Goal: Task Accomplishment & Management: Complete application form

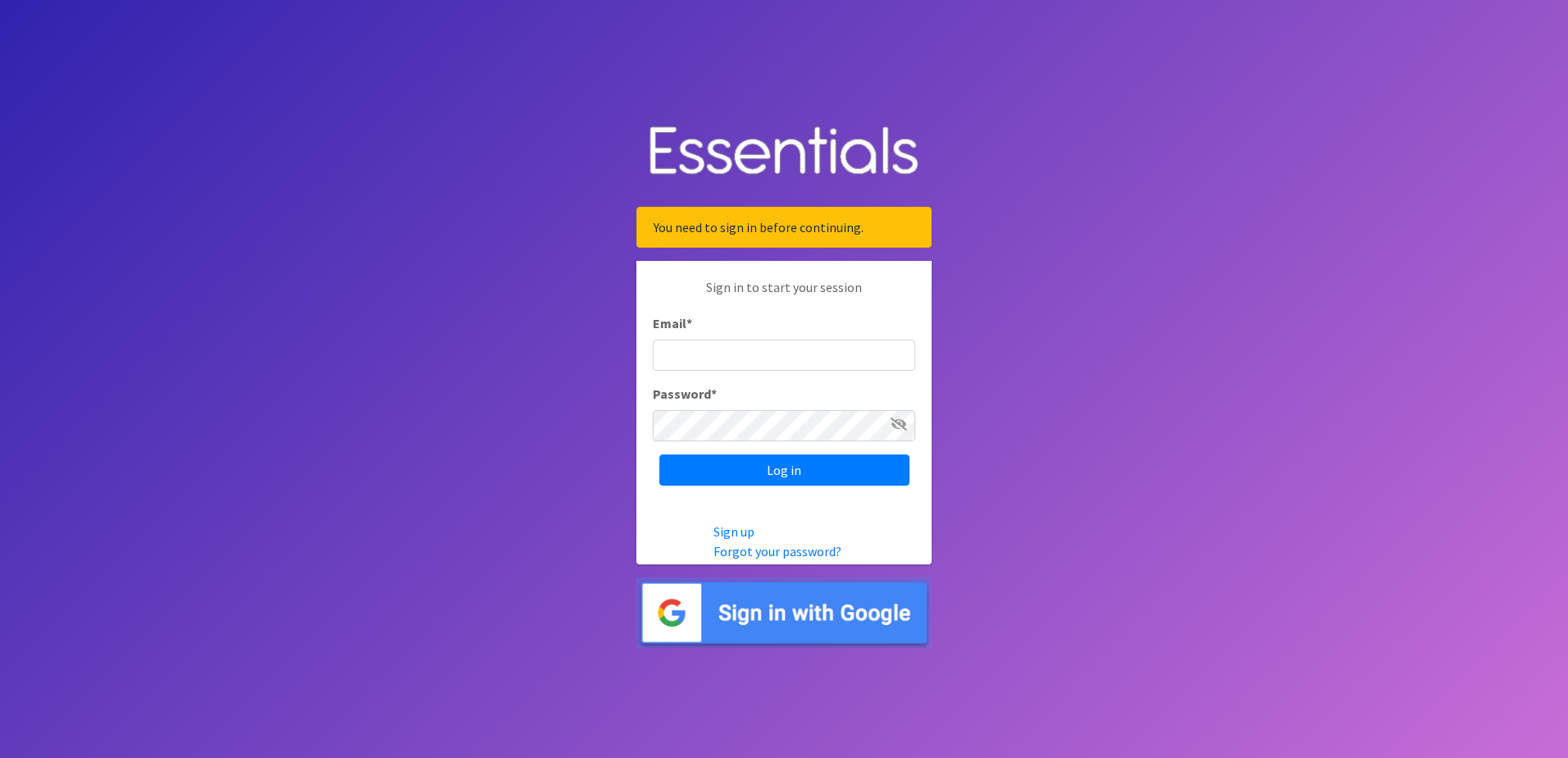
click at [678, 349] on input "Email *" at bounding box center [784, 355] width 263 height 31
type input "[EMAIL_ADDRESS][DOMAIN_NAME]"
click at [659, 454] on input "Log in" at bounding box center [784, 469] width 250 height 31
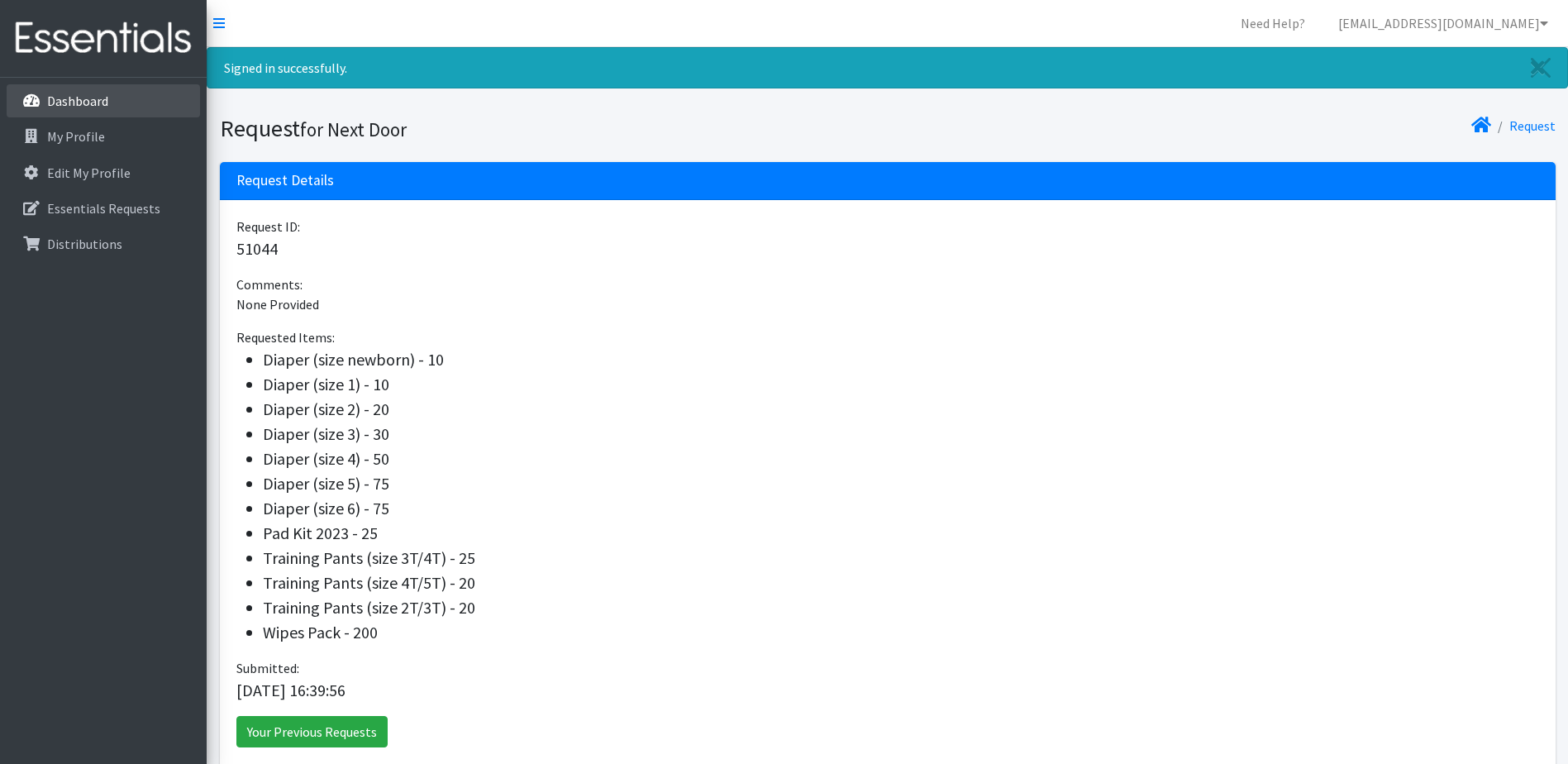
click at [89, 97] on p "Dashboard" at bounding box center [77, 101] width 61 height 16
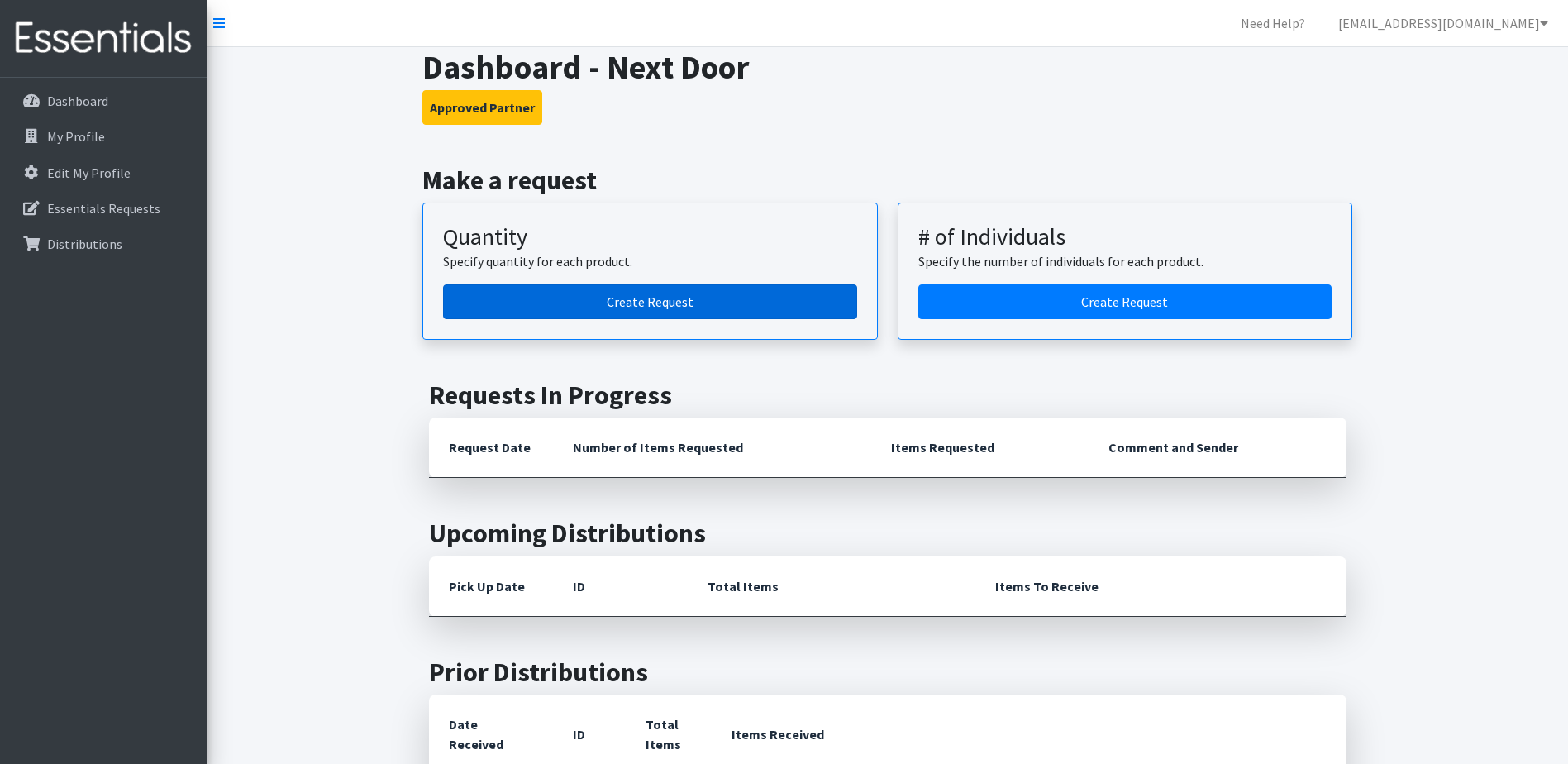
click at [663, 305] on link "Create Request" at bounding box center [650, 302] width 414 height 35
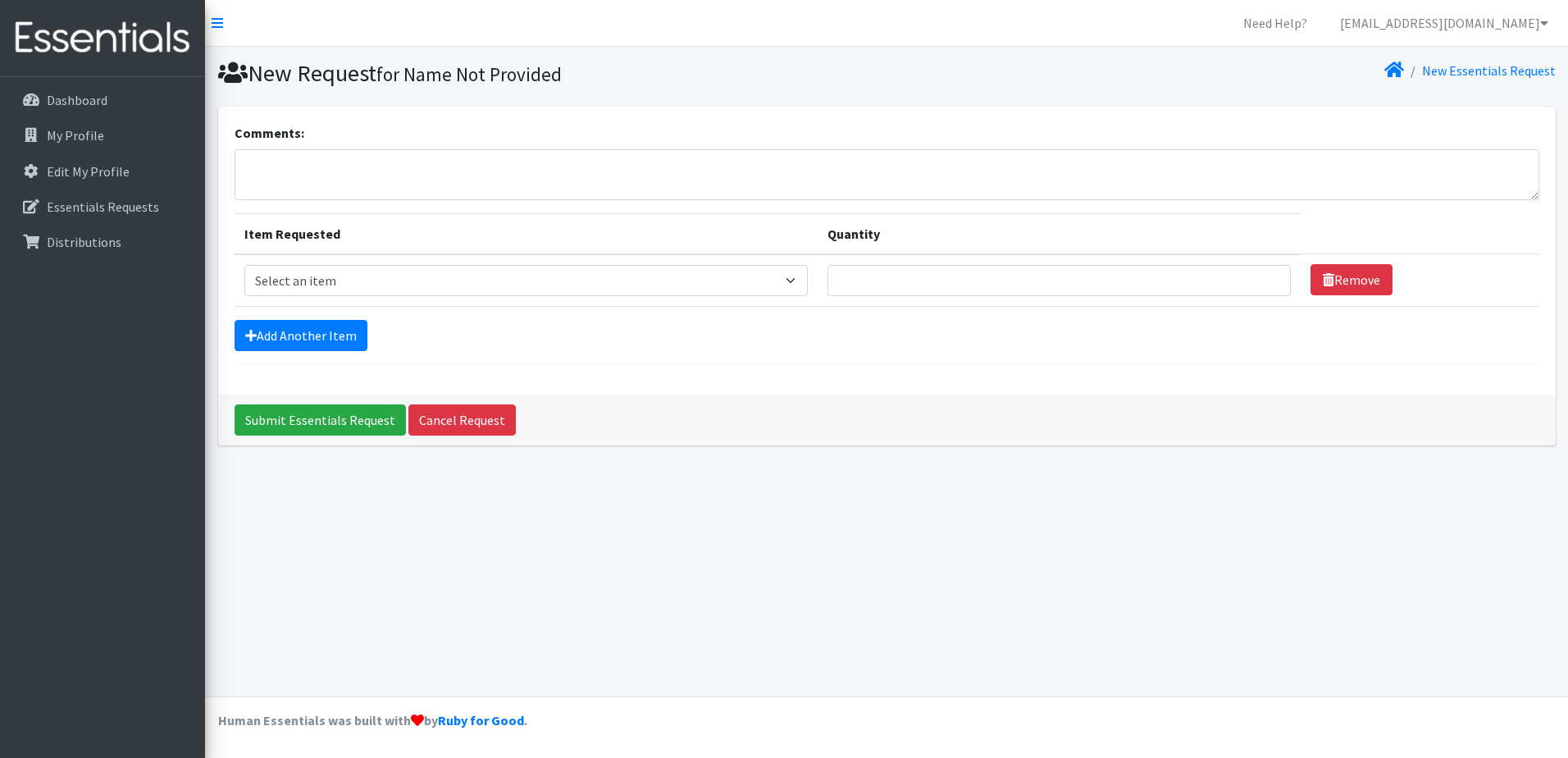
click at [515, 297] on td "Item Requested Select an item Adult Briefs (Medium) Adult Briefs (XL) Adult Bri…" at bounding box center [525, 280] width 583 height 53
click at [509, 284] on select "Select an item Adult Briefs (Medium) Adult Briefs (XL) Adult Briefs (XS) Adult …" at bounding box center [525, 280] width 564 height 31
select select "4633"
click at [244, 265] on select "Select an item Adult Briefs (Medium) Adult Briefs (XL) Adult Briefs (XS) Adult …" at bounding box center [525, 280] width 564 height 31
click at [1263, 274] on input "1" at bounding box center [1059, 280] width 463 height 31
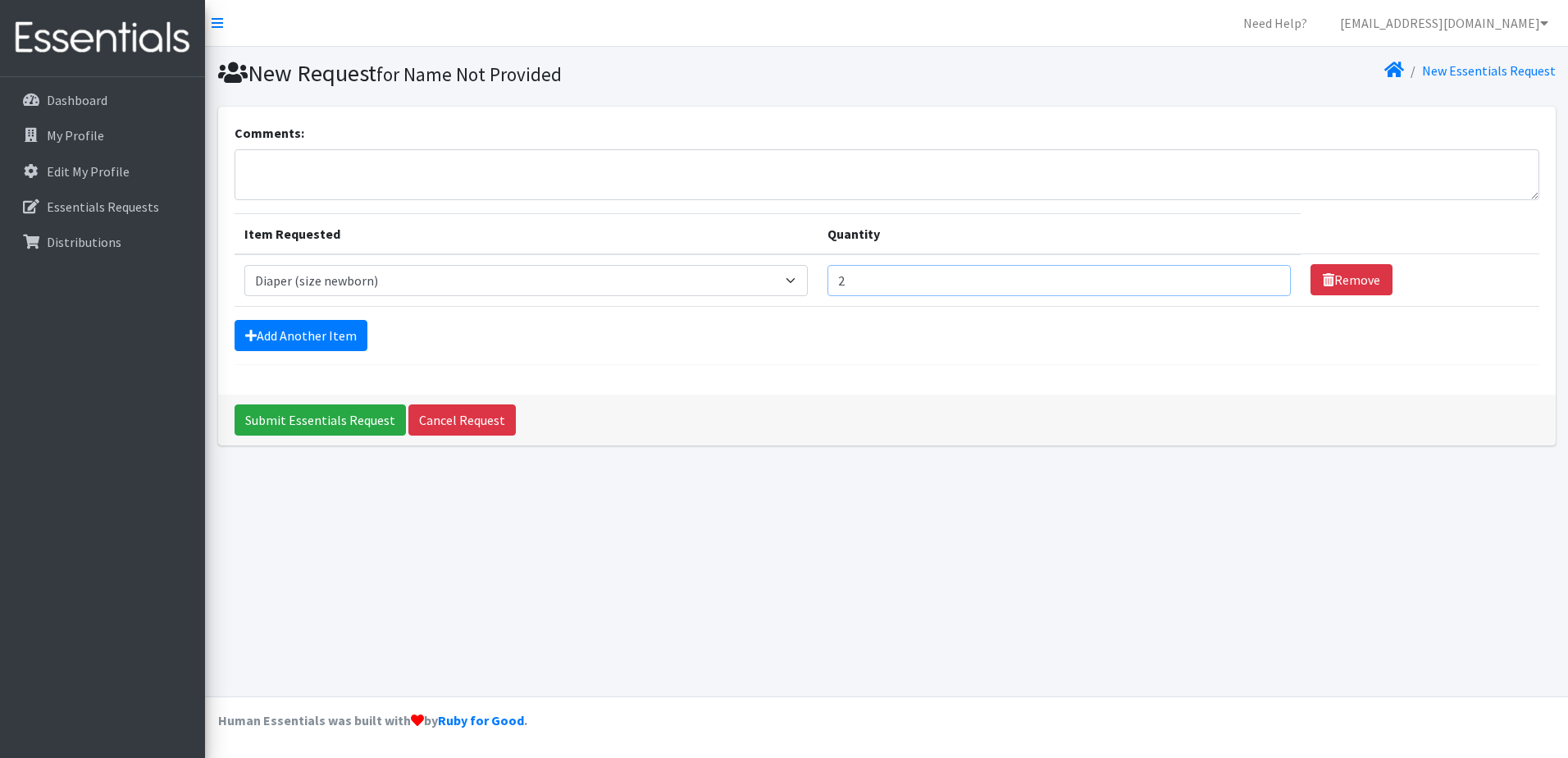
click at [1263, 274] on input "2" at bounding box center [1059, 280] width 463 height 31
click at [1263, 274] on input "3" at bounding box center [1059, 280] width 463 height 31
click at [1263, 274] on input "4" at bounding box center [1059, 280] width 463 height 31
type input "5"
click at [1263, 274] on input "5" at bounding box center [1059, 280] width 463 height 31
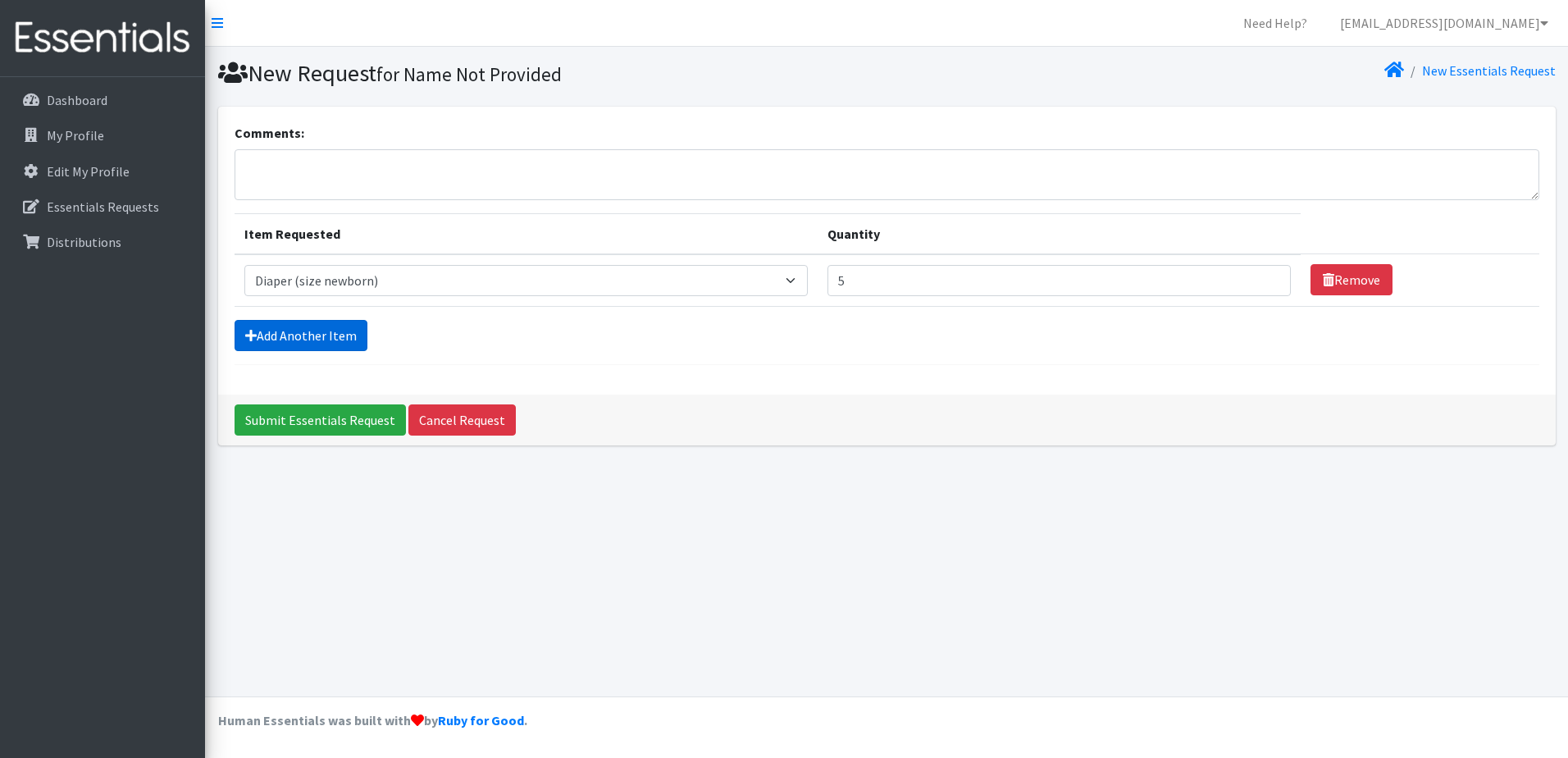
click at [293, 330] on link "Add Another Item" at bounding box center [300, 335] width 133 height 31
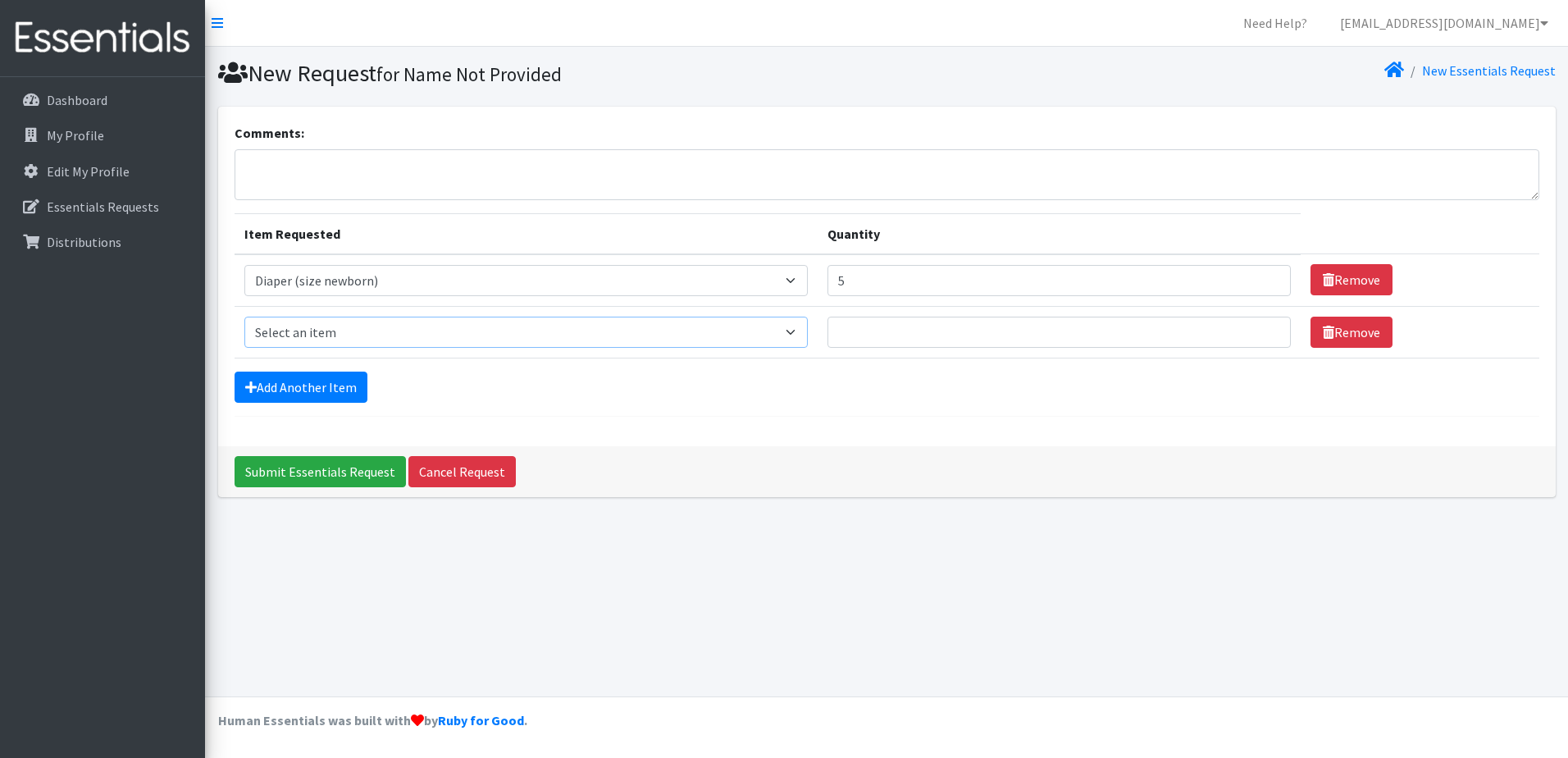
click at [349, 323] on select "Select an item Adult Briefs (Medium) Adult Briefs (XL) Adult Briefs (XS) Adult …" at bounding box center [525, 331] width 564 height 31
select select "4634"
click at [244, 316] on select "Select an item Adult Briefs (Medium) Adult Briefs (XL) Adult Briefs (XS) Adult …" at bounding box center [525, 331] width 564 height 31
click at [1266, 328] on input "1" at bounding box center [1059, 331] width 463 height 31
click at [1266, 328] on input "2" at bounding box center [1059, 331] width 463 height 31
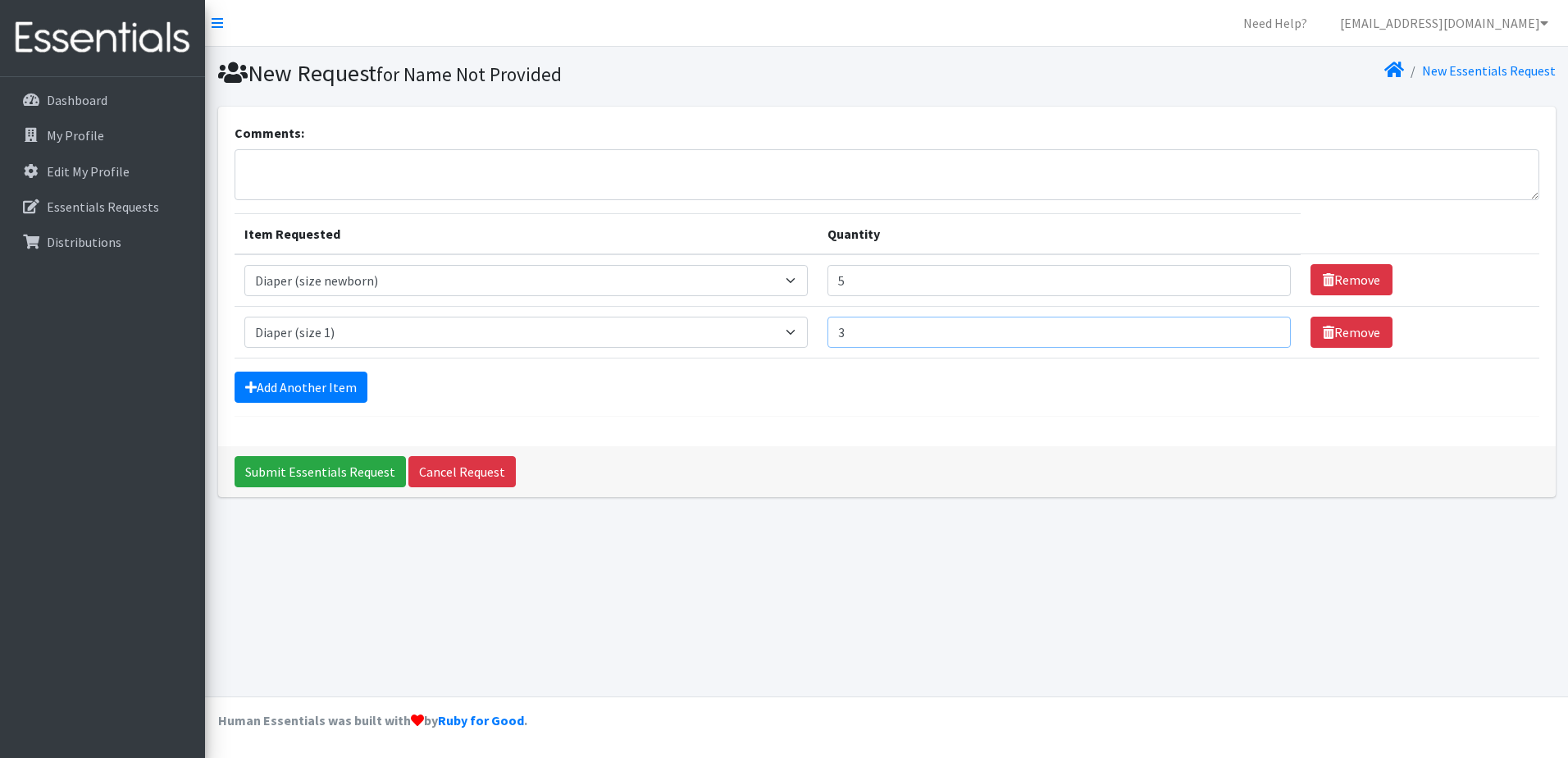
click at [1266, 328] on input "3" at bounding box center [1059, 331] width 463 height 31
click at [1266, 328] on input "4" at bounding box center [1059, 331] width 463 height 31
type input "5"
click at [1266, 328] on input "5" at bounding box center [1059, 331] width 463 height 31
click at [321, 379] on link "Add Another Item" at bounding box center [300, 387] width 133 height 31
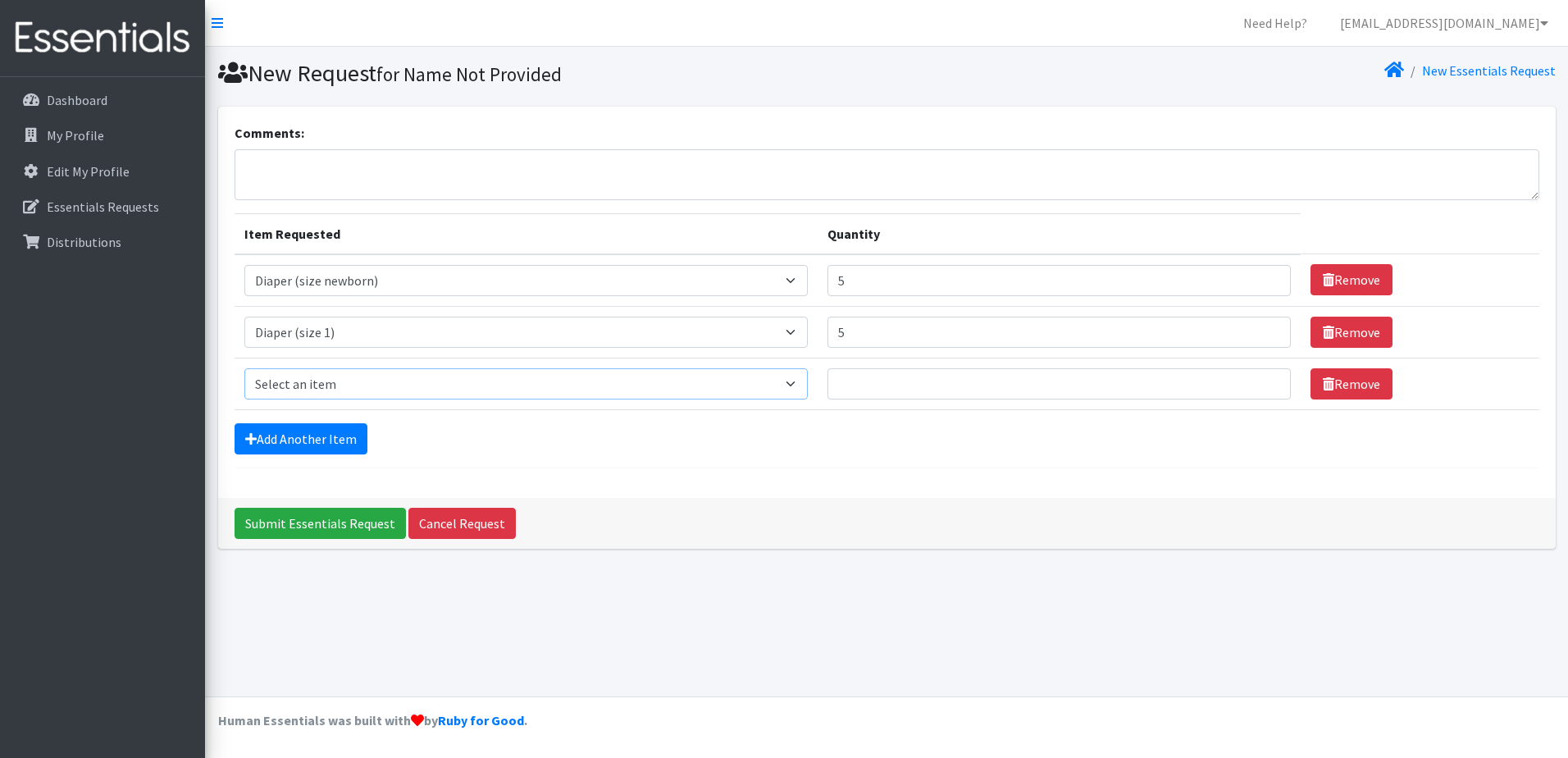
click at [326, 379] on select "Select an item Adult Briefs (Medium) Adult Briefs (XL) Adult Briefs (XS) Adult …" at bounding box center [525, 383] width 564 height 31
select select "4635"
click at [244, 368] on select "Select an item Adult Briefs (Medium) Adult Briefs (XL) Adult Briefs (XS) Adult …" at bounding box center [525, 383] width 564 height 31
click at [1262, 380] on input "1" at bounding box center [1059, 383] width 463 height 31
click at [1262, 380] on input "2" at bounding box center [1059, 383] width 463 height 31
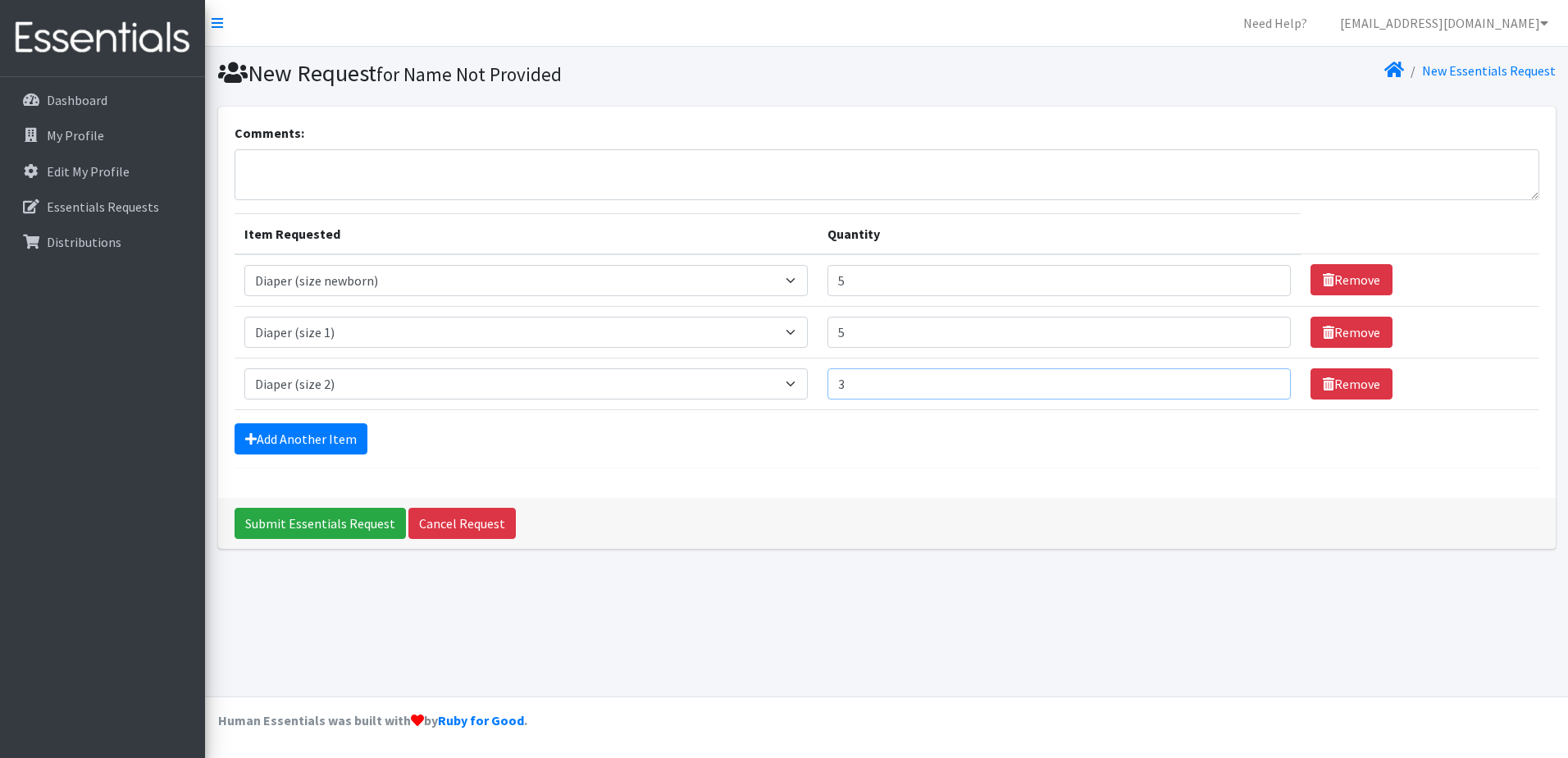
click at [1262, 380] on input "3" at bounding box center [1059, 383] width 463 height 31
click at [1262, 380] on input "4" at bounding box center [1059, 383] width 463 height 31
type input "5"
click at [1262, 380] on input "5" at bounding box center [1059, 383] width 463 height 31
click at [326, 440] on link "Add Another Item" at bounding box center [300, 438] width 133 height 31
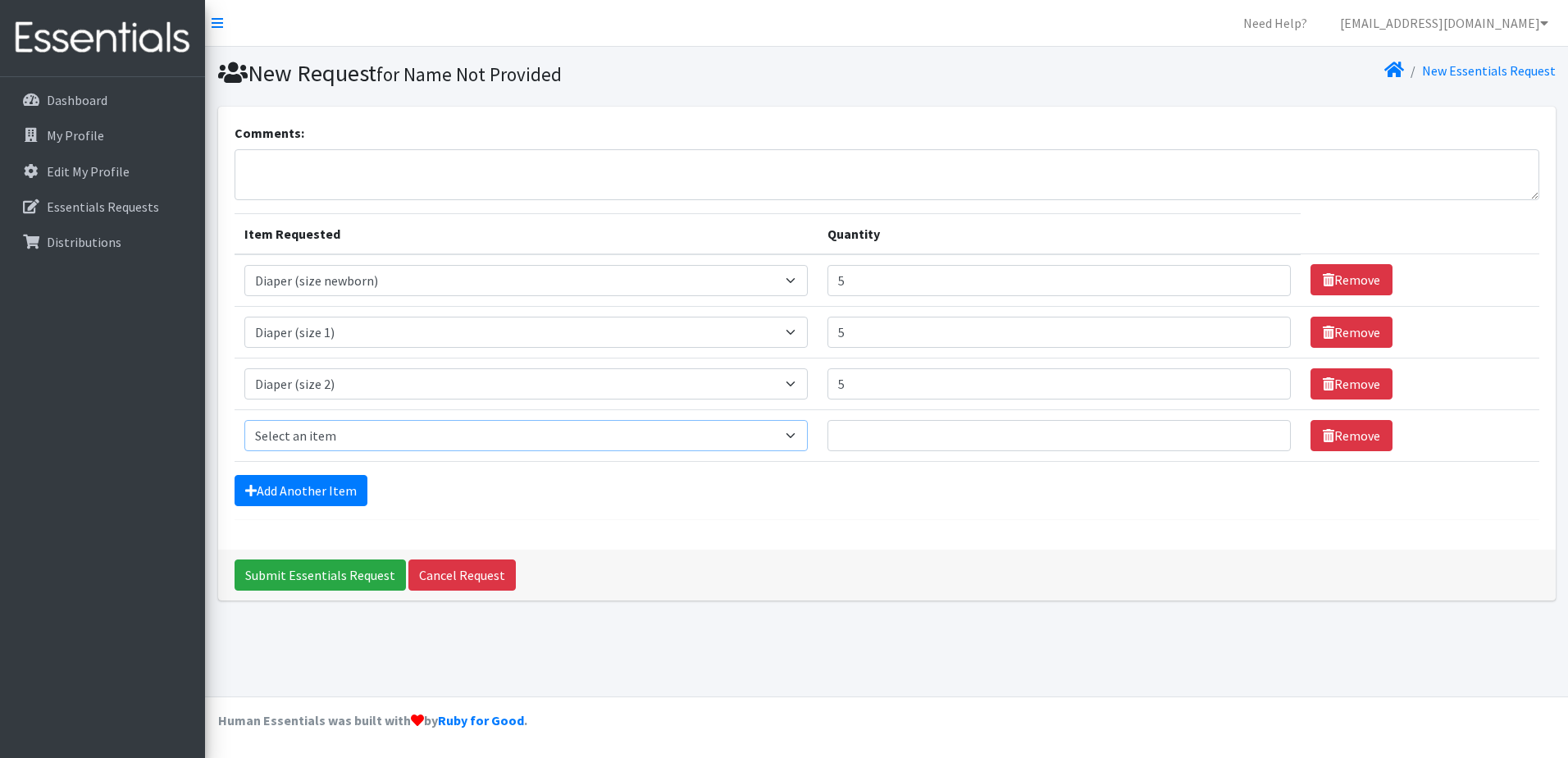
click at [332, 434] on select "Select an item Adult Briefs (Medium) Adult Briefs (XL) Adult Briefs (XS) Adult …" at bounding box center [525, 435] width 564 height 31
select select "4644"
click at [244, 420] on select "Select an item Adult Briefs (Medium) Adult Briefs (XL) Adult Briefs (XS) Adult …" at bounding box center [525, 435] width 564 height 31
click at [1260, 428] on input "14" at bounding box center [1059, 435] width 463 height 31
click at [1262, 440] on input "13" at bounding box center [1059, 435] width 463 height 31
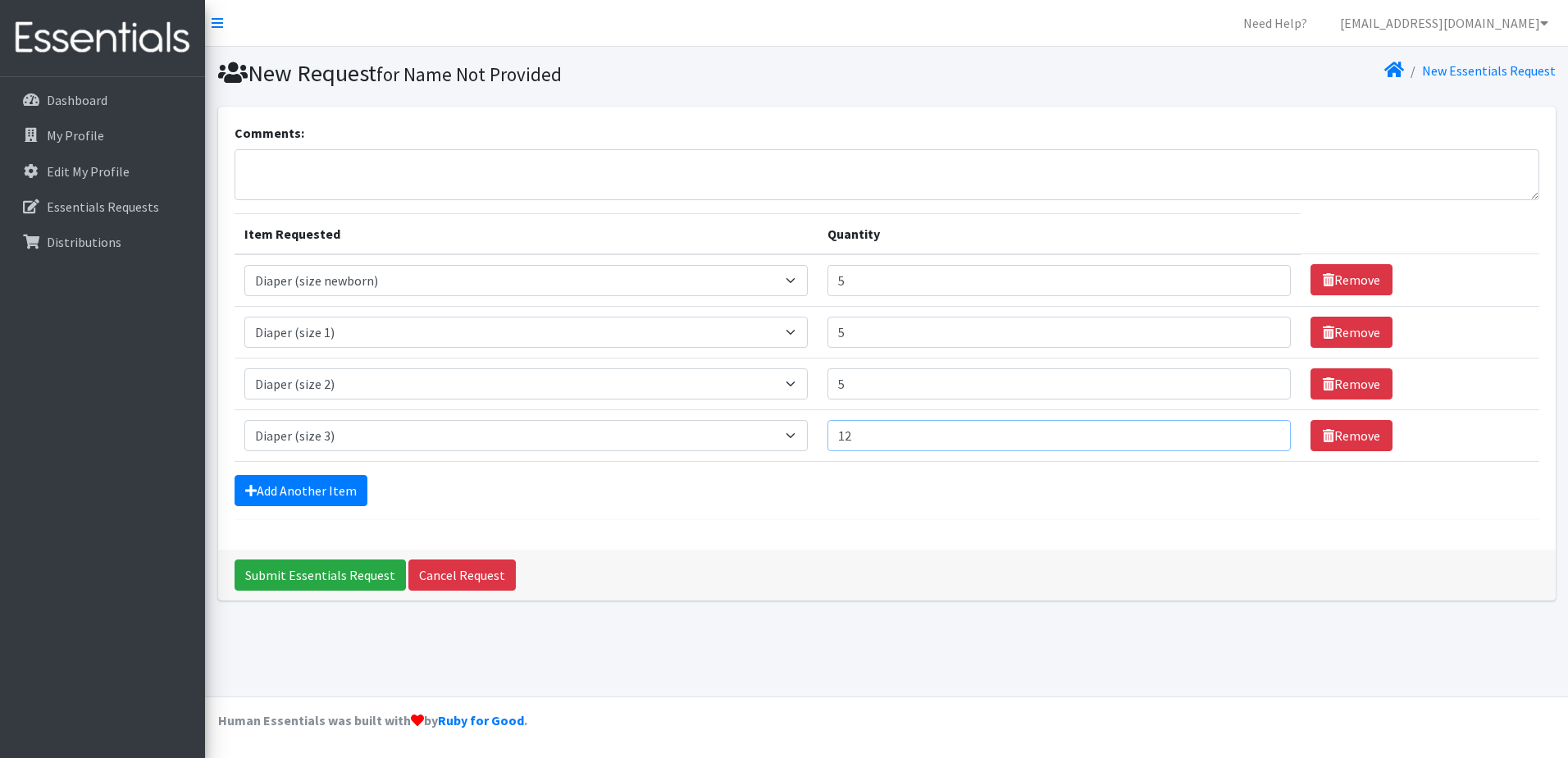
click at [1262, 440] on input "12" at bounding box center [1059, 435] width 463 height 31
click at [1265, 429] on input "13" at bounding box center [1059, 435] width 463 height 31
click at [1265, 429] on input "14" at bounding box center [1059, 435] width 463 height 31
click at [1265, 429] on input "15" at bounding box center [1059, 435] width 463 height 31
click at [1265, 429] on input "19" at bounding box center [1059, 435] width 463 height 31
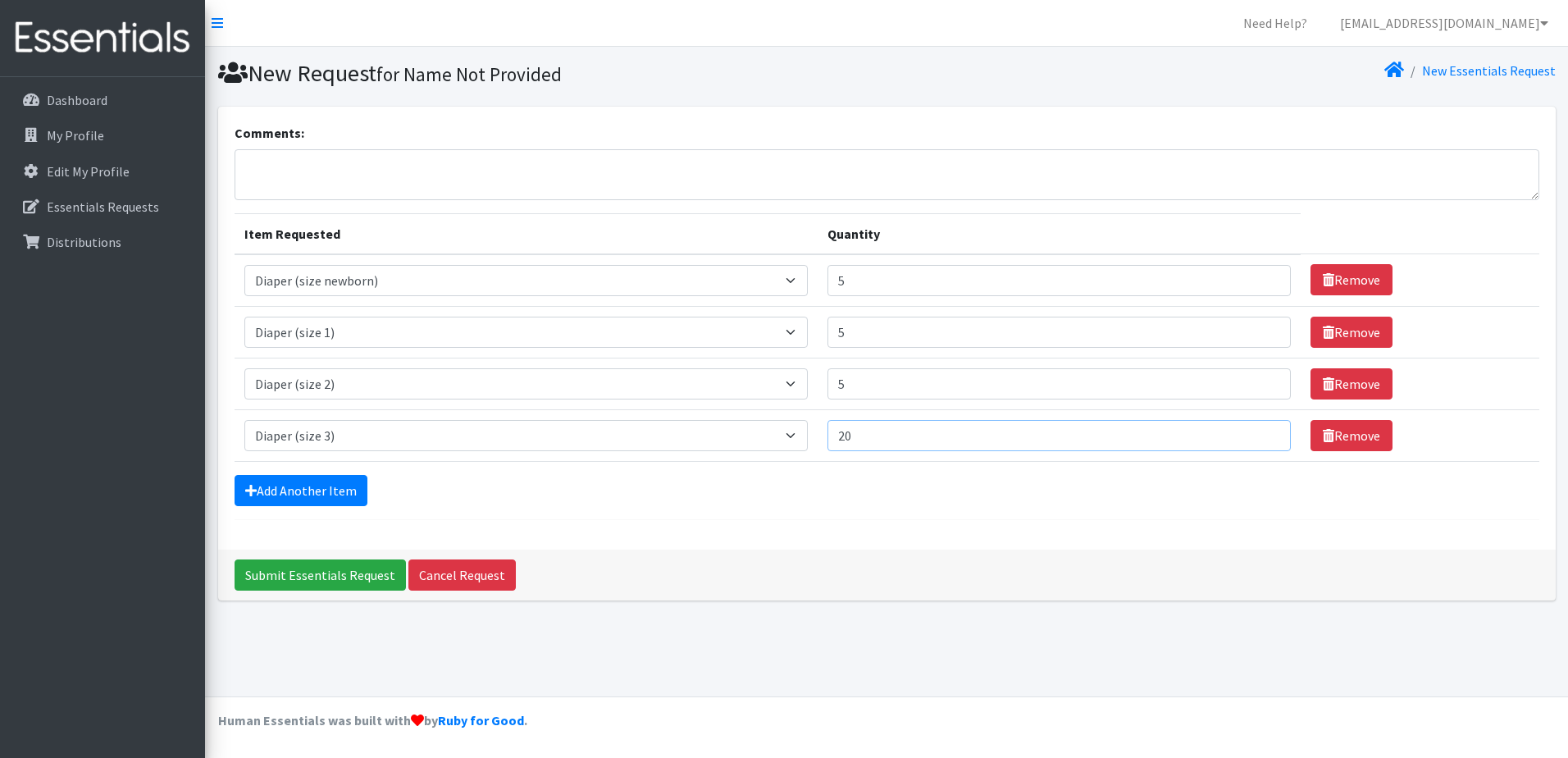
type input "20"
click at [1265, 429] on input "20" at bounding box center [1059, 435] width 463 height 31
click at [305, 478] on link "Add Another Item" at bounding box center [300, 490] width 133 height 31
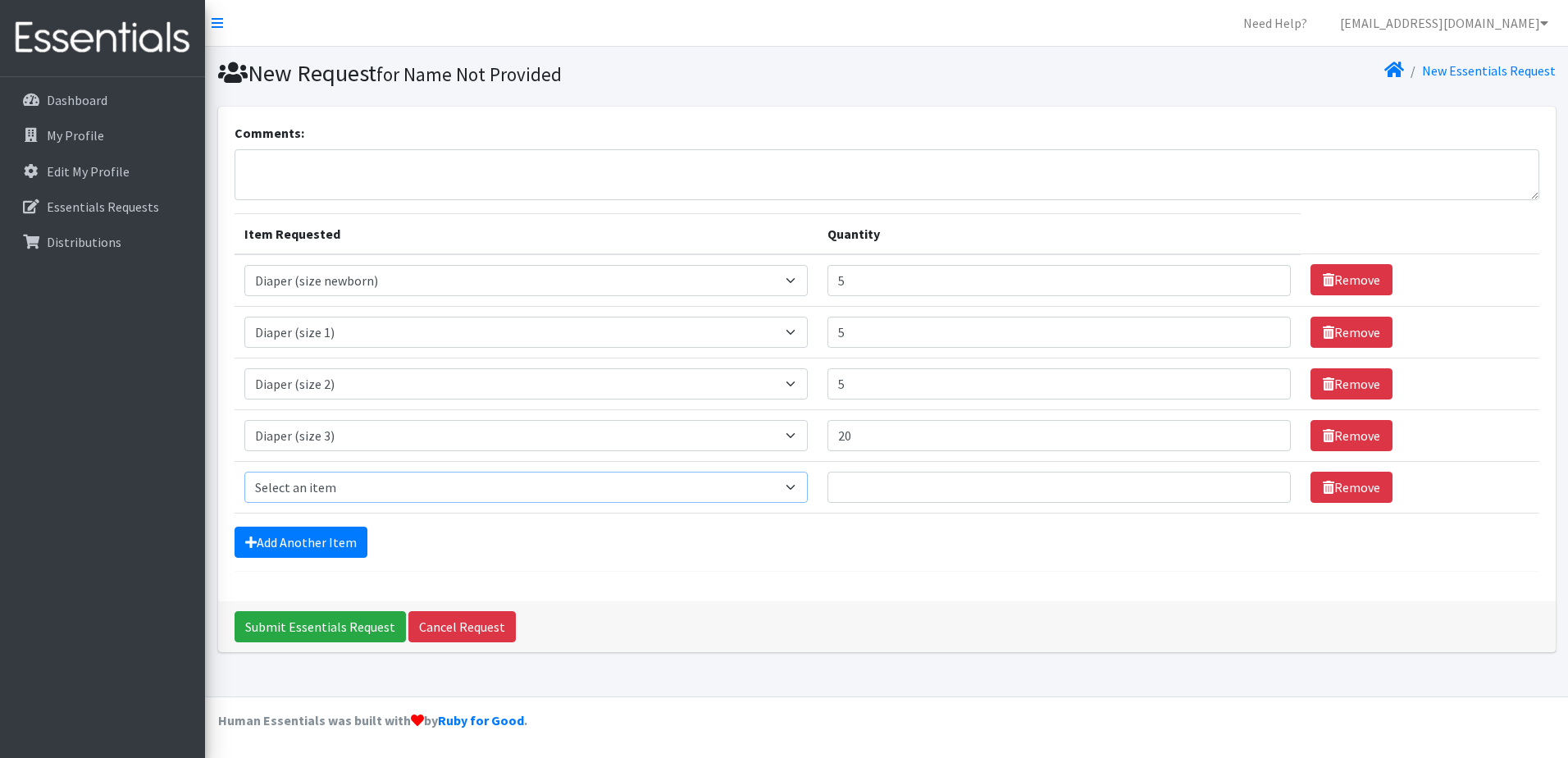
click at [311, 475] on select "Select an item Adult Briefs (Medium) Adult Briefs (XL) Adult Briefs (XS) Adult …" at bounding box center [525, 486] width 564 height 31
select select "4645"
click at [244, 471] on select "Select an item Adult Briefs (Medium) Adult Briefs (XL) Adult Briefs (XS) Adult …" at bounding box center [525, 486] width 564 height 31
click at [1262, 485] on input "21" at bounding box center [1059, 486] width 463 height 31
click at [1262, 485] on input "27" at bounding box center [1059, 486] width 463 height 31
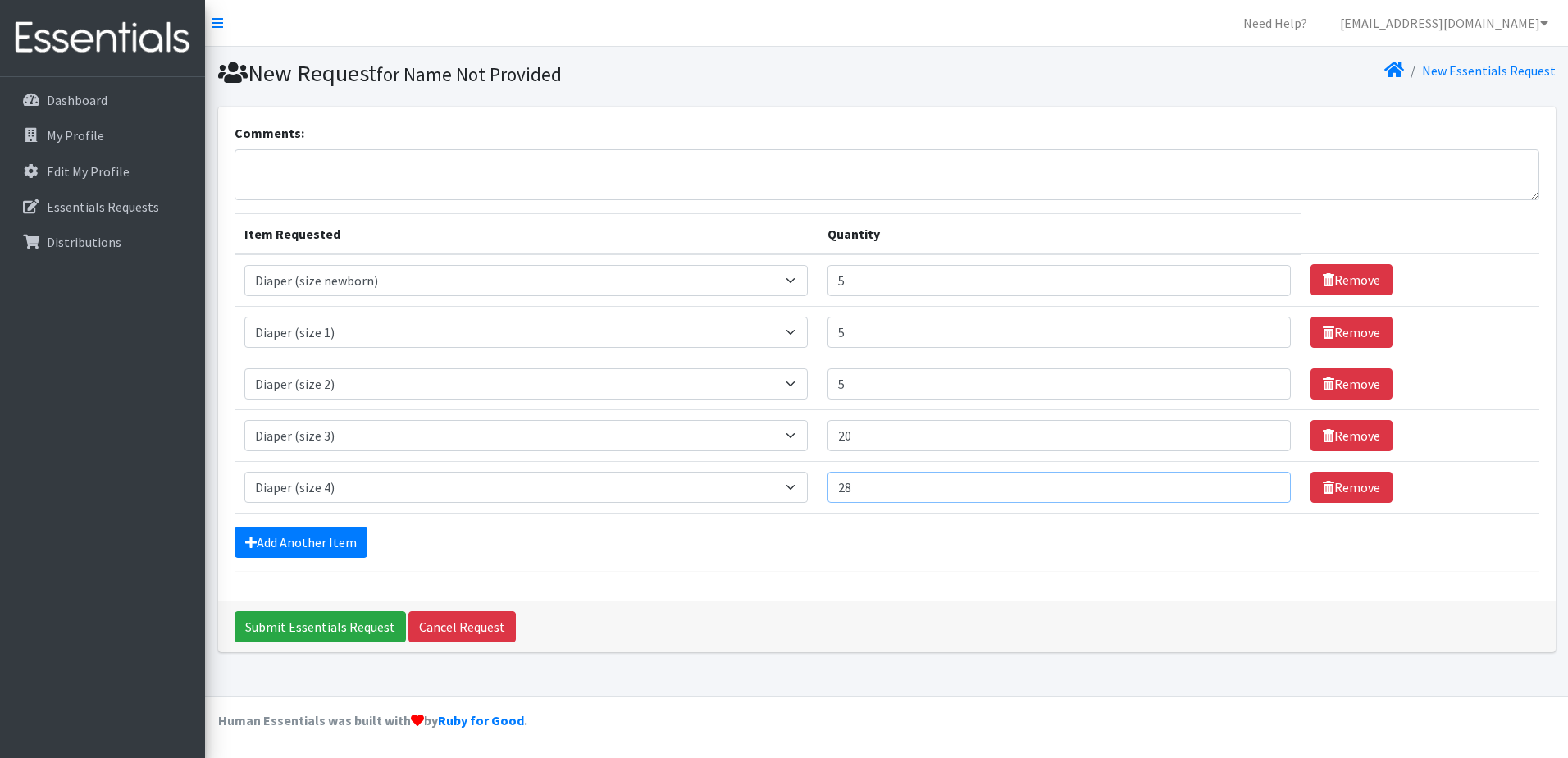
click at [1262, 485] on input "28" at bounding box center [1059, 486] width 463 height 31
click at [1262, 485] on input "29" at bounding box center [1059, 486] width 463 height 31
type input "30"
click at [1262, 485] on input "30" at bounding box center [1059, 486] width 463 height 31
click at [325, 550] on link "Add Another Item" at bounding box center [300, 542] width 133 height 31
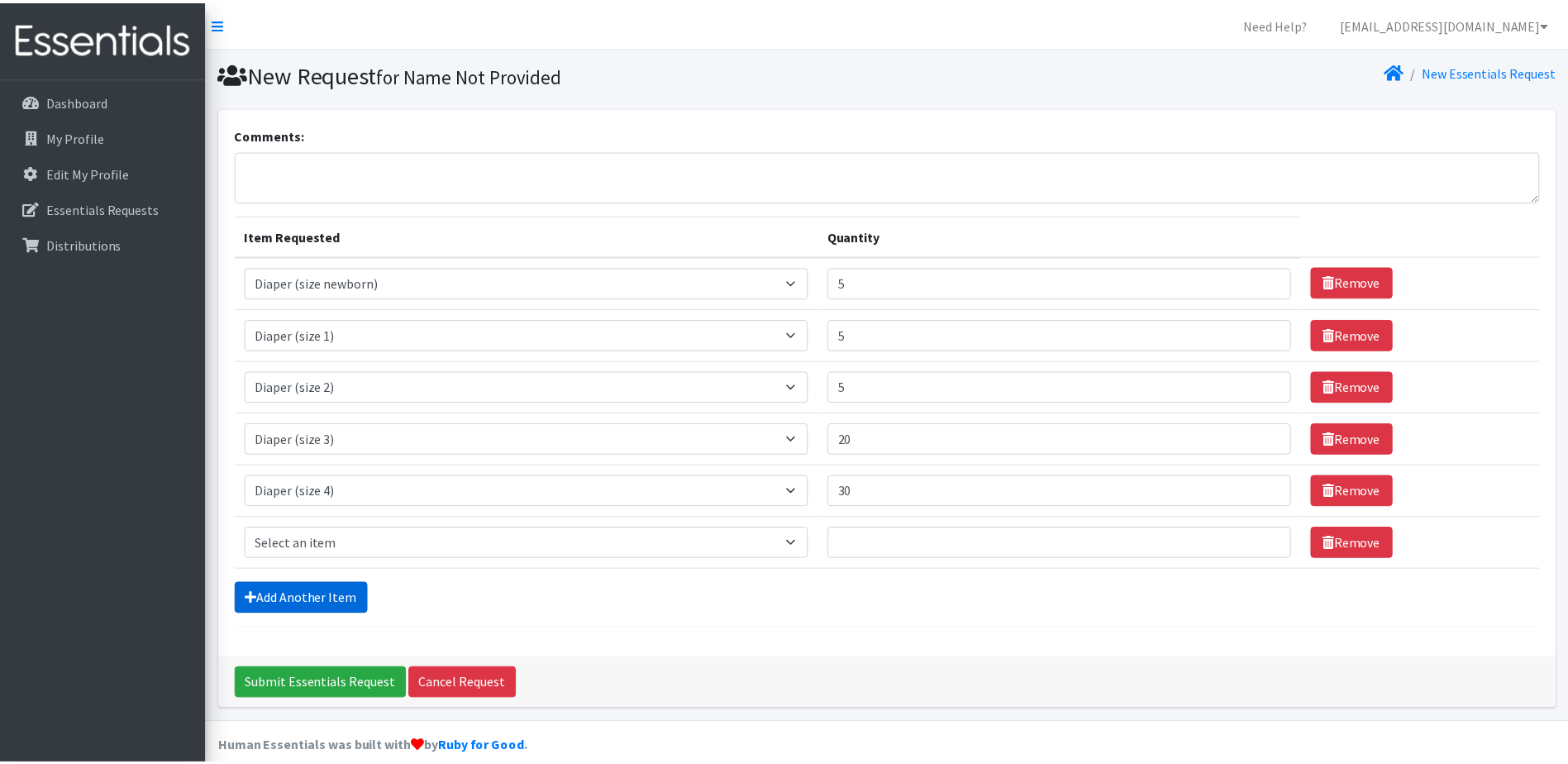
scroll to position [21, 0]
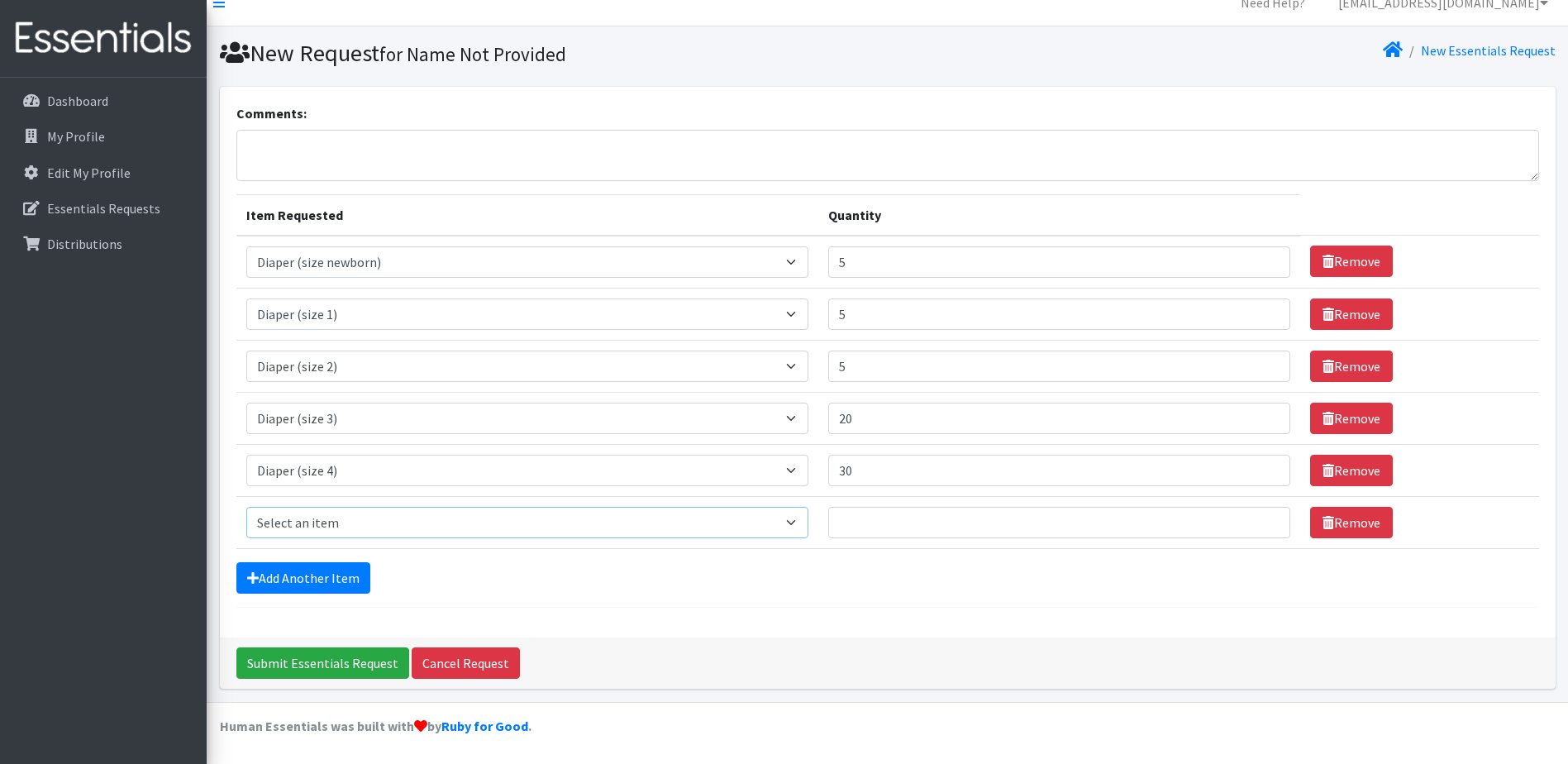
click at [326, 528] on select "Select an item Adult Briefs (Medium) Adult Briefs (XL) Adult Briefs (XS) Adult …" at bounding box center [527, 522] width 562 height 31
select select "4646"
click at [246, 506] on select "Select an item Adult Briefs (Medium) Adult Briefs (XL) Adult Briefs (XS) Adult …" at bounding box center [527, 522] width 562 height 31
click at [1262, 519] on input "45" at bounding box center [1059, 522] width 462 height 31
click at [1262, 519] on input "58" at bounding box center [1059, 522] width 462 height 31
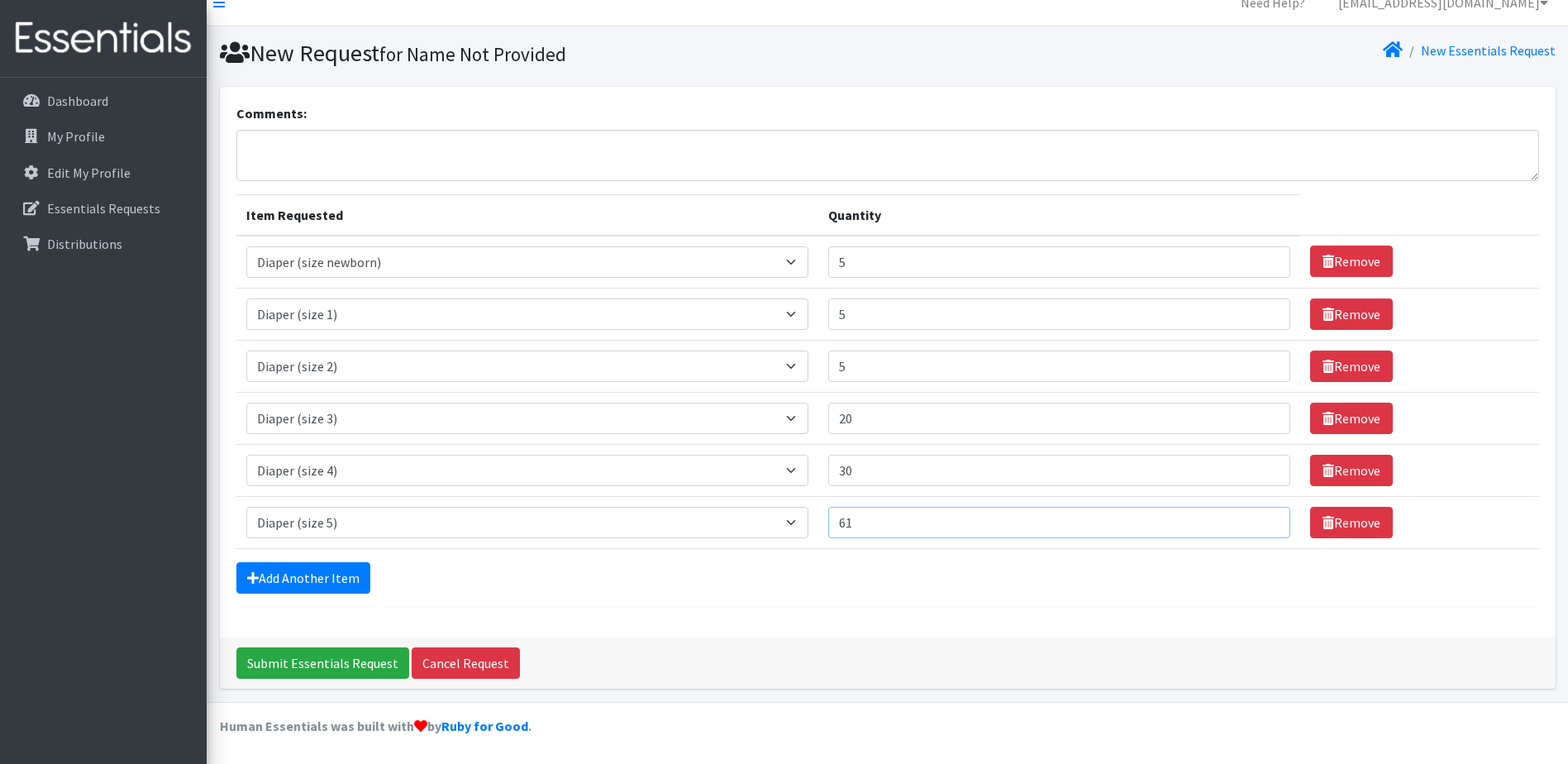
click at [1262, 519] on input "61" at bounding box center [1059, 522] width 462 height 31
click at [1262, 519] on input "62" at bounding box center [1059, 522] width 462 height 31
click at [1262, 519] on input "63" at bounding box center [1059, 522] width 462 height 31
click at [1262, 519] on input "64" at bounding box center [1059, 522] width 462 height 31
click at [1262, 519] on input "65" at bounding box center [1059, 522] width 462 height 31
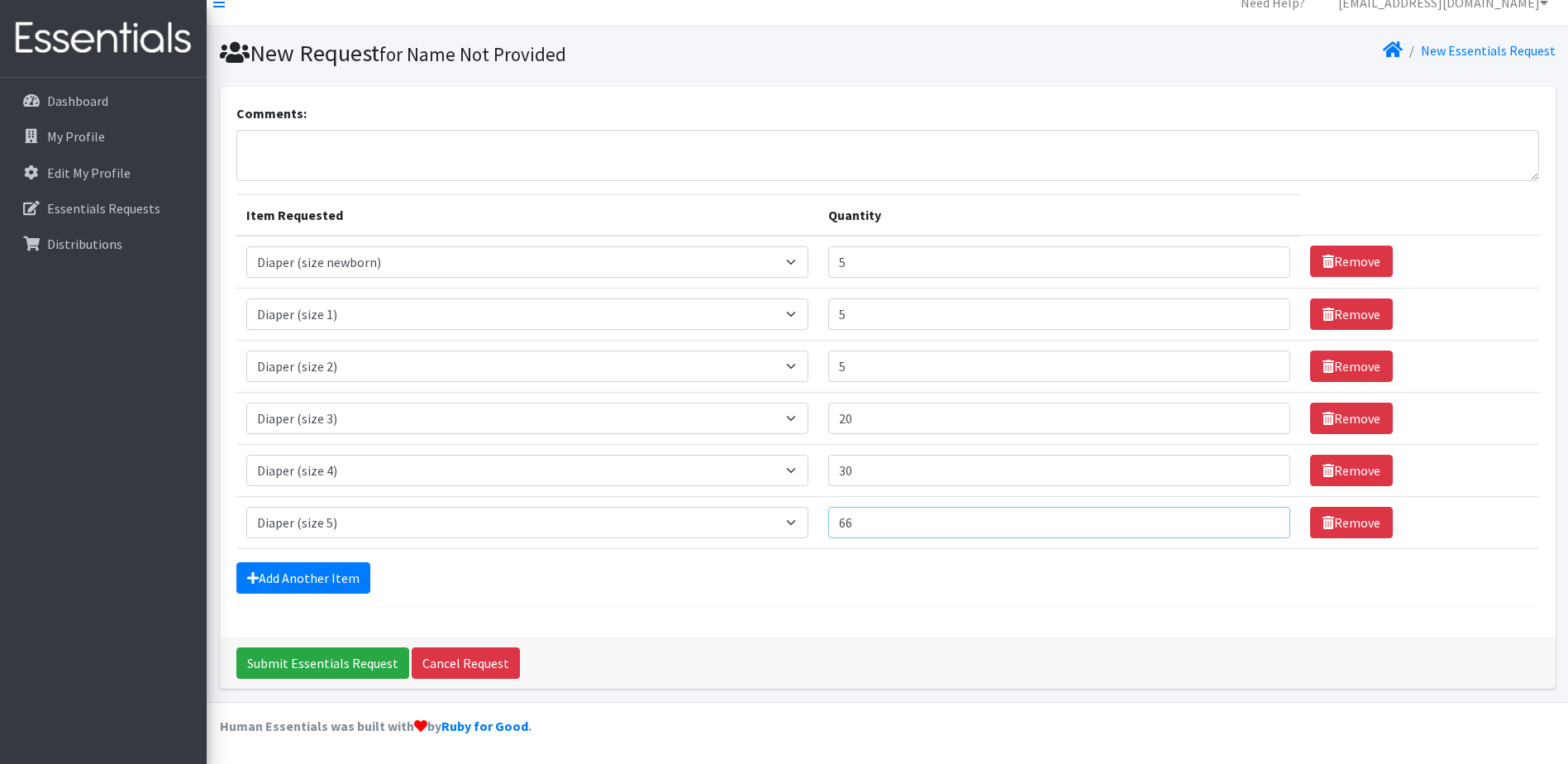
click at [1262, 519] on input "66" at bounding box center [1059, 522] width 462 height 31
click at [1262, 519] on input "67" at bounding box center [1059, 522] width 462 height 31
click at [1262, 519] on input "68" at bounding box center [1059, 522] width 462 height 31
click at [1262, 519] on input "72" at bounding box center [1059, 522] width 462 height 31
click at [1262, 519] on input "73" at bounding box center [1059, 522] width 462 height 31
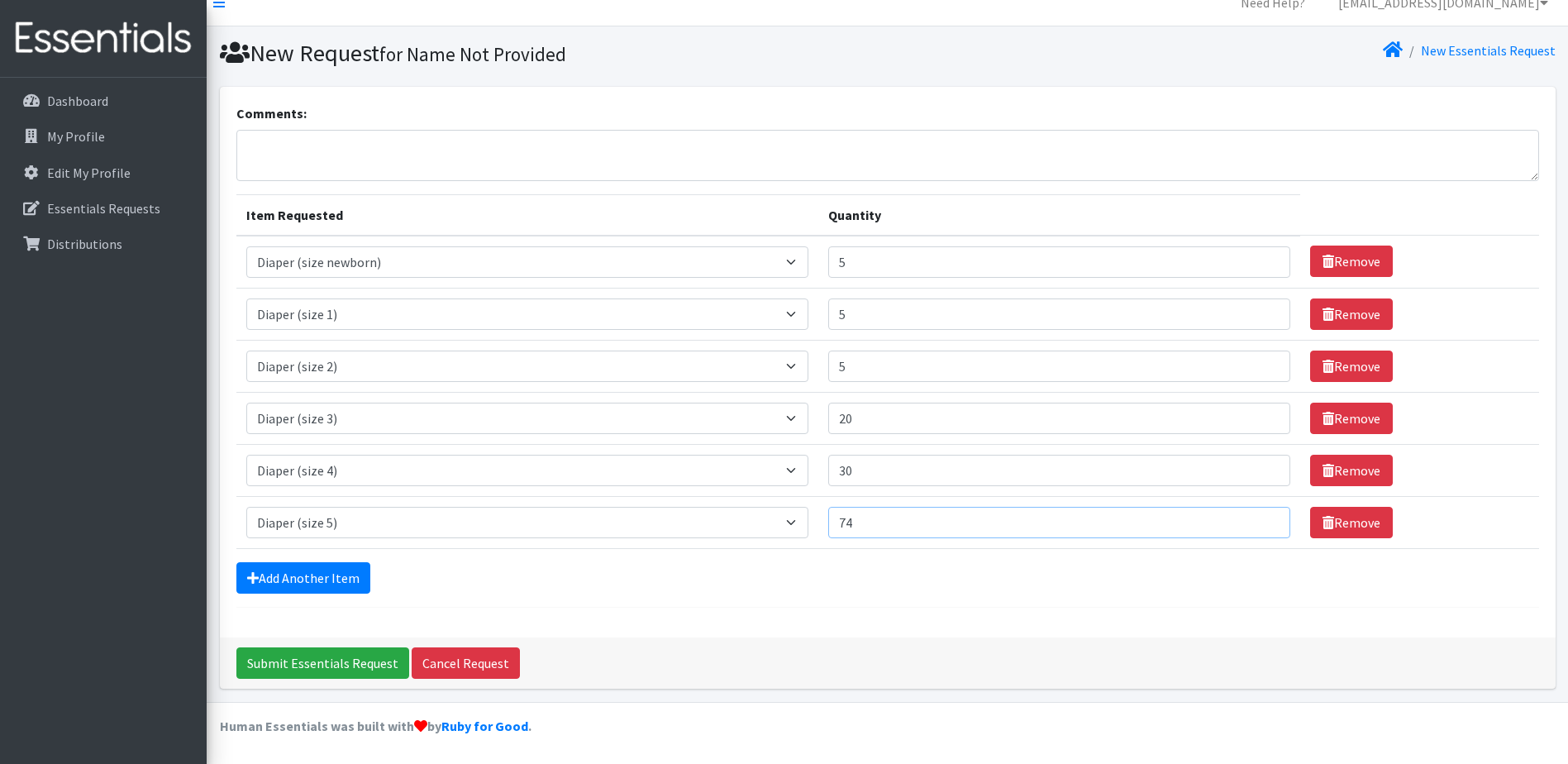
click at [1262, 519] on input "74" at bounding box center [1059, 522] width 462 height 31
type input "75"
click at [1262, 519] on input "75" at bounding box center [1059, 522] width 462 height 31
click at [298, 573] on link "Add Another Item" at bounding box center [302, 577] width 134 height 31
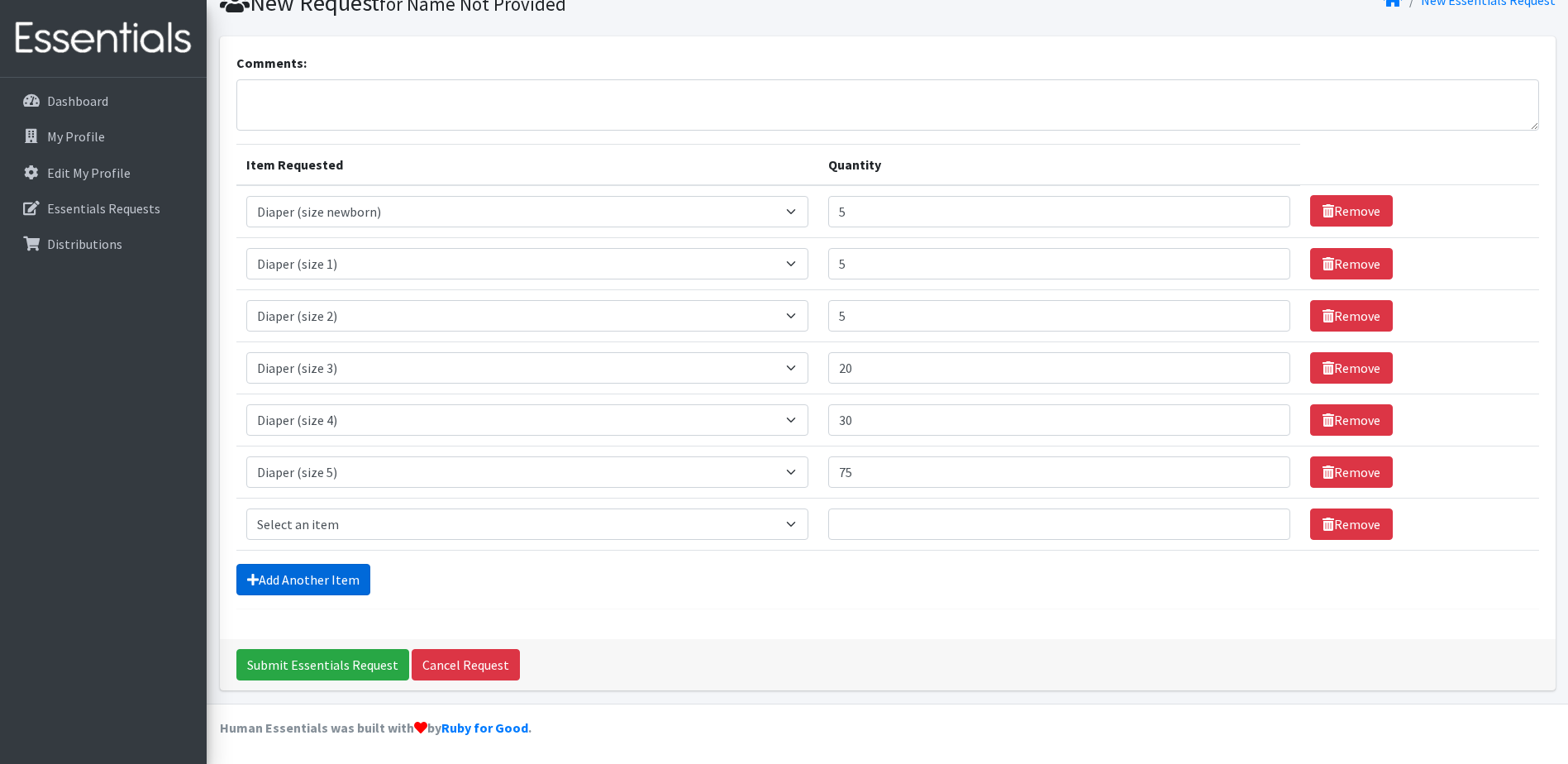
scroll to position [73, 0]
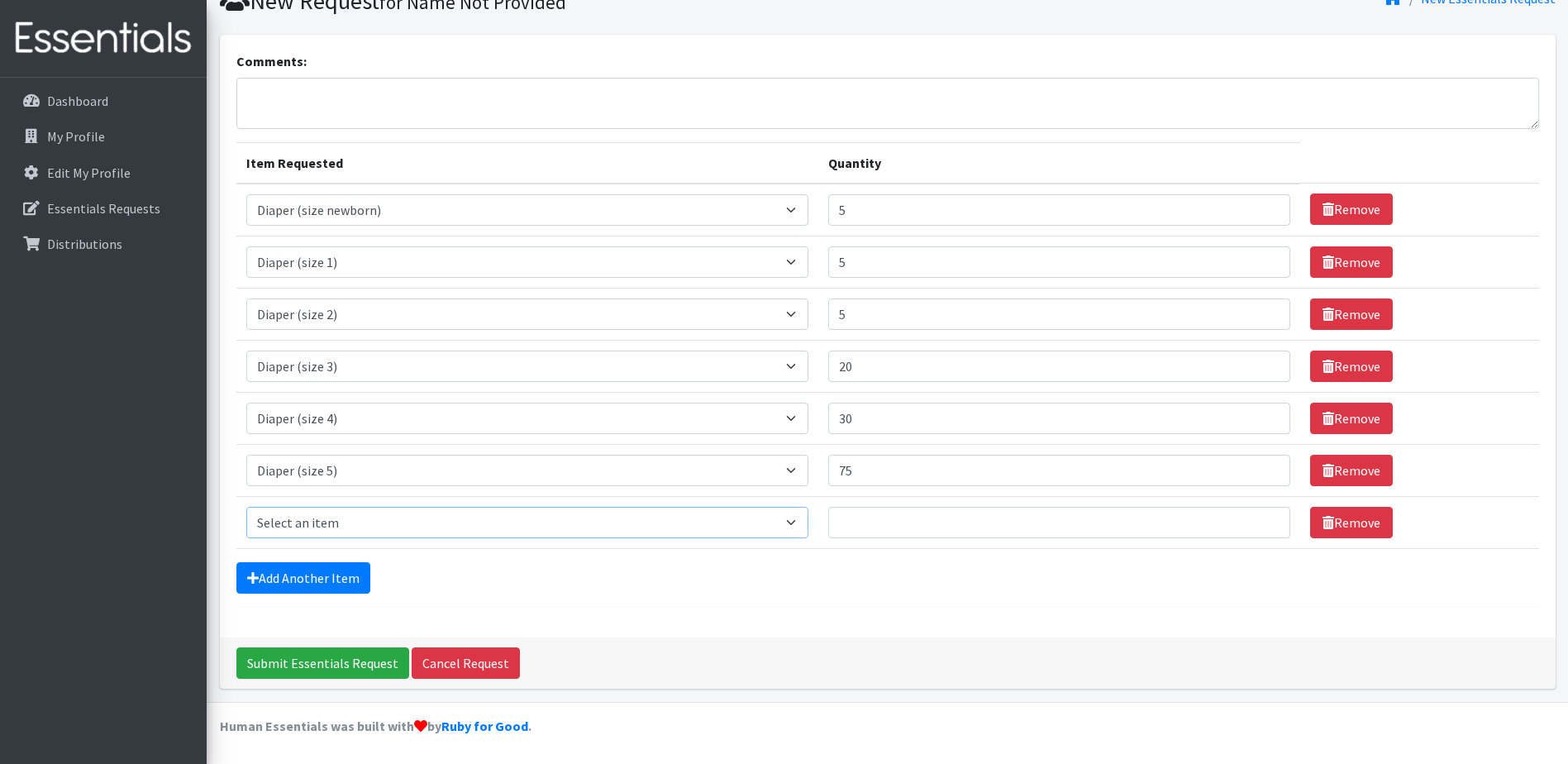
click at [322, 525] on select "Select an item Adult Briefs (Medium) Adult Briefs (XL) Adult Briefs (XS) Adult …" at bounding box center [527, 522] width 562 height 31
select select "4649"
click at [246, 506] on select "Select an item Adult Briefs (Medium) Adult Briefs (XL) Adult Briefs (XS) Adult …" at bounding box center [527, 522] width 562 height 31
click at [1266, 520] on input "97" at bounding box center [1059, 522] width 462 height 31
click at [1266, 520] on input "98" at bounding box center [1059, 522] width 462 height 31
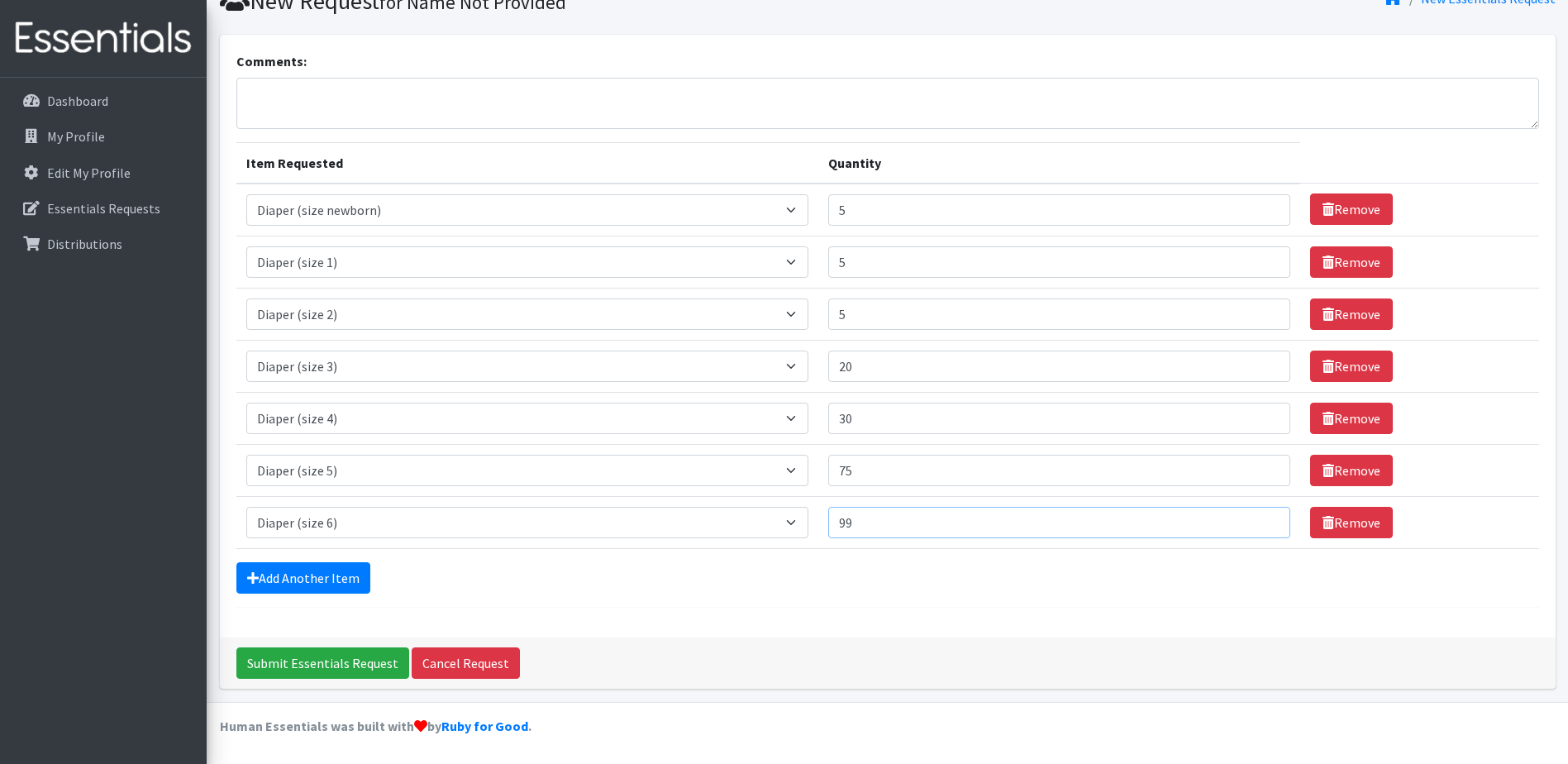
click at [1266, 520] on input "99" at bounding box center [1059, 522] width 462 height 31
type input "100"
click at [1266, 520] on input "100" at bounding box center [1059, 522] width 462 height 31
click at [324, 575] on link "Add Another Item" at bounding box center [302, 577] width 134 height 31
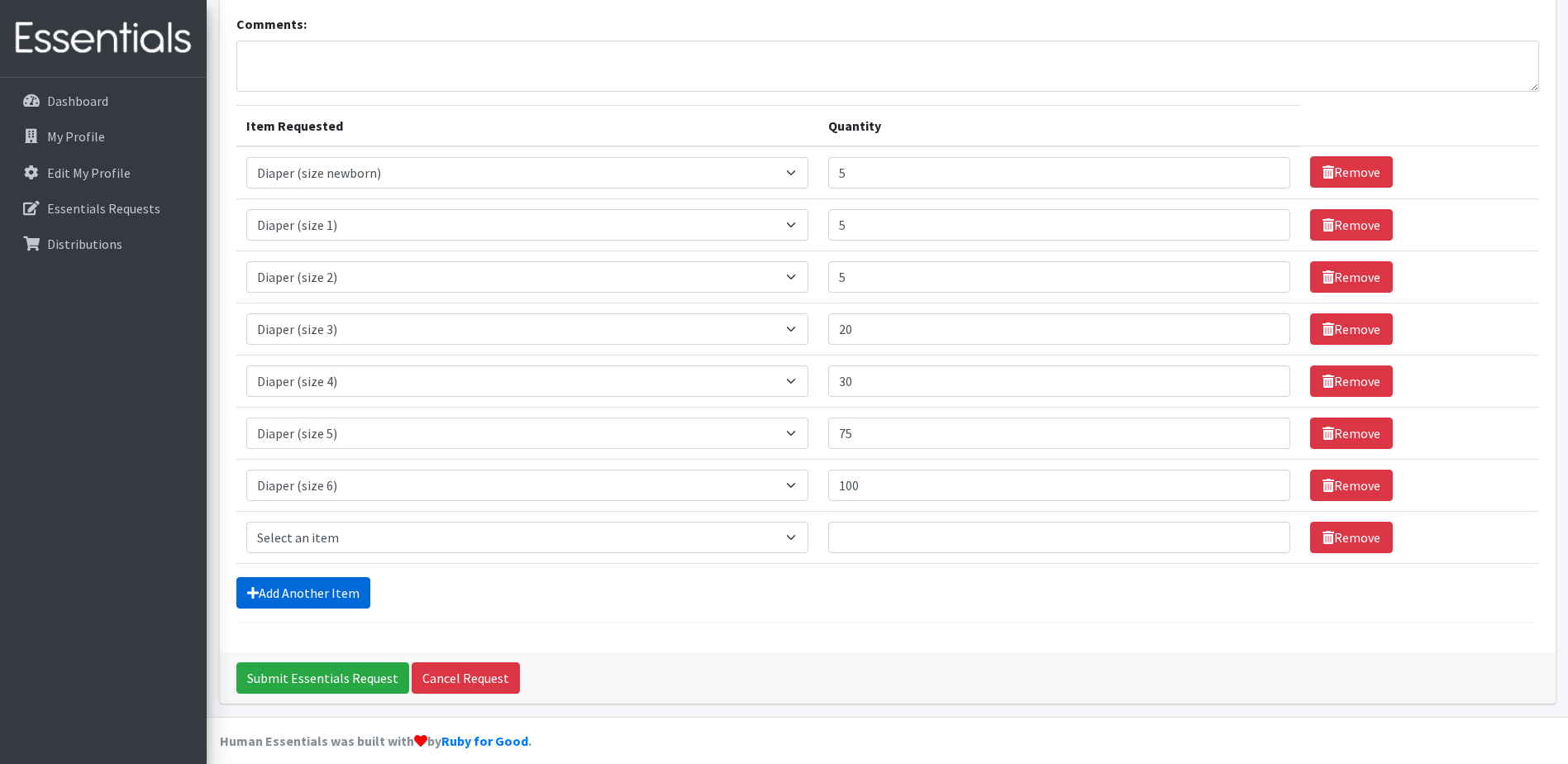
scroll to position [125, 0]
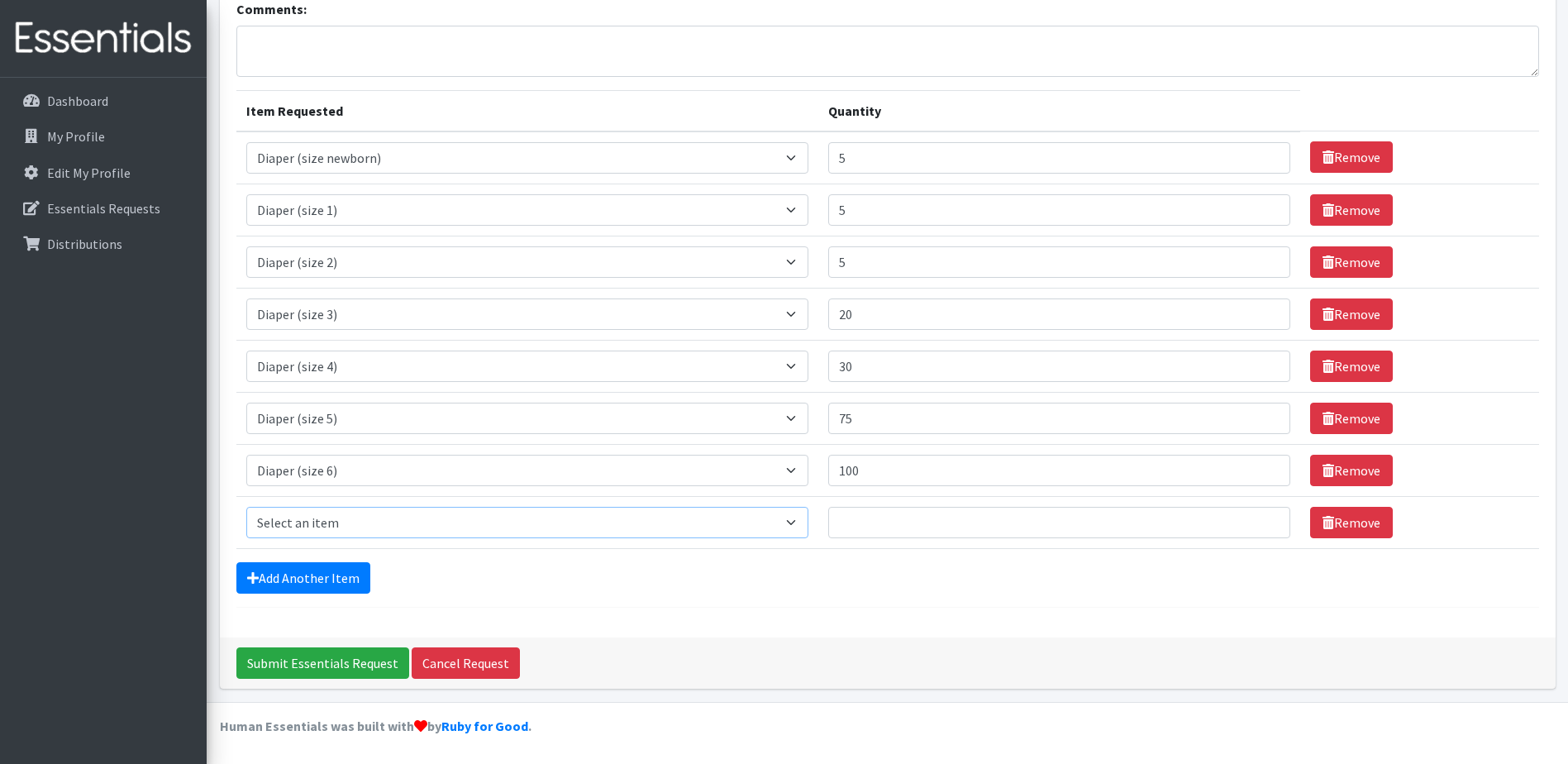
click at [351, 522] on select "Select an item Adult Briefs (Medium) Adult Briefs (XL) Adult Briefs (XS) Adult …" at bounding box center [527, 522] width 562 height 31
select select "12686"
click at [246, 506] on select "Select an item Adult Briefs (Medium) Adult Briefs (XL) Adult Briefs (XS) Adult …" at bounding box center [527, 522] width 562 height 31
click at [1263, 520] on input "26" at bounding box center [1059, 522] width 462 height 31
type input "25"
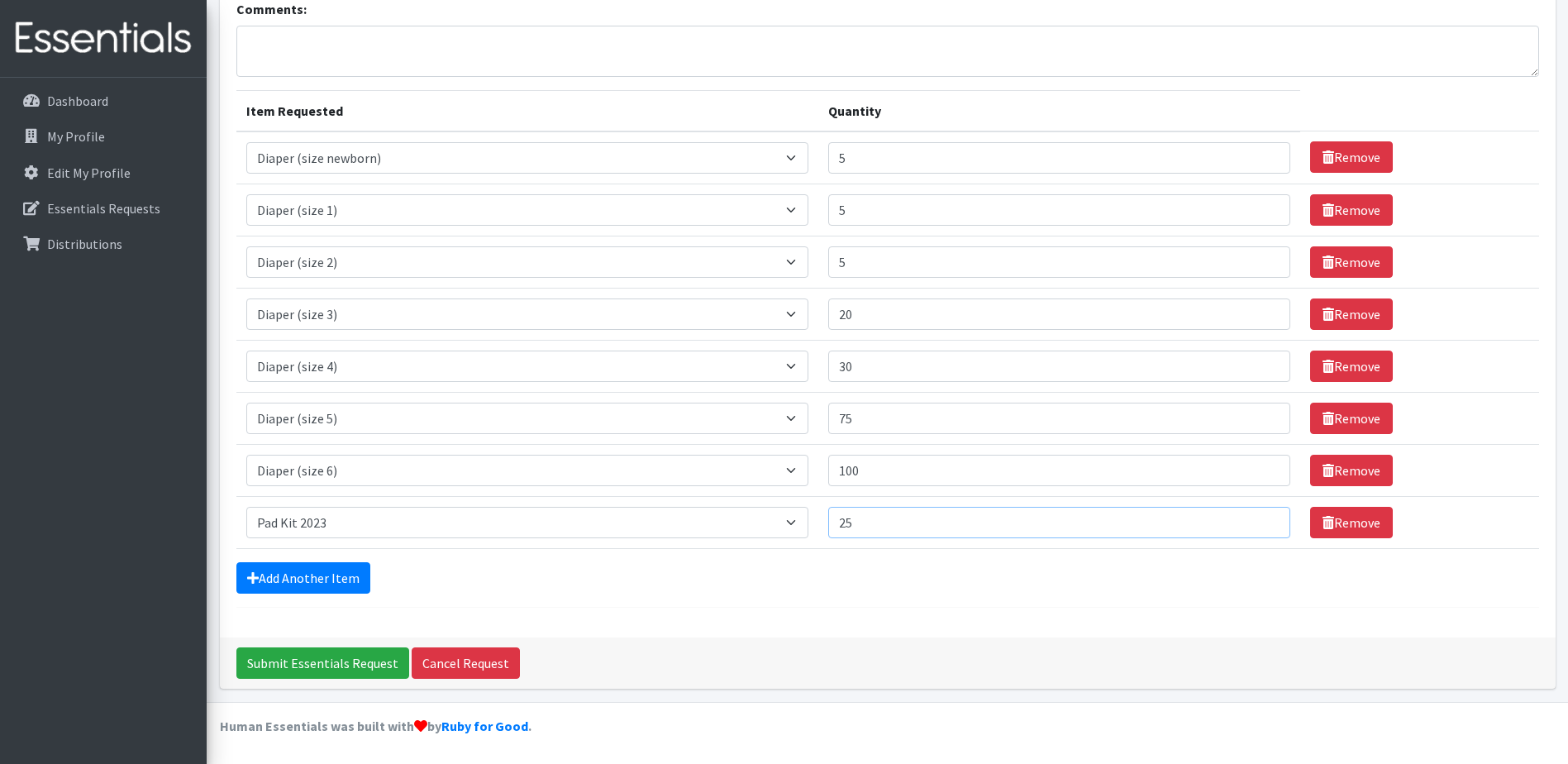
click at [1266, 529] on input "25" at bounding box center [1059, 522] width 462 height 31
click at [320, 584] on link "Add Another Item" at bounding box center [302, 577] width 134 height 31
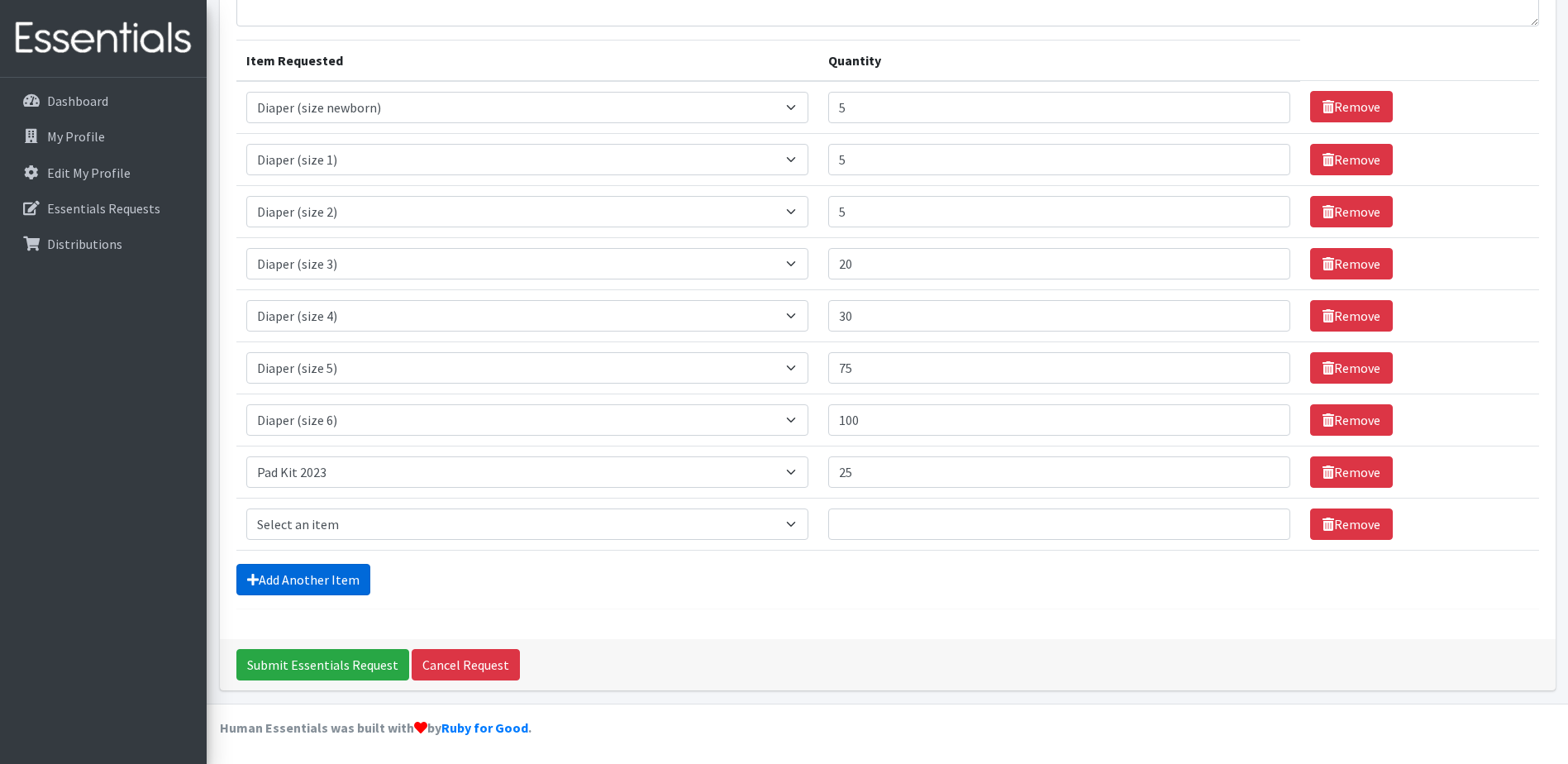
scroll to position [177, 0]
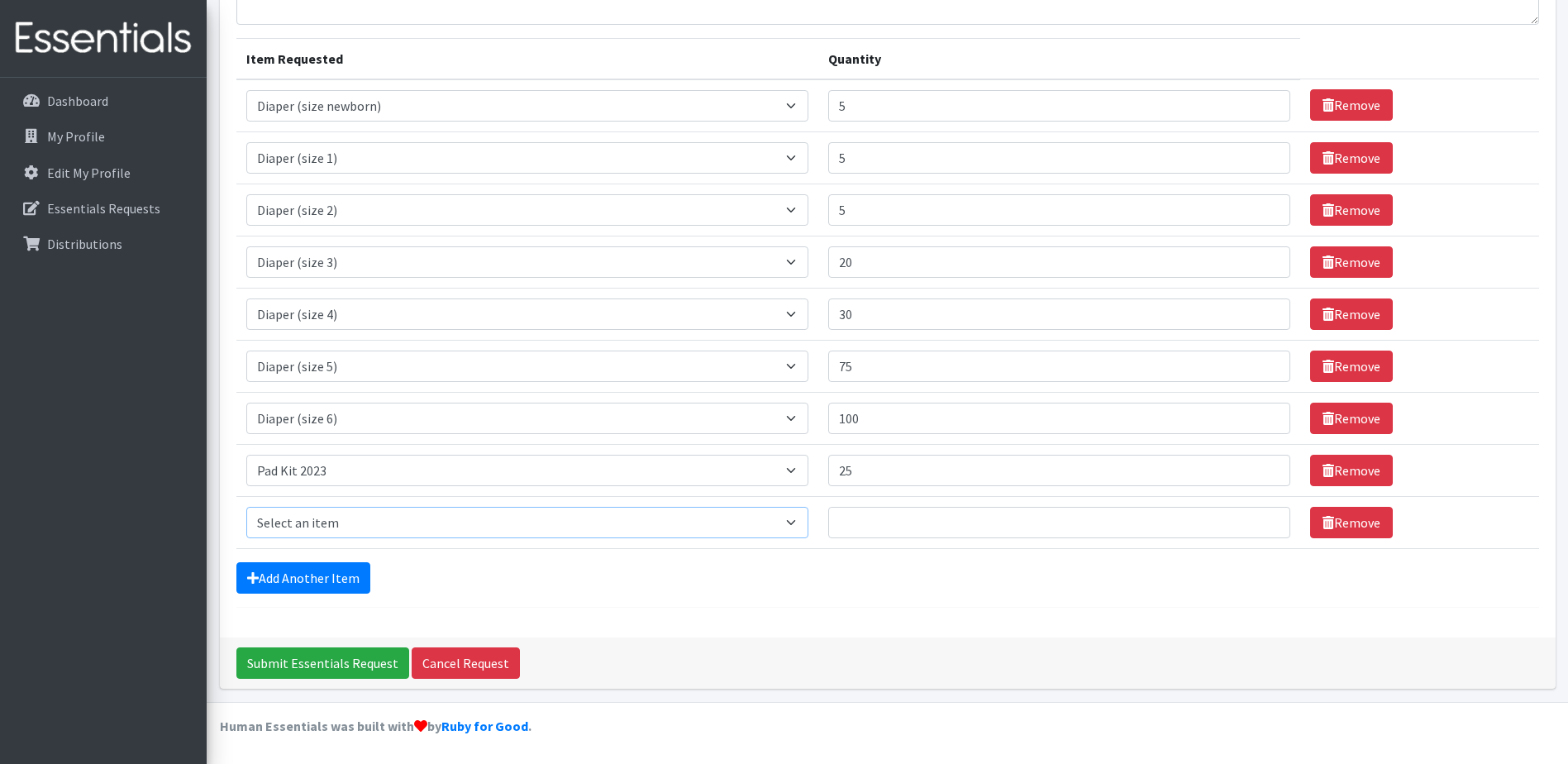
click at [334, 524] on select "Select an item Adult Briefs (Medium) Adult Briefs (XL) Adult Briefs (XS) Adult …" at bounding box center [527, 522] width 562 height 31
select select "5865"
click at [246, 506] on select "Select an item Adult Briefs (Medium) Adult Briefs (XL) Adult Briefs (XS) Adult …" at bounding box center [527, 522] width 562 height 31
click at [1264, 520] on input "15" at bounding box center [1059, 522] width 462 height 31
click at [1262, 531] on input "15" at bounding box center [1059, 522] width 462 height 31
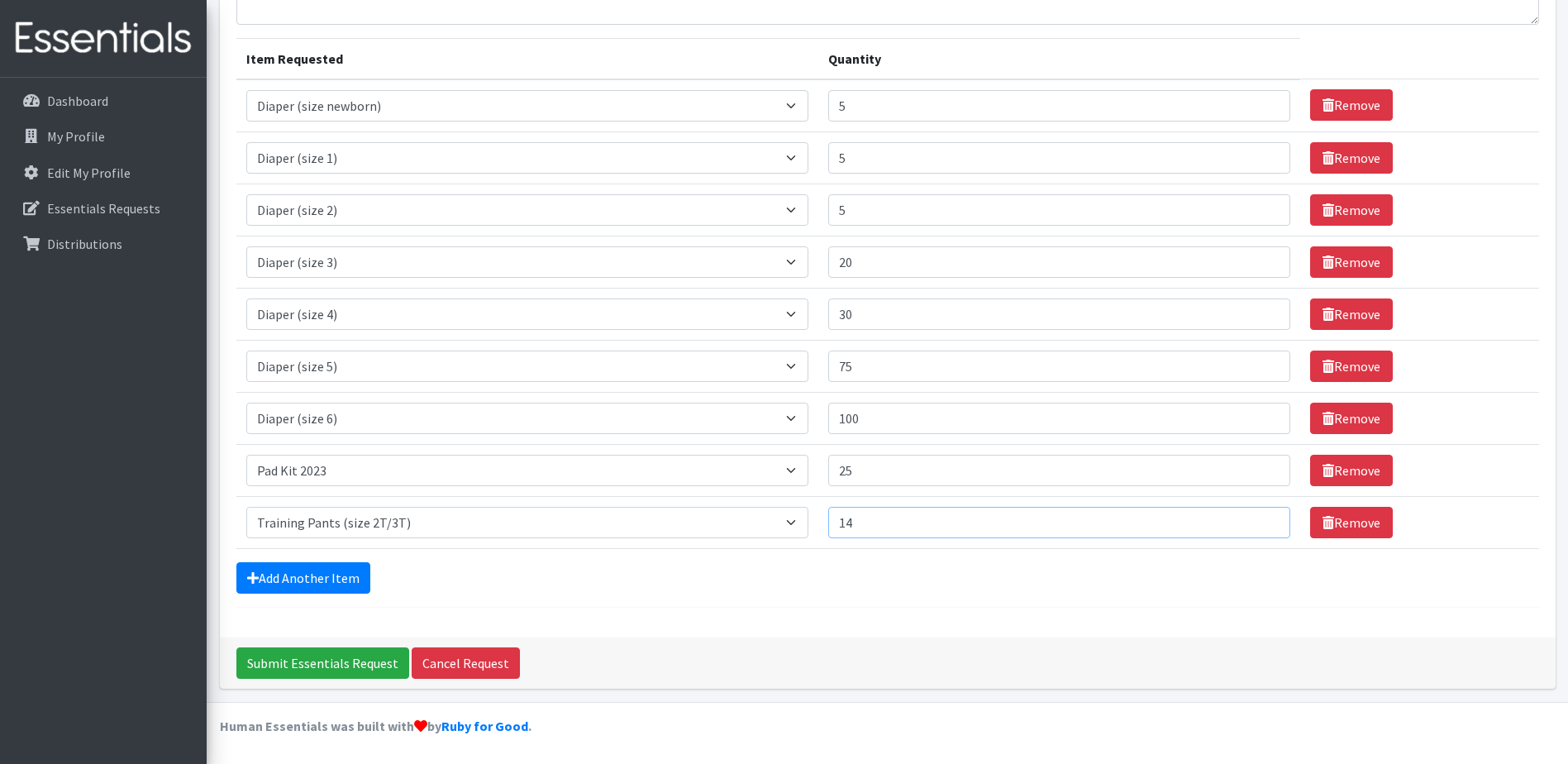
click at [1262, 528] on input "14" at bounding box center [1059, 522] width 462 height 31
click at [1262, 528] on input "13" at bounding box center [1059, 522] width 462 height 31
click at [1262, 528] on input "12" at bounding box center [1059, 522] width 462 height 31
click at [1262, 528] on input "11" at bounding box center [1059, 522] width 462 height 31
type input "10"
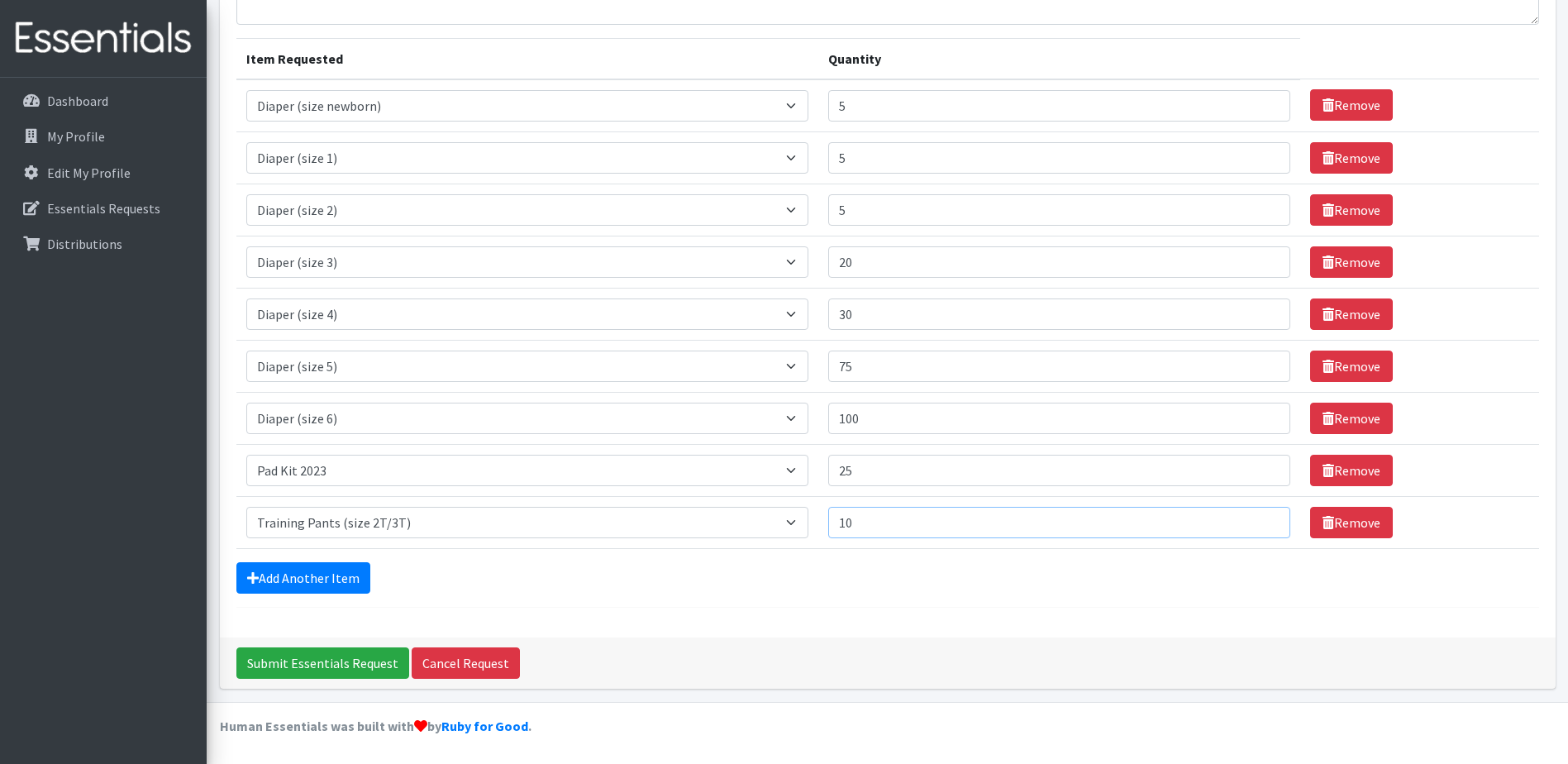
click at [1262, 528] on input "10" at bounding box center [1059, 522] width 462 height 31
click at [338, 569] on link "Add Another Item" at bounding box center [302, 577] width 134 height 31
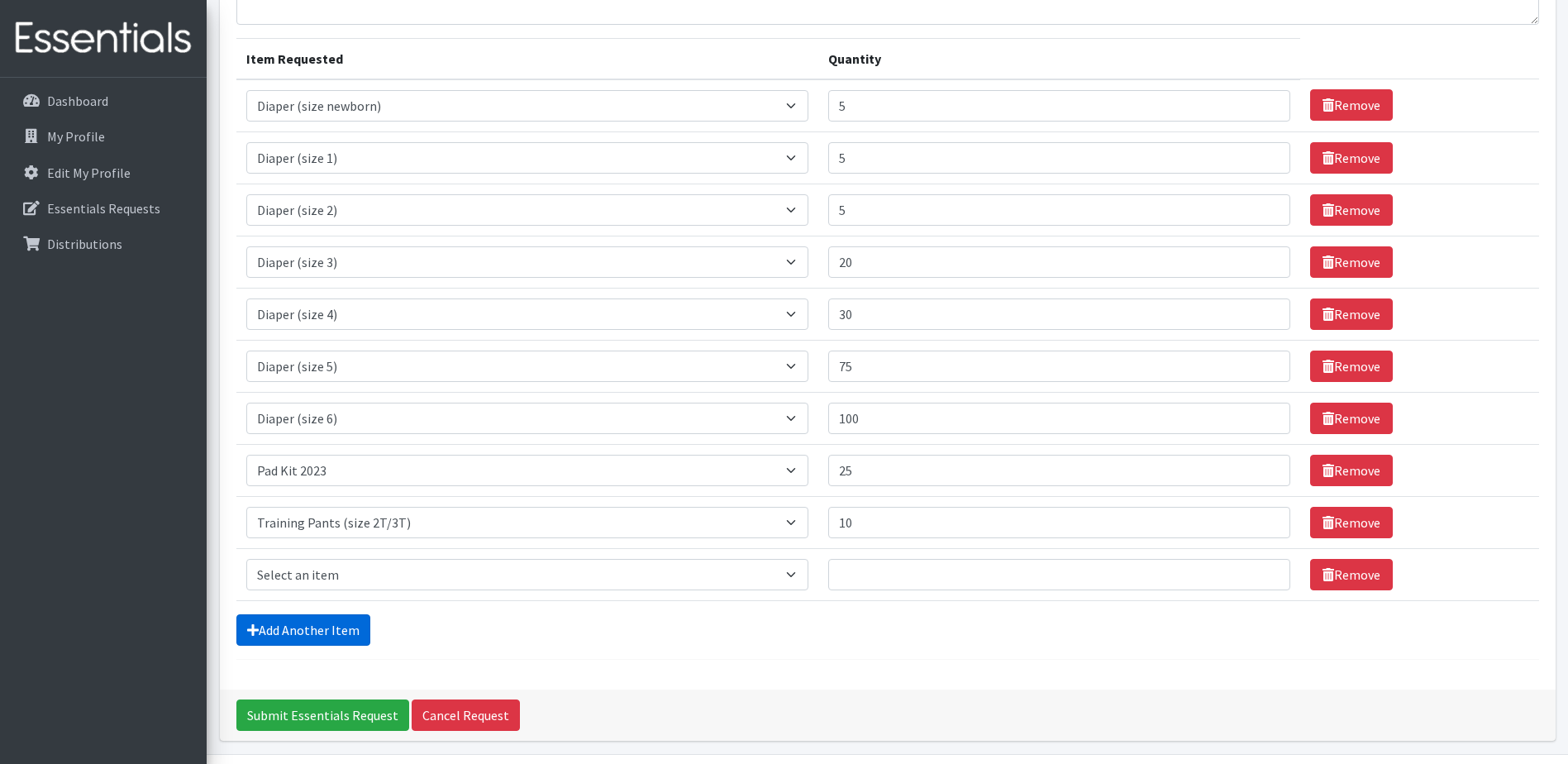
scroll to position [229, 0]
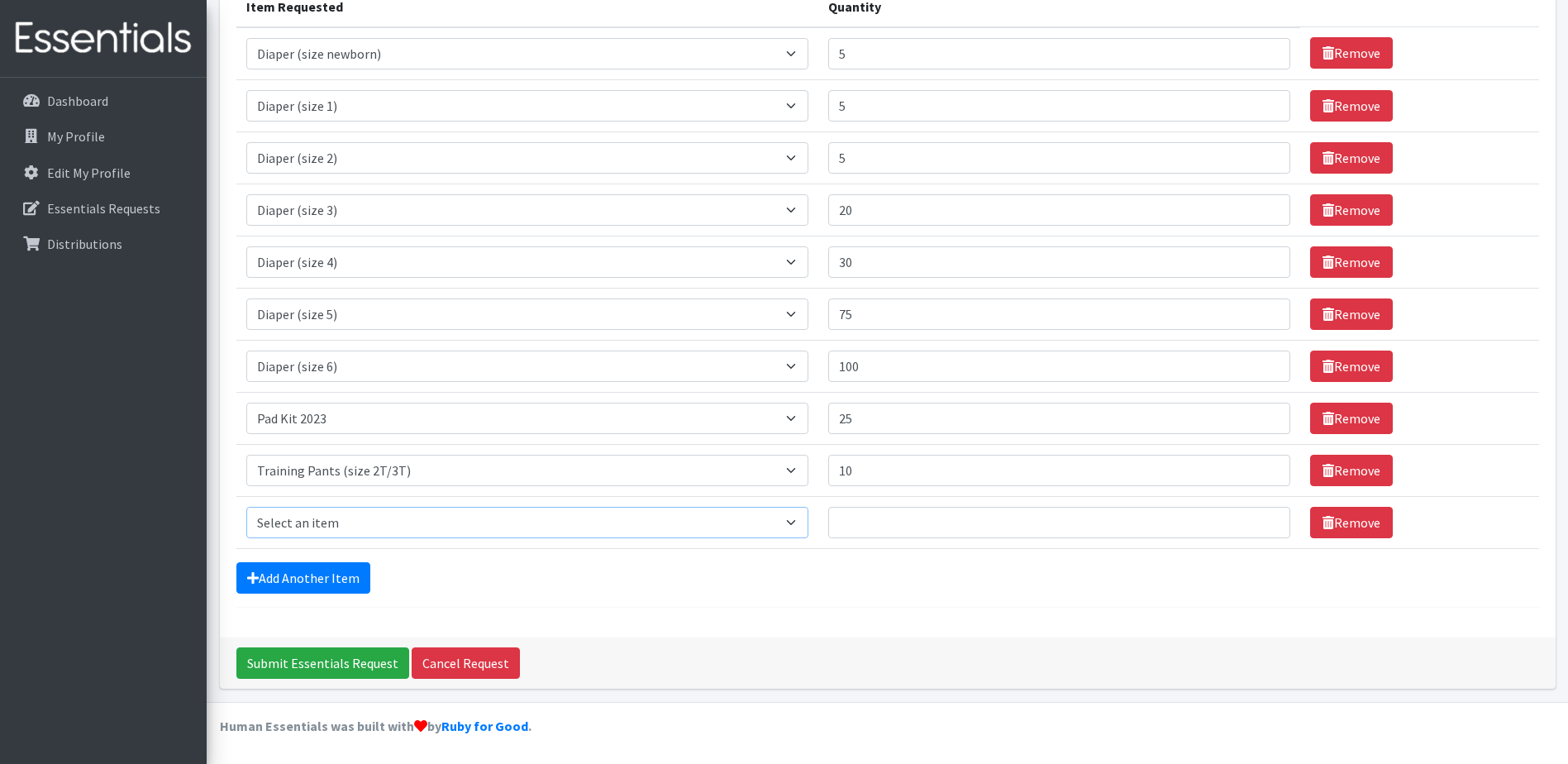
click at [339, 522] on select "Select an item Adult Briefs (Medium) Adult Briefs (XL) Adult Briefs (XS) Adult …" at bounding box center [527, 522] width 562 height 31
select select "5866"
click at [246, 506] on select "Select an item Adult Briefs (Medium) Adult Briefs (XL) Adult Briefs (XS) Adult …" at bounding box center [527, 522] width 562 height 31
type input "15"
click at [1267, 516] on input "15" at bounding box center [1059, 522] width 462 height 31
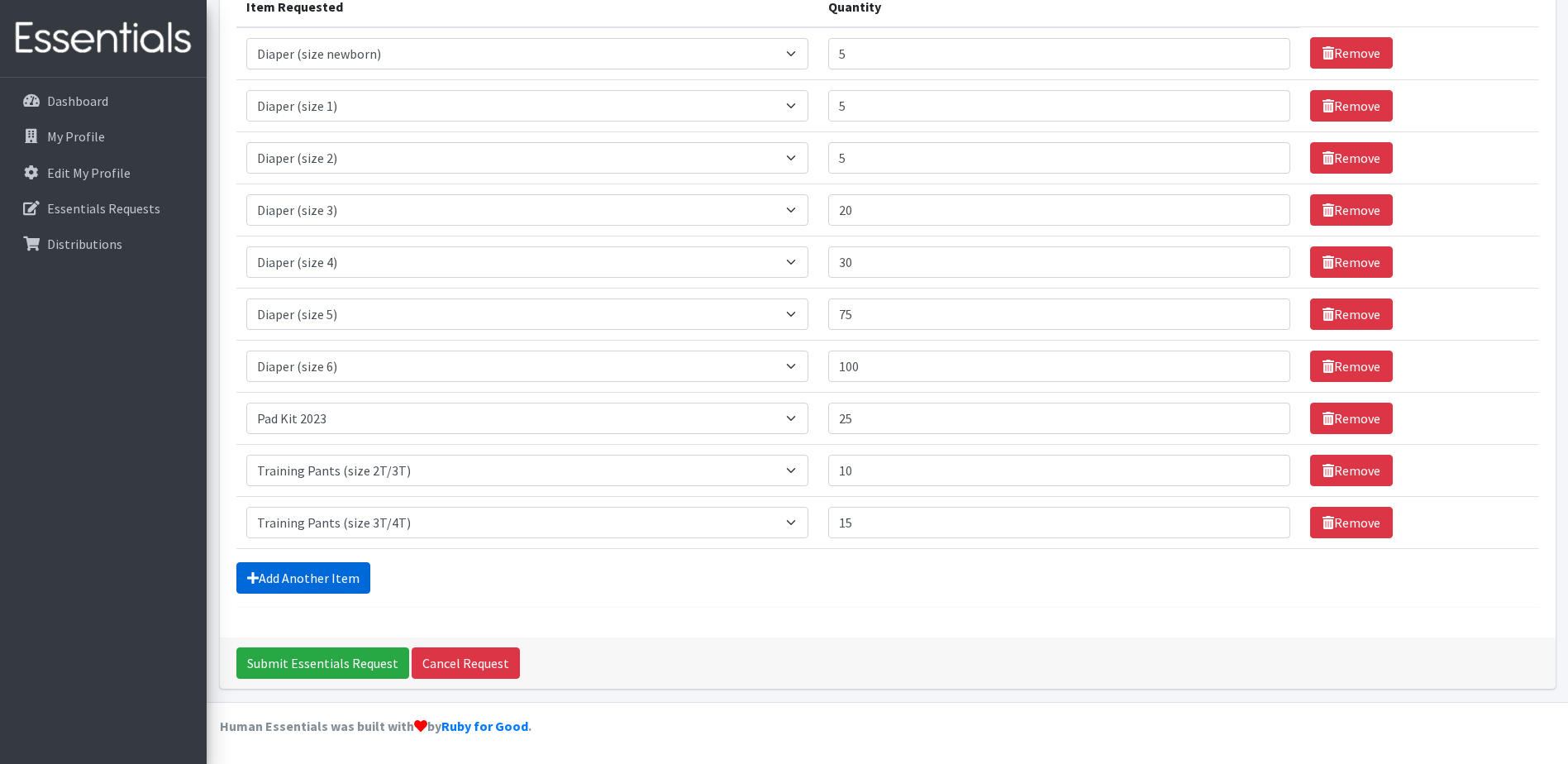
click at [335, 577] on link "Add Another Item" at bounding box center [302, 577] width 134 height 31
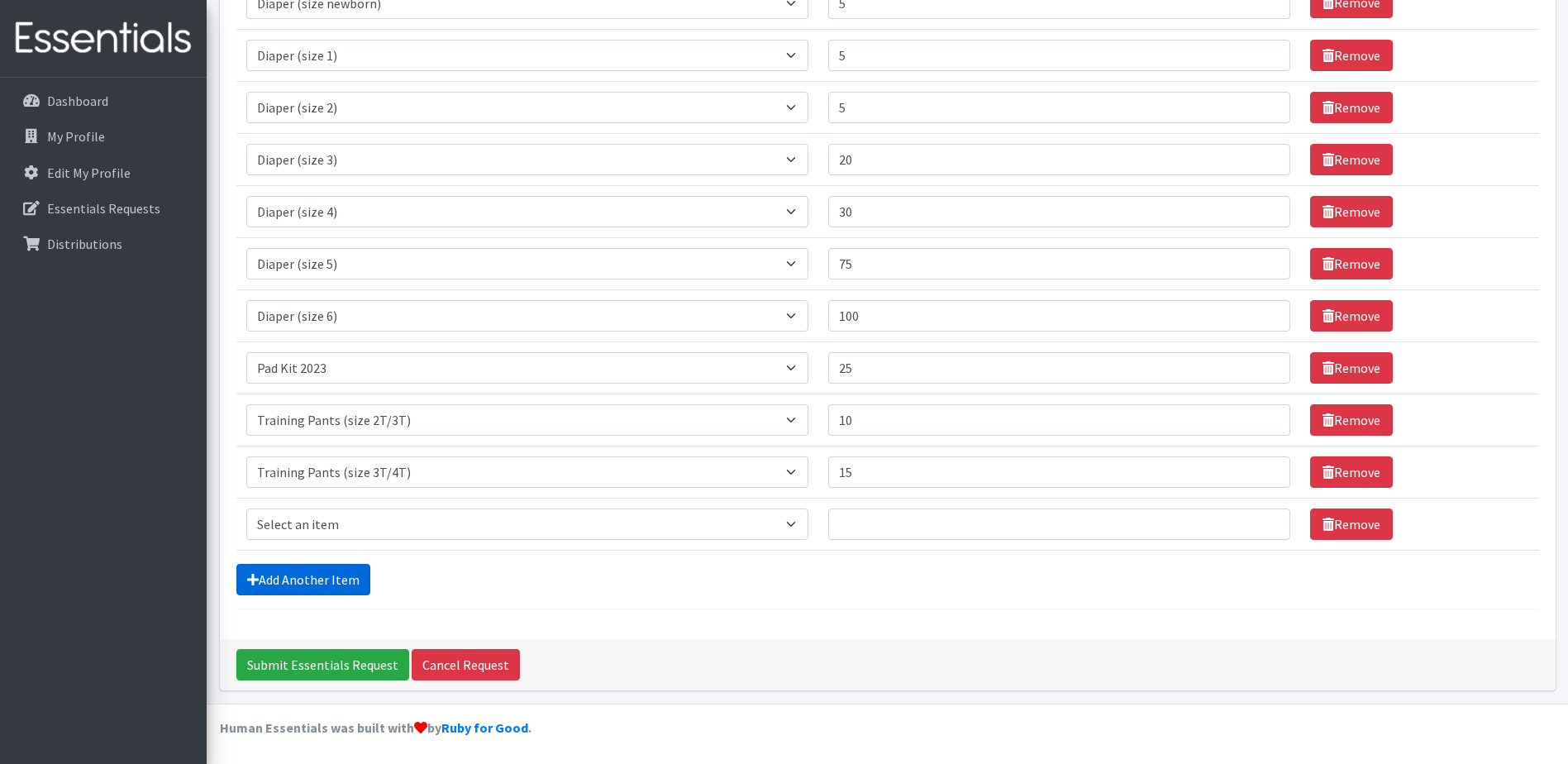
scroll to position [281, 0]
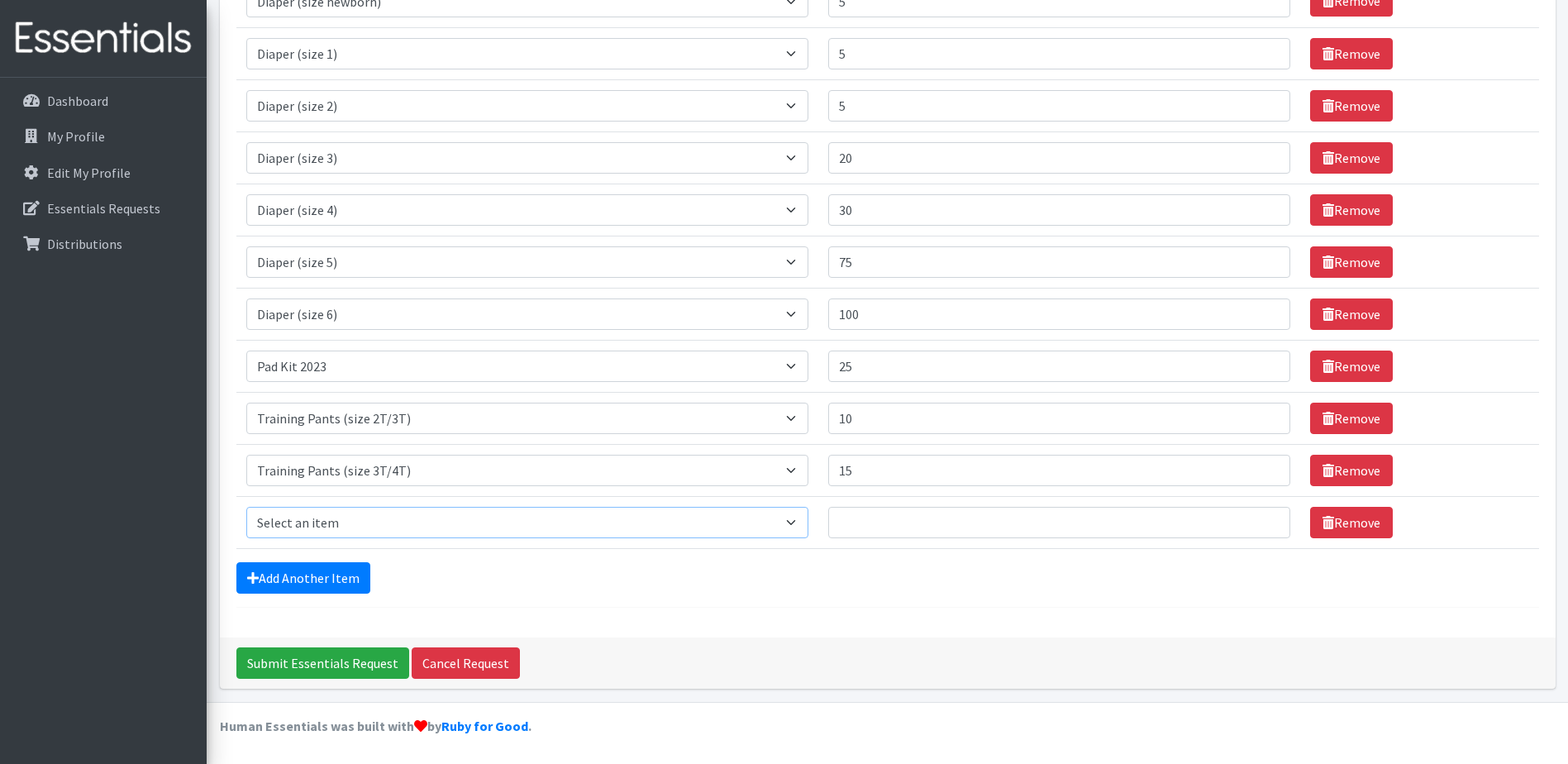
click at [322, 523] on select "Select an item Adult Briefs (Medium) Adult Briefs (XL) Adult Briefs (XS) Adult …" at bounding box center [527, 522] width 562 height 31
select select "5867"
click at [246, 506] on select "Select an item Adult Briefs (Medium) Adult Briefs (XL) Adult Briefs (XS) Adult …" at bounding box center [527, 522] width 562 height 31
click at [1262, 516] on input "14" at bounding box center [1059, 522] width 462 height 31
click at [1262, 516] on input "15" at bounding box center [1059, 522] width 462 height 31
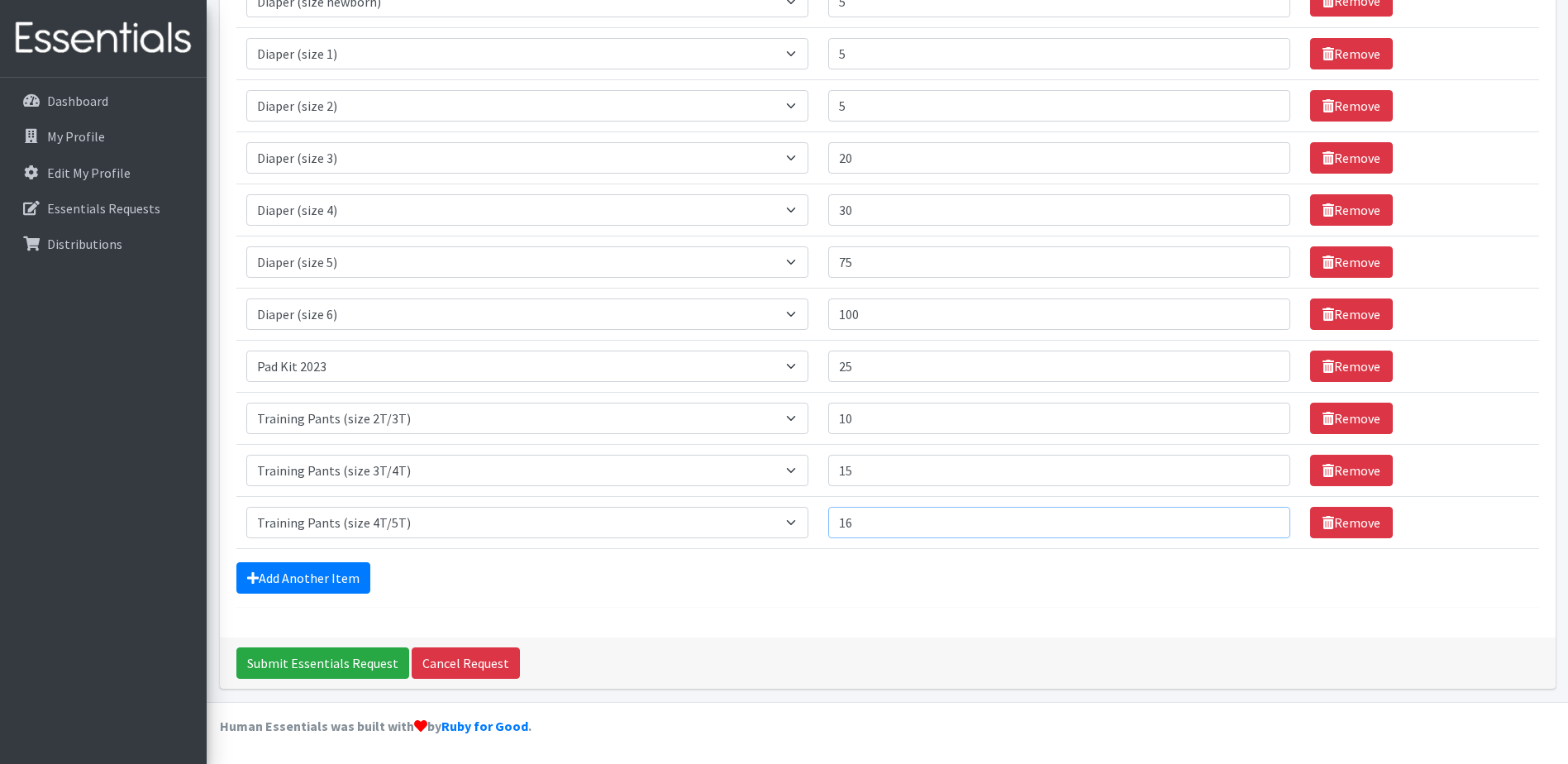
click at [1262, 516] on input "16" at bounding box center [1059, 522] width 462 height 31
click at [1262, 516] on input "17" at bounding box center [1059, 522] width 462 height 31
click at [1262, 516] on input "18" at bounding box center [1059, 522] width 462 height 31
click at [1262, 516] on input "19" at bounding box center [1059, 522] width 462 height 31
type input "20"
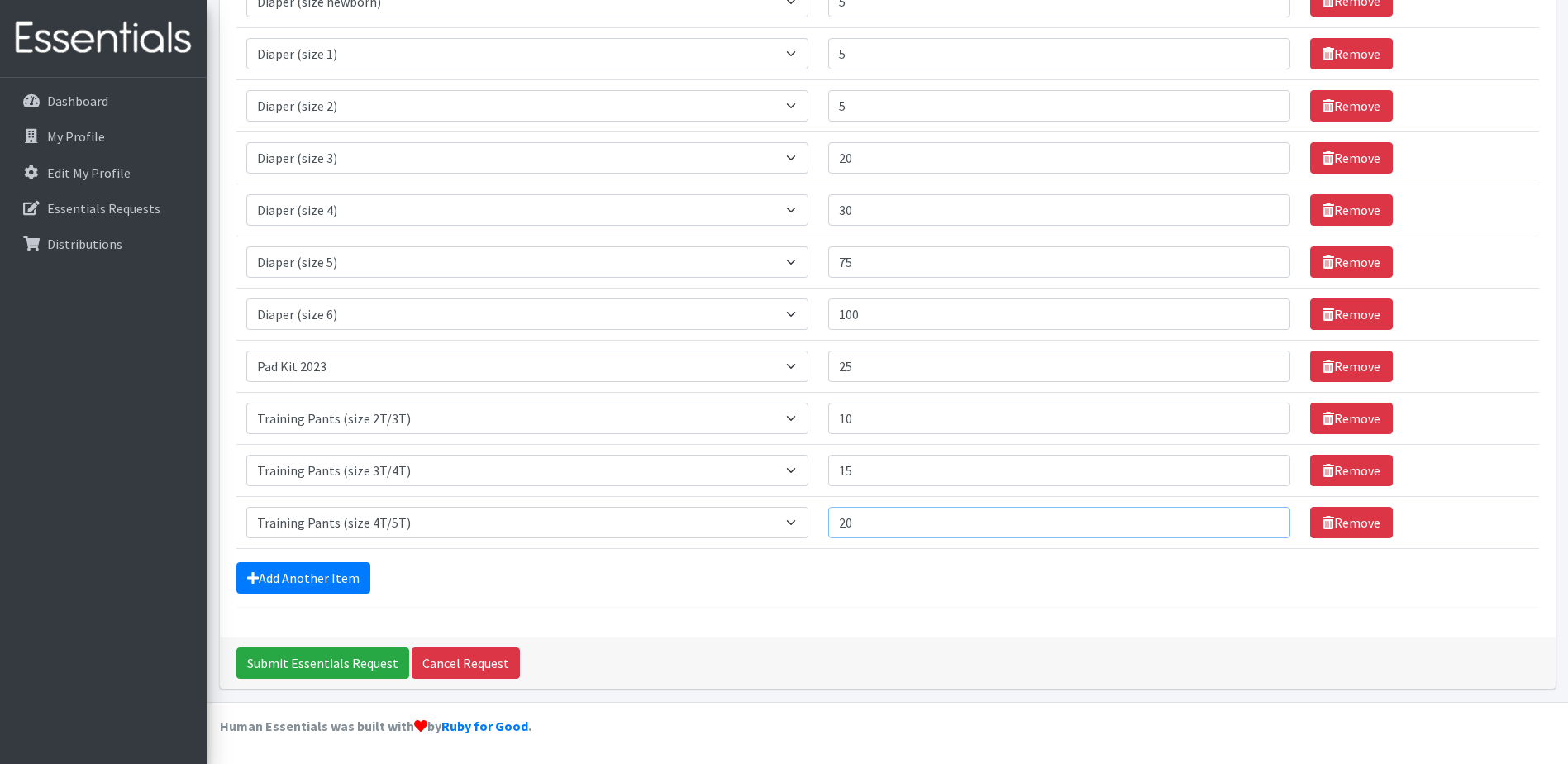
click at [1262, 516] on input "20" at bounding box center [1059, 522] width 462 height 31
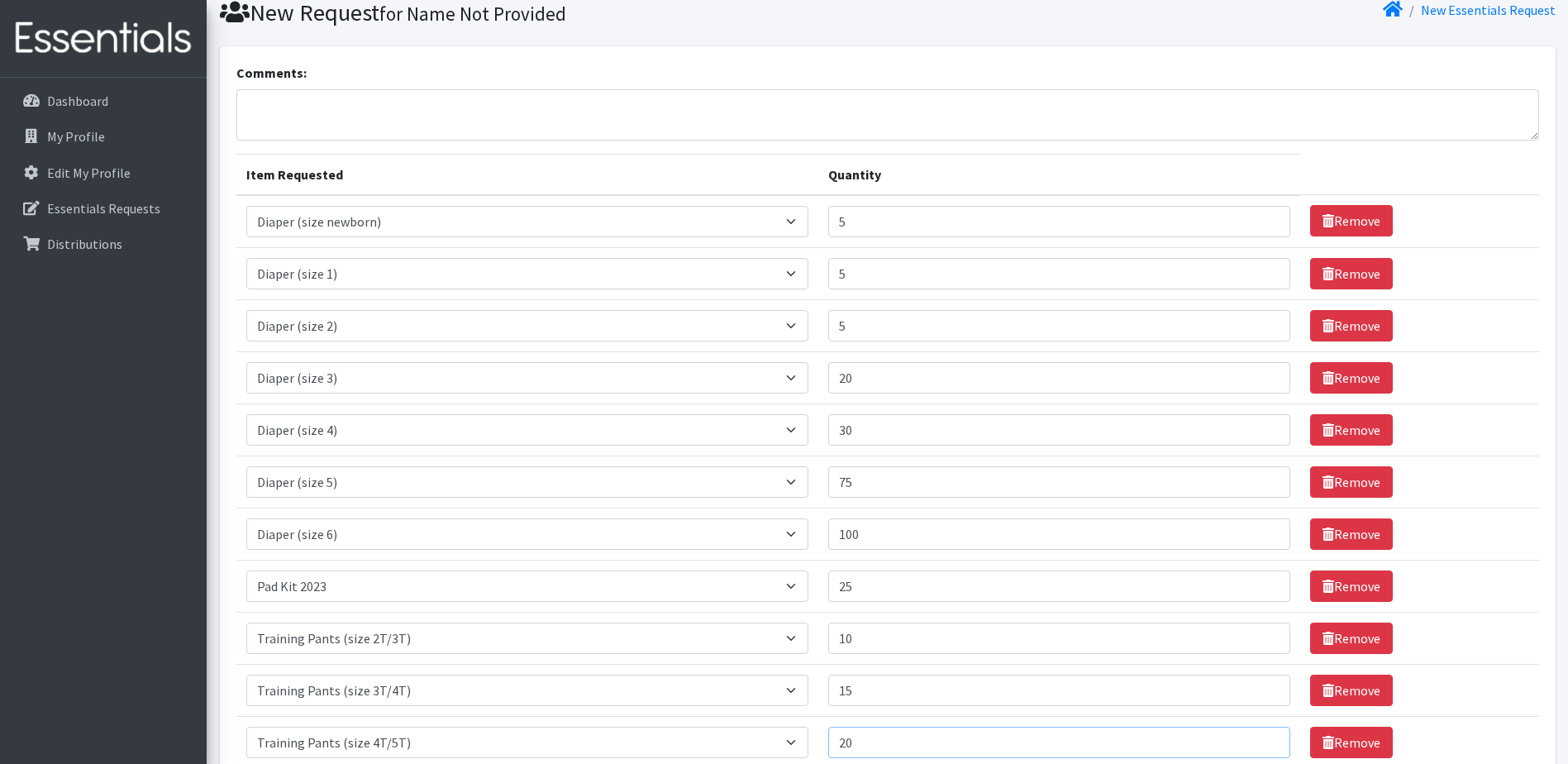
scroll to position [0, 0]
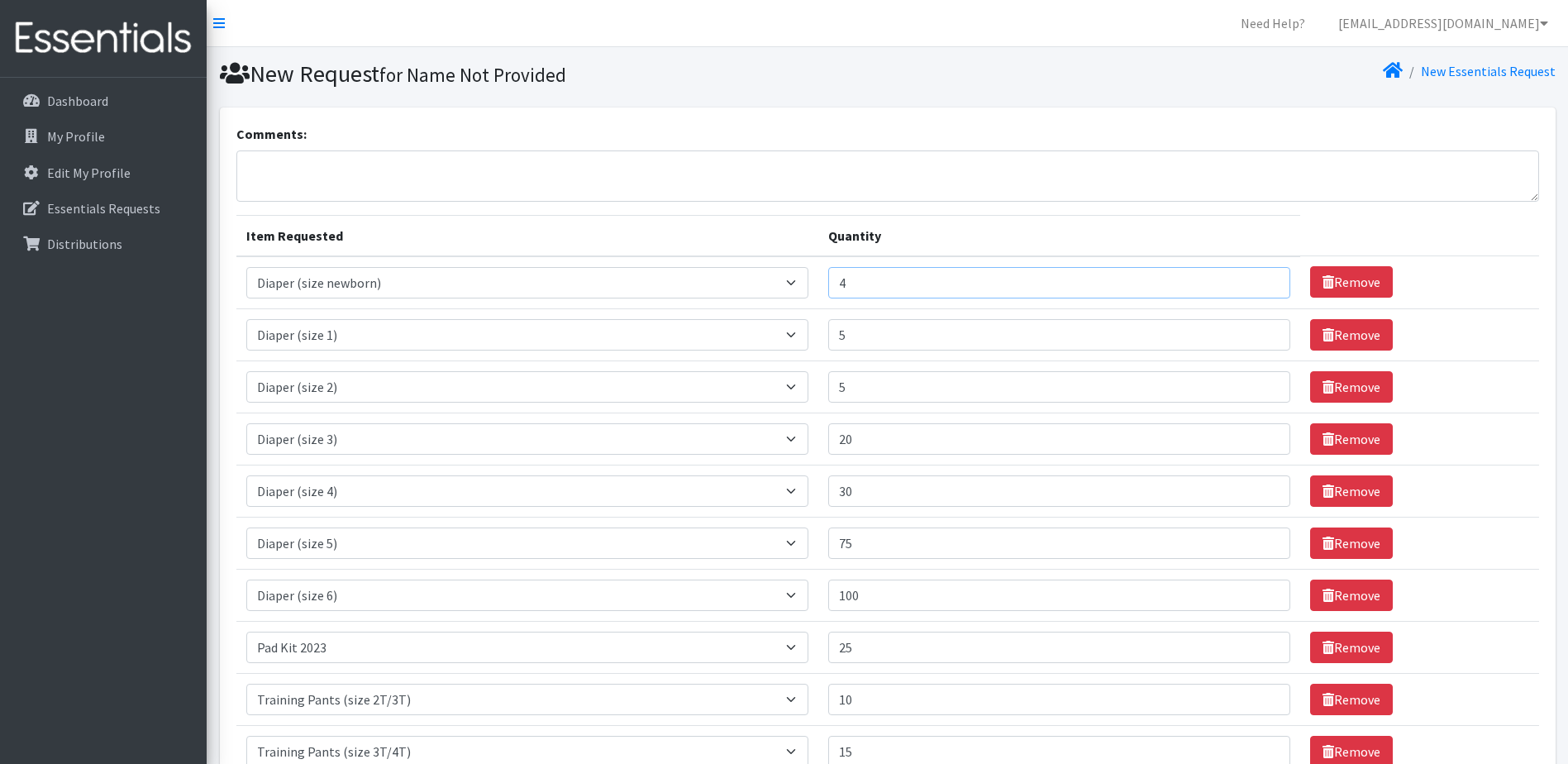
click at [1266, 287] on input "4" at bounding box center [1059, 282] width 462 height 31
click at [1265, 288] on input "3" at bounding box center [1059, 282] width 462 height 31
click at [1266, 276] on input "4" at bounding box center [1059, 282] width 462 height 31
type input "5"
click at [1266, 276] on input "5" at bounding box center [1059, 282] width 462 height 31
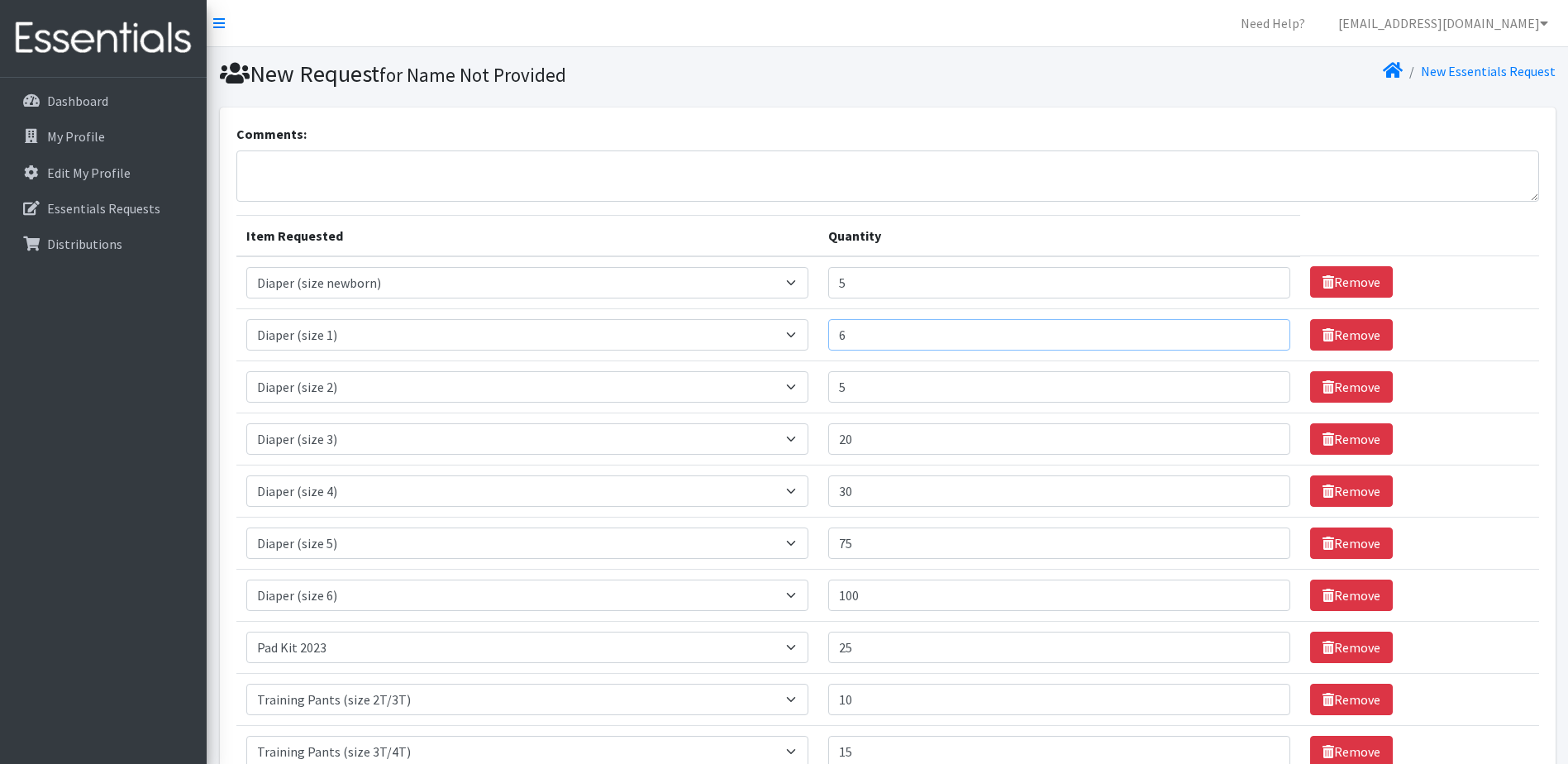
click at [1265, 329] on input "6" at bounding box center [1059, 334] width 462 height 31
click at [1265, 329] on input "7" at bounding box center [1059, 334] width 462 height 31
click at [1265, 329] on input "8" at bounding box center [1059, 334] width 462 height 31
click at [1265, 329] on input "9" at bounding box center [1059, 334] width 462 height 31
type input "10"
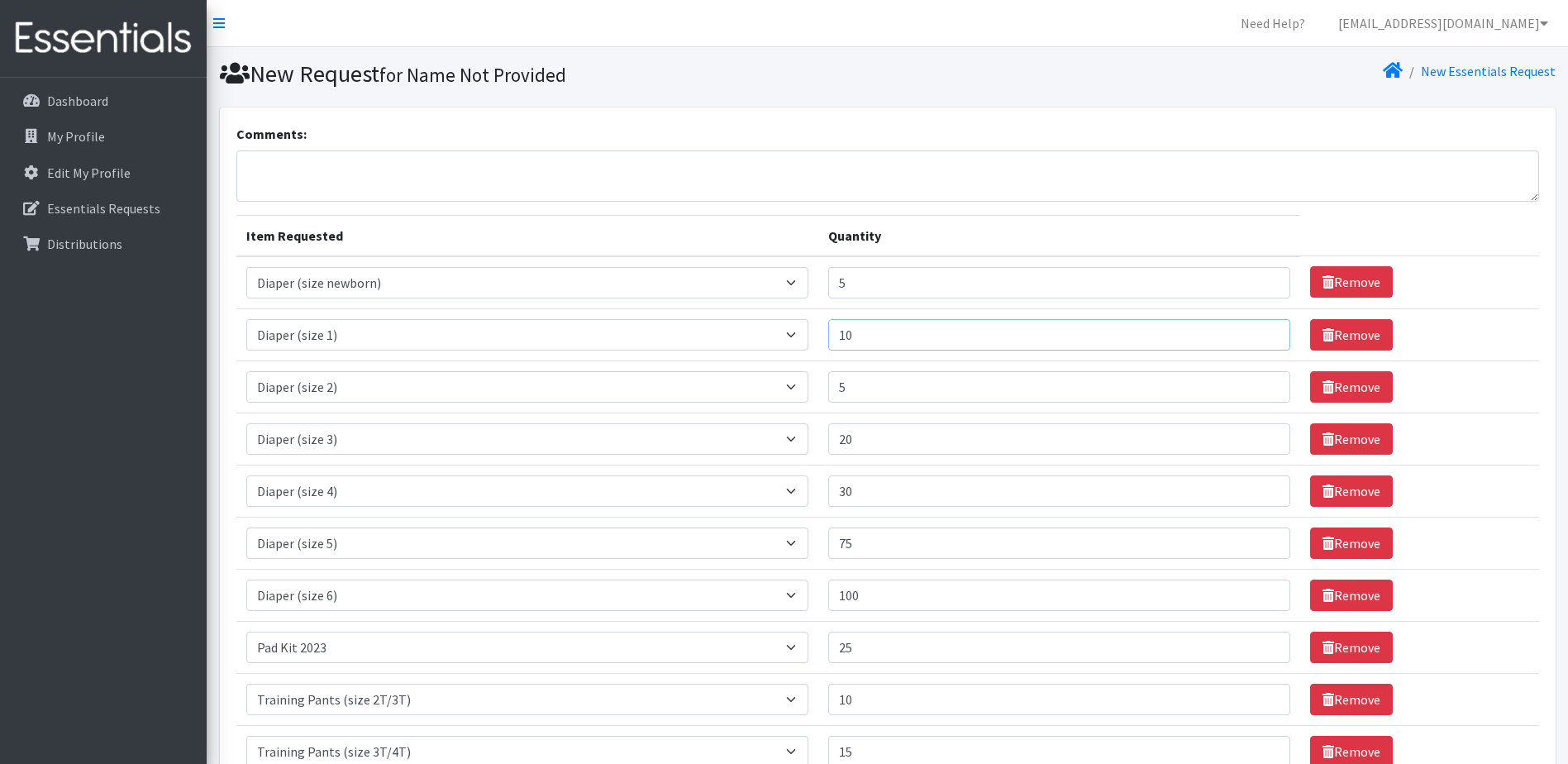
click at [1265, 329] on input "10" at bounding box center [1059, 334] width 462 height 31
click at [1261, 382] on input "6" at bounding box center [1059, 386] width 462 height 31
click at [1261, 382] on input "7" at bounding box center [1059, 386] width 462 height 31
click at [1261, 382] on input "8" at bounding box center [1059, 386] width 462 height 31
click at [1261, 382] on input "9" at bounding box center [1059, 386] width 462 height 31
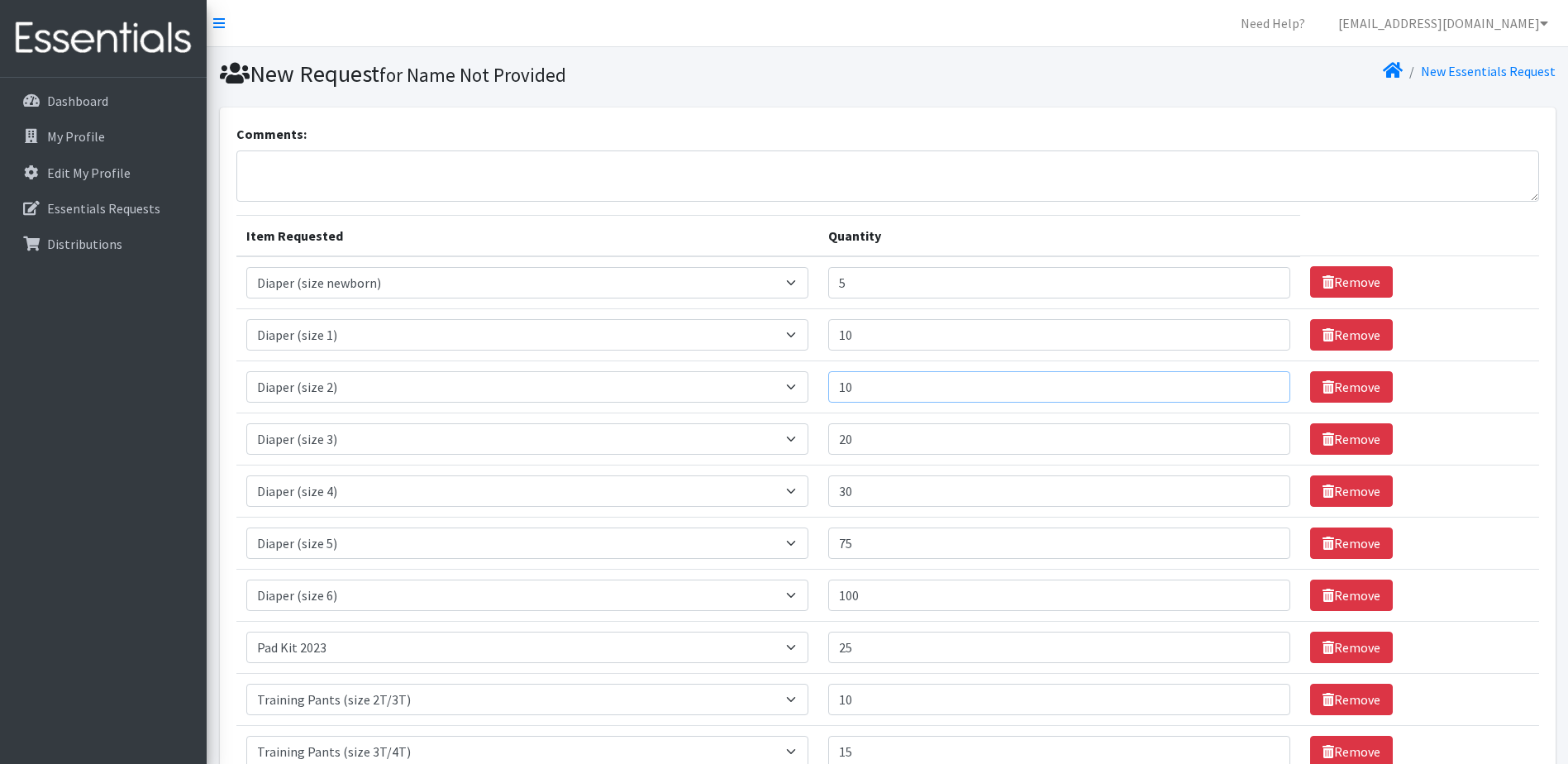
type input "10"
click at [1261, 382] on input "10" at bounding box center [1059, 386] width 462 height 31
click at [1267, 435] on input "21" at bounding box center [1059, 438] width 462 height 31
click at [1267, 435] on input "22" at bounding box center [1059, 438] width 462 height 31
click at [1267, 435] on input "23" at bounding box center [1059, 438] width 462 height 31
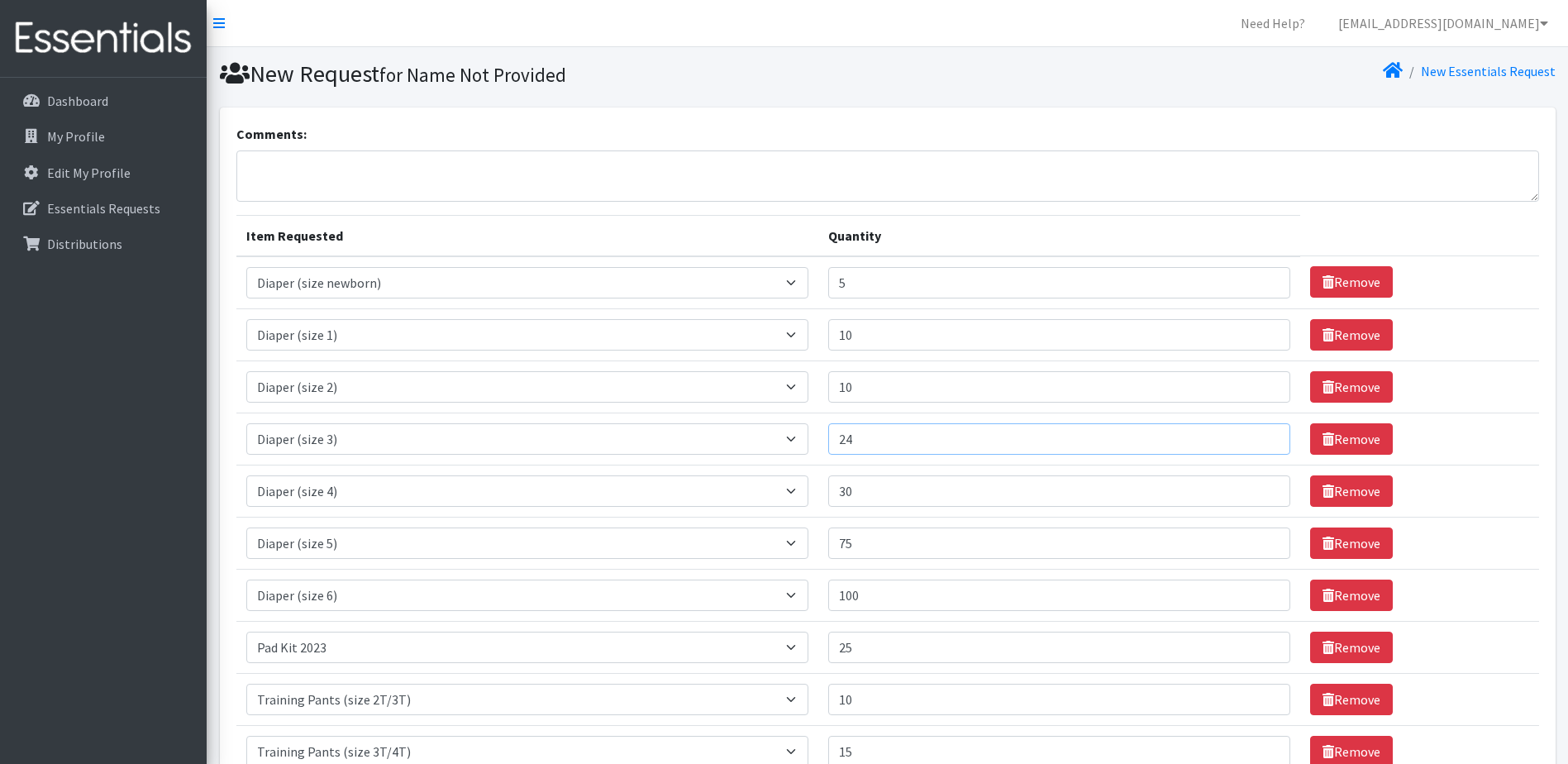
click at [1267, 435] on input "24" at bounding box center [1059, 438] width 462 height 31
click at [1266, 444] on input "23" at bounding box center [1059, 438] width 462 height 31
click at [1266, 444] on input "22" at bounding box center [1059, 438] width 462 height 31
click at [1266, 444] on input "21" at bounding box center [1059, 438] width 462 height 31
type input "20"
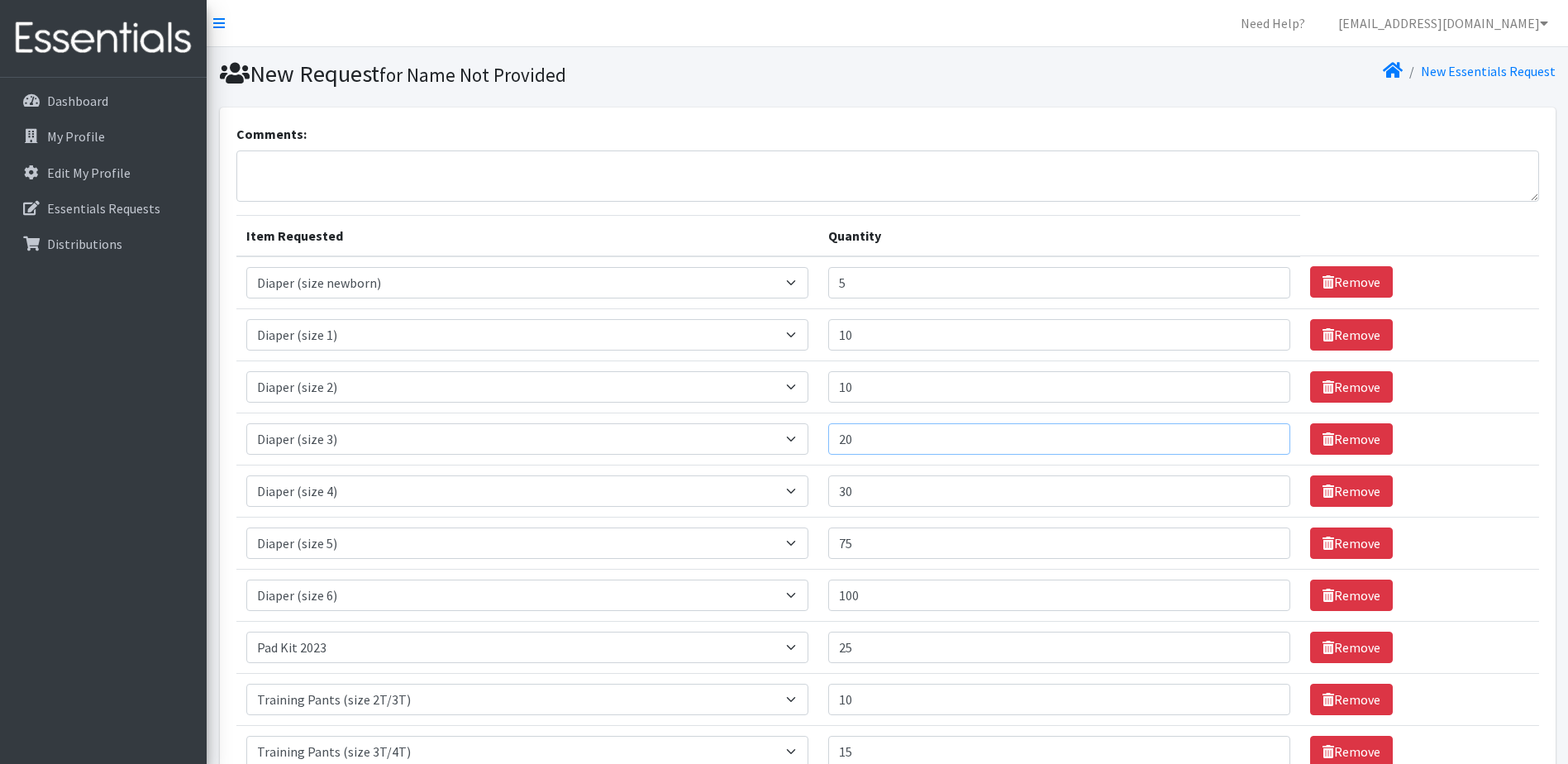
click at [1266, 444] on input "20" at bounding box center [1059, 438] width 462 height 31
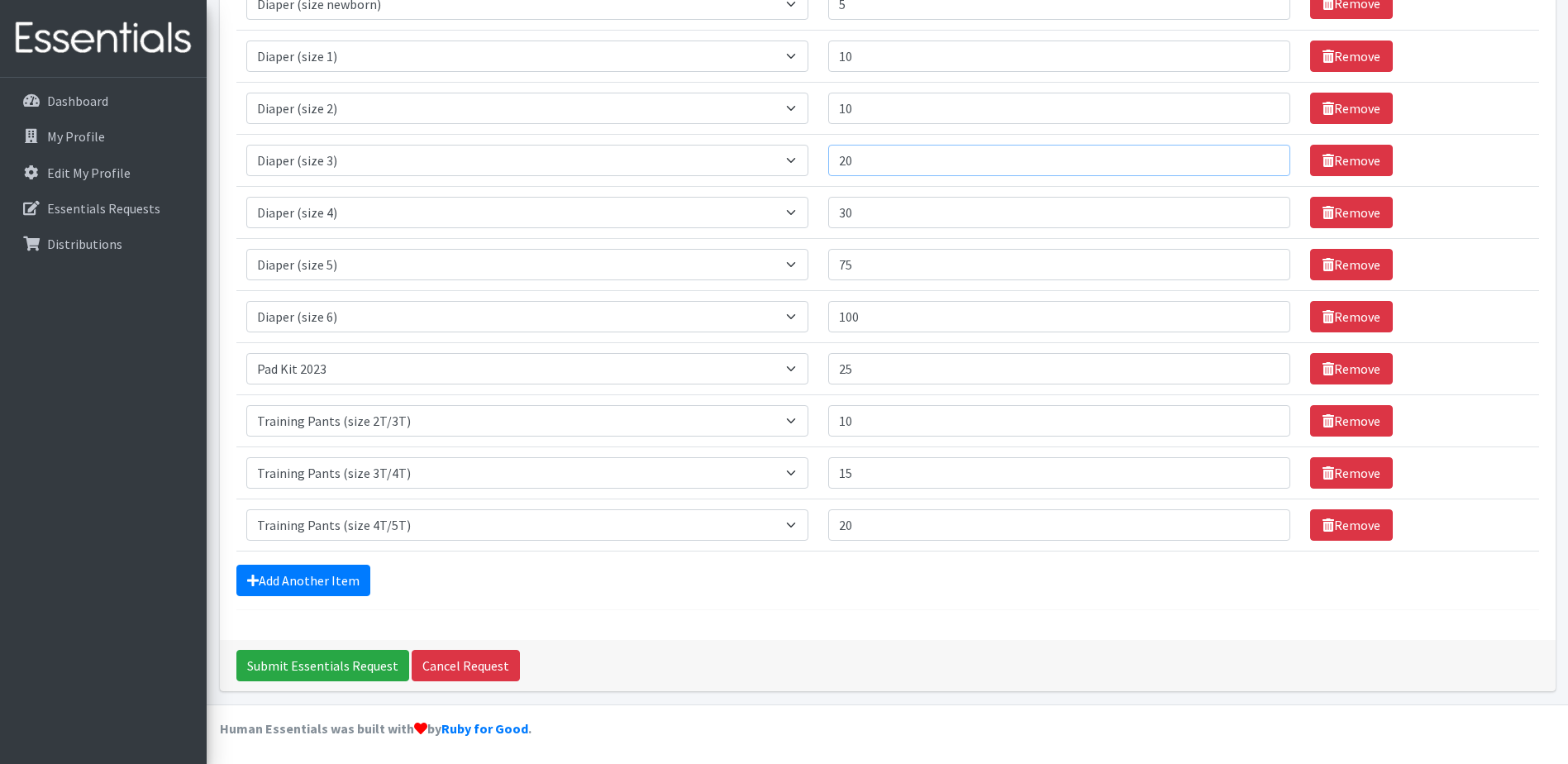
scroll to position [281, 0]
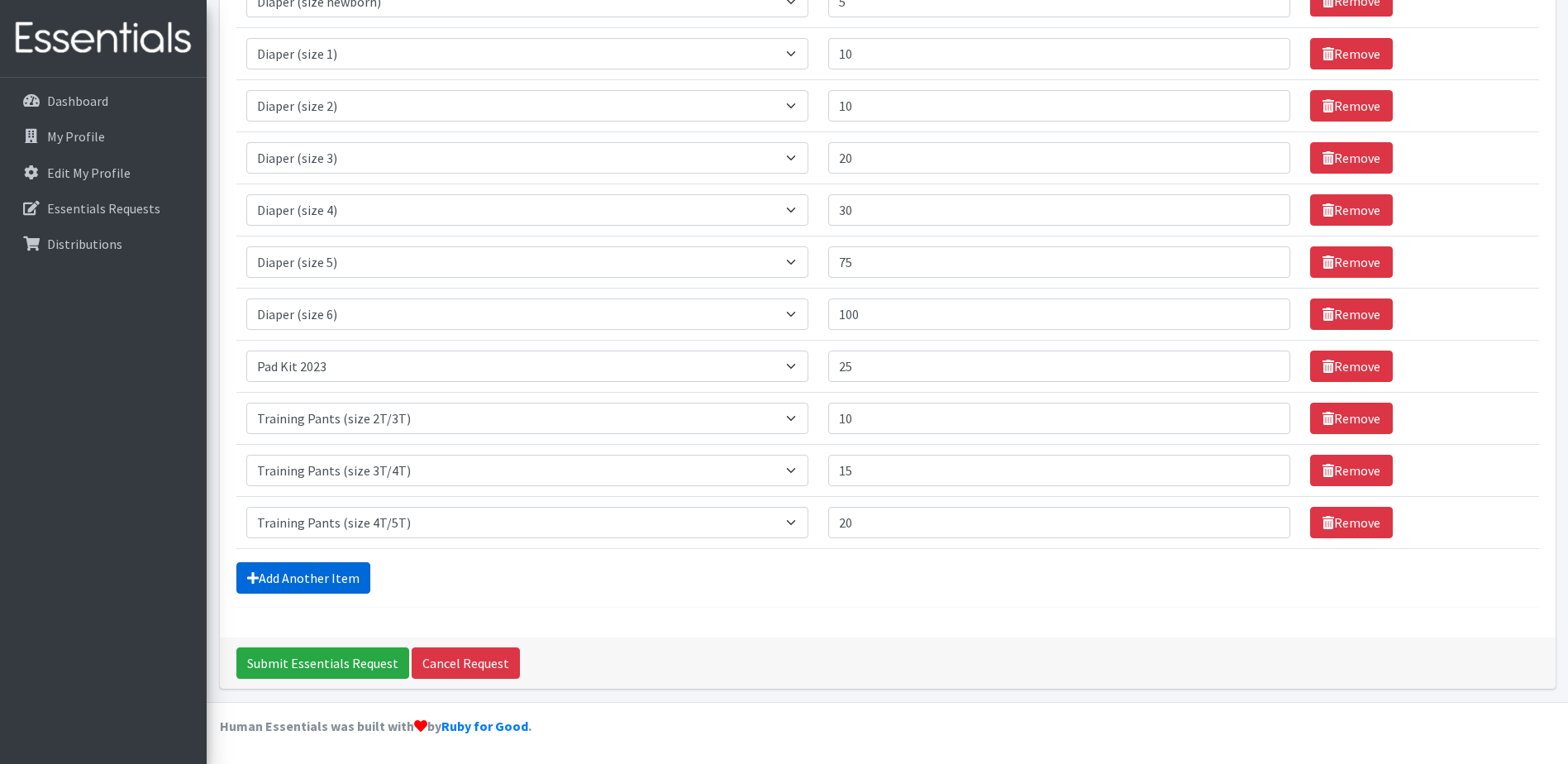
click at [297, 573] on link "Add Another Item" at bounding box center [302, 577] width 134 height 31
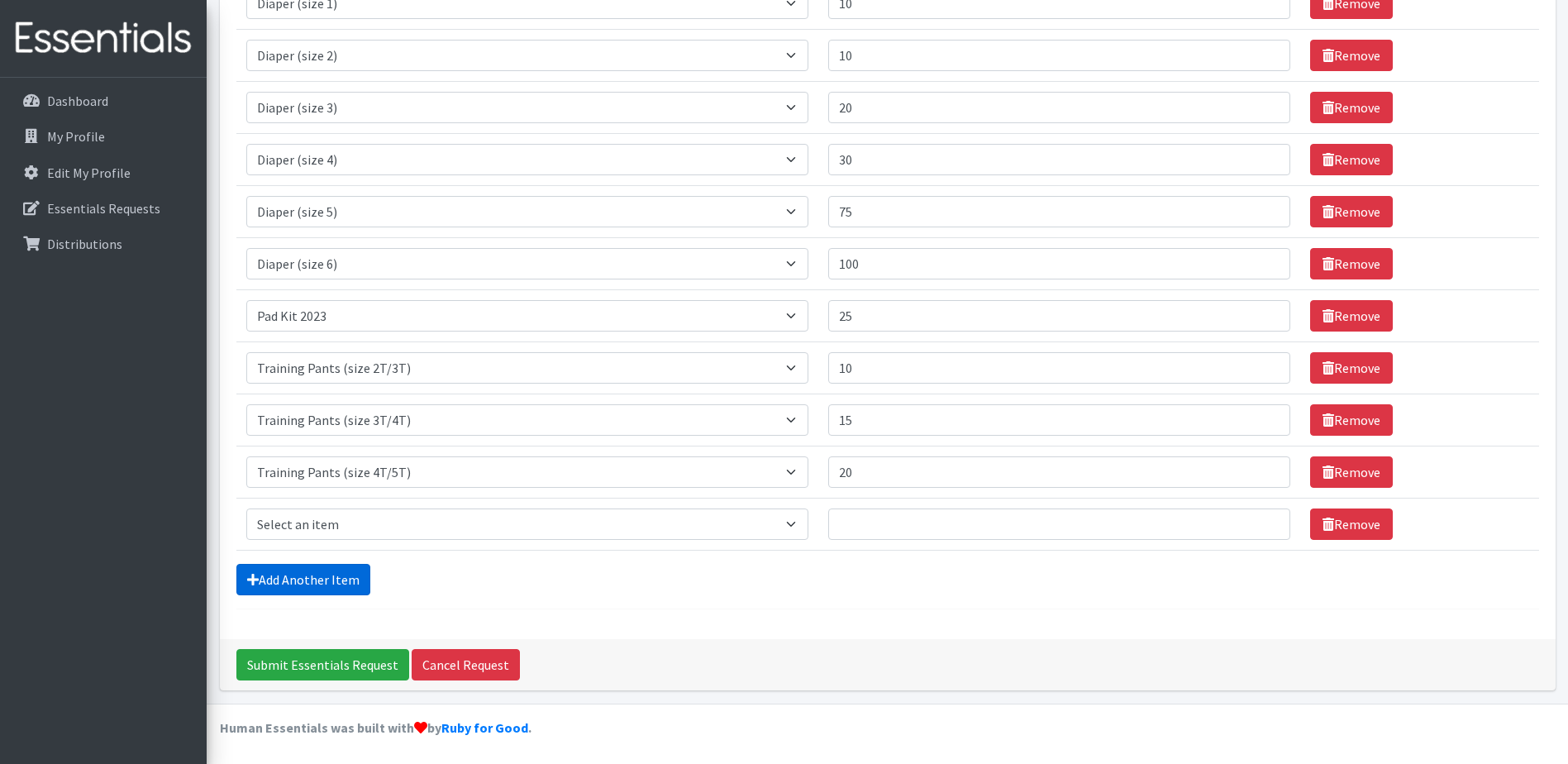
scroll to position [333, 0]
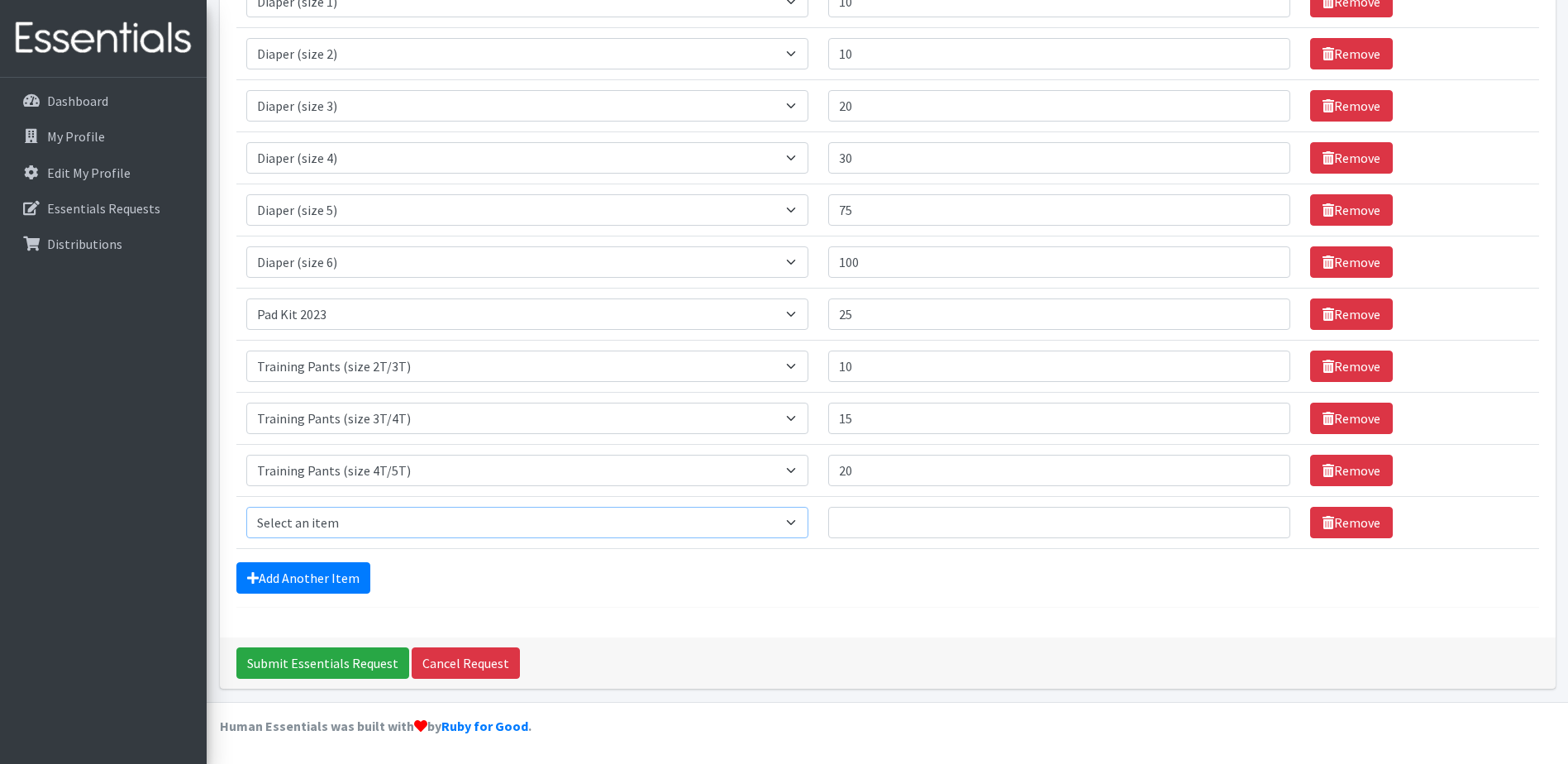
click at [349, 526] on select "Select an item Adult Briefs (Medium) Adult Briefs (XL) Adult Briefs (XS) Adult …" at bounding box center [527, 522] width 562 height 31
select select "4665"
click at [246, 506] on select "Select an item Adult Briefs (Medium) Adult Briefs (XL) Adult Briefs (XS) Adult …" at bounding box center [527, 522] width 562 height 31
click at [1266, 520] on input "209" at bounding box center [1059, 522] width 462 height 31
click at [1260, 530] on input "208" at bounding box center [1059, 522] width 462 height 31
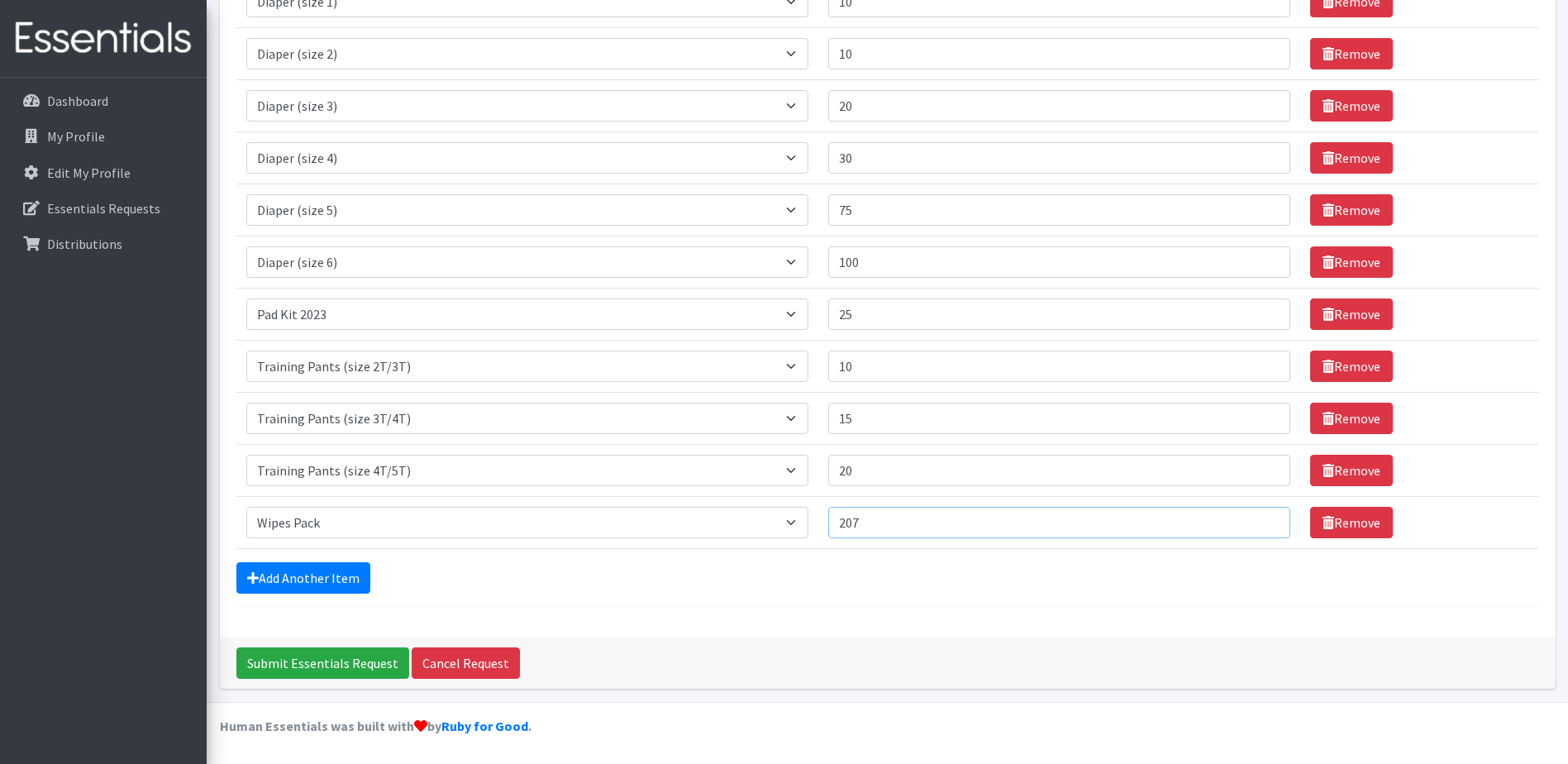
click at [1260, 530] on input "207" at bounding box center [1059, 522] width 462 height 31
click at [1260, 530] on input "206" at bounding box center [1059, 522] width 462 height 31
click at [1260, 530] on input "205" at bounding box center [1059, 522] width 462 height 31
click at [1260, 530] on input "204" at bounding box center [1059, 522] width 462 height 31
click at [1260, 530] on input "203" at bounding box center [1059, 522] width 462 height 31
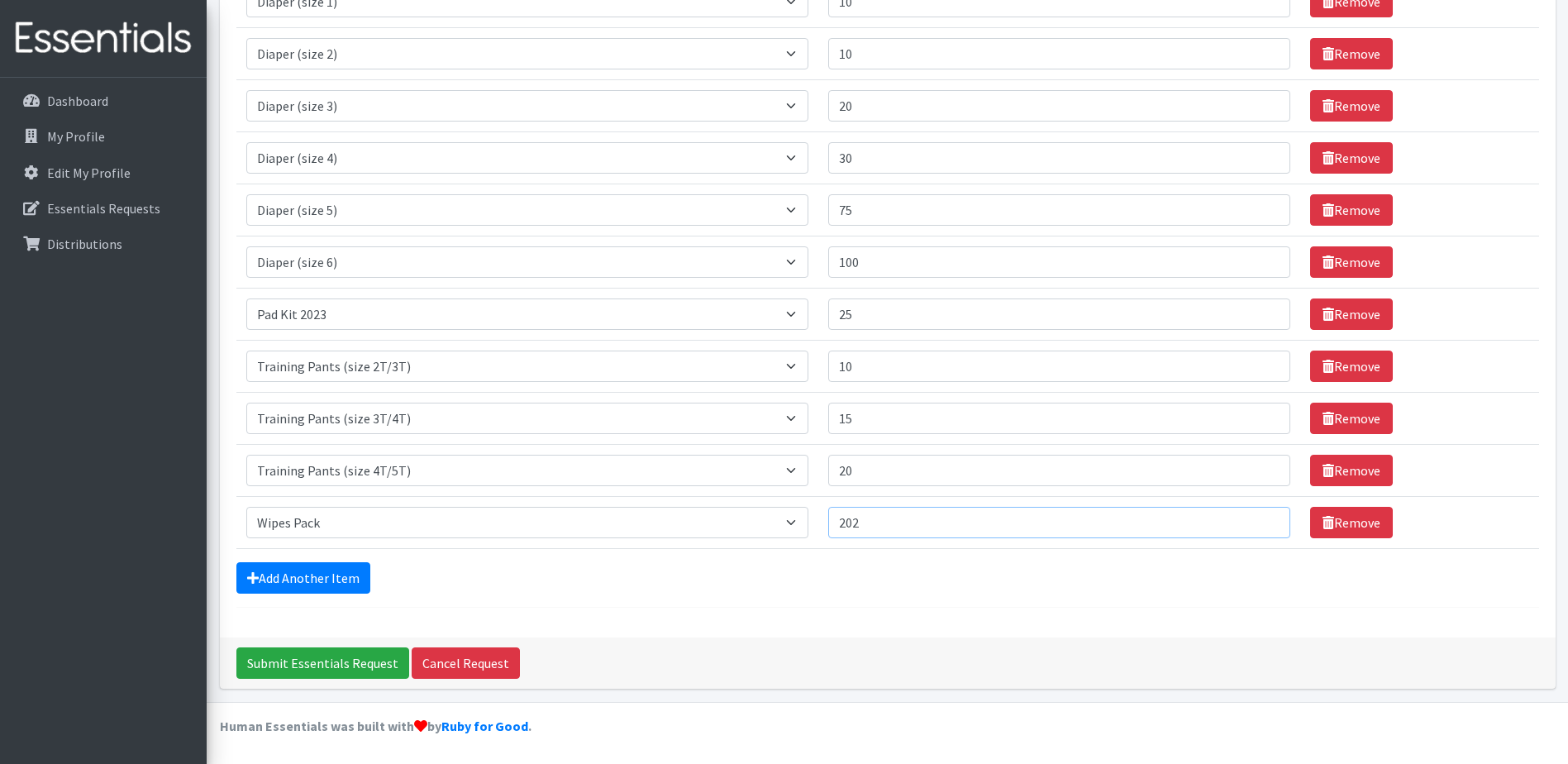
click at [1260, 530] on input "202" at bounding box center [1059, 522] width 462 height 31
click at [1260, 530] on input "201" at bounding box center [1059, 522] width 462 height 31
type input "200"
click at [1260, 530] on input "200" at bounding box center [1059, 522] width 462 height 31
click at [912, 566] on div "Add Another Item" at bounding box center [887, 577] width 1302 height 31
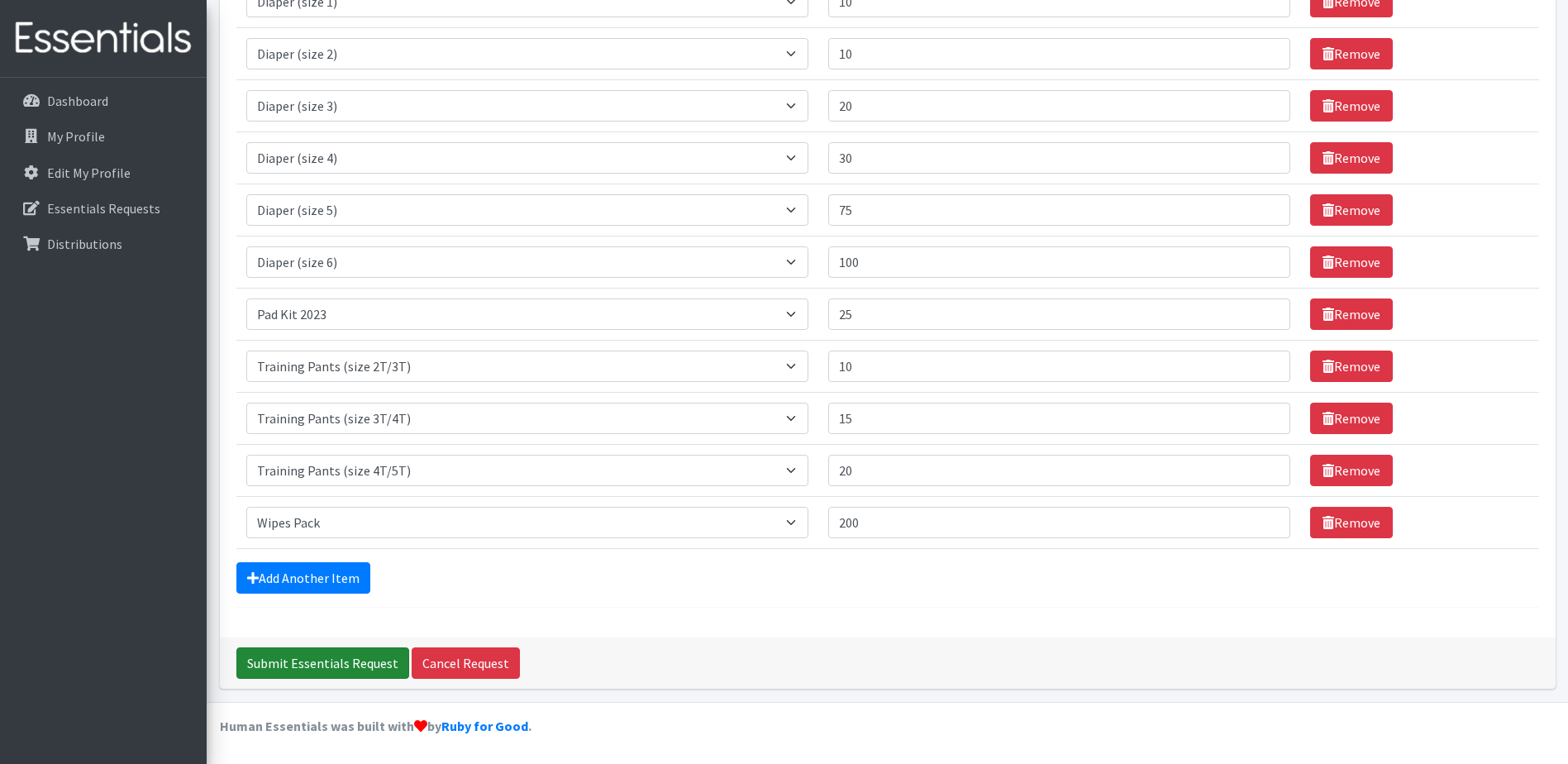
click at [307, 662] on input "Submit Essentials Request" at bounding box center [322, 663] width 172 height 31
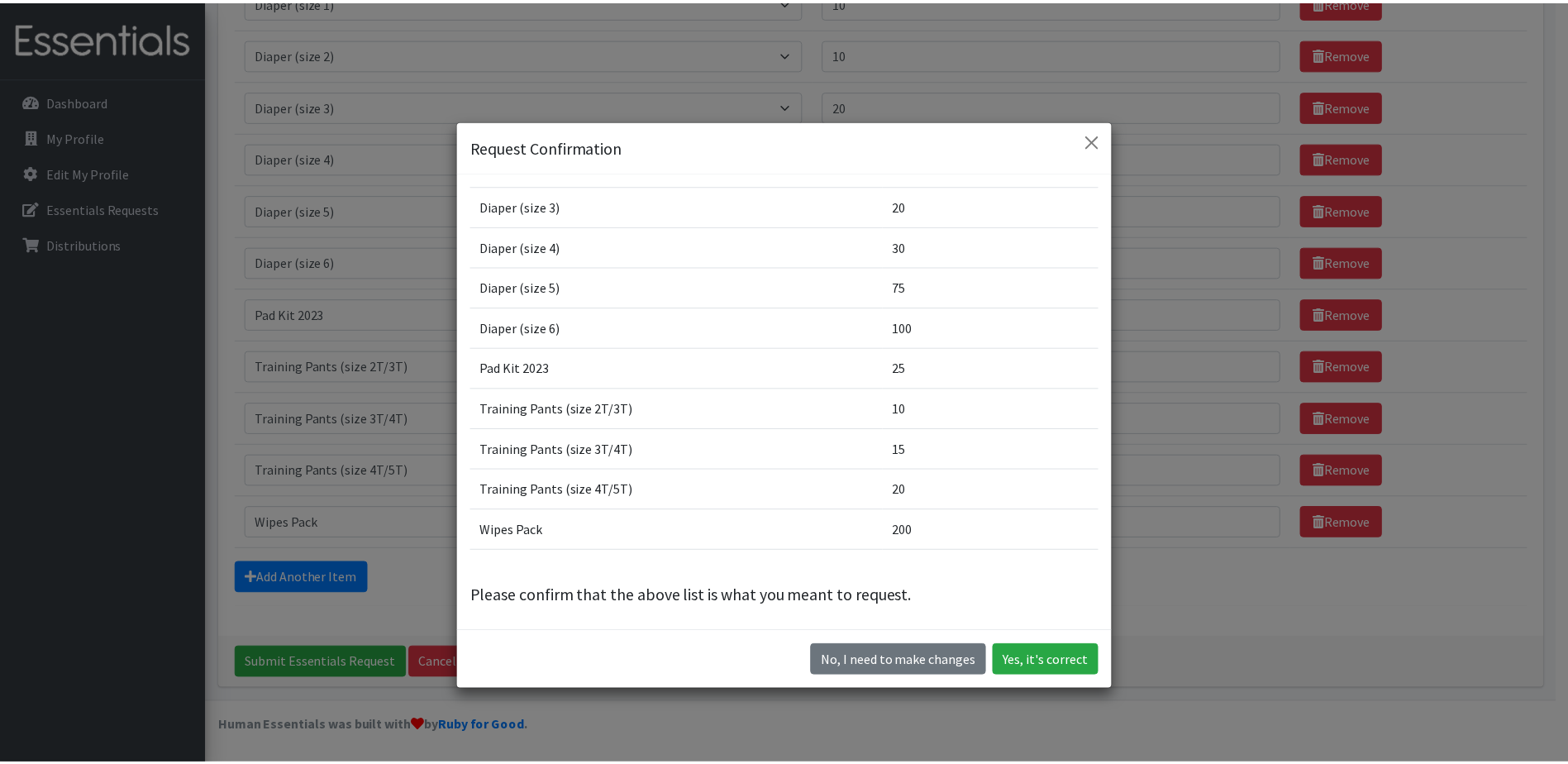
scroll to position [168, 0]
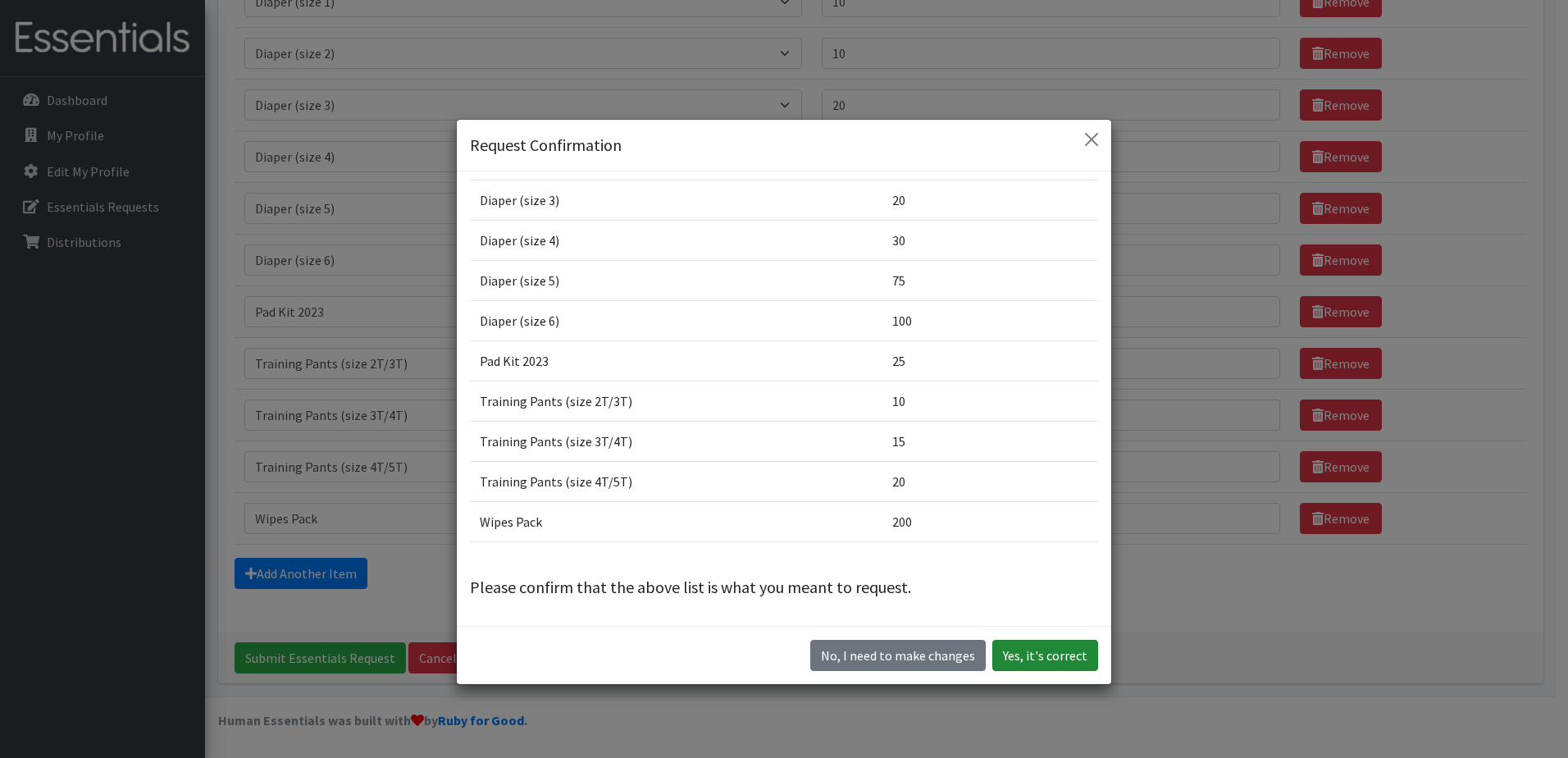
click at [1030, 654] on button "Yes, it's correct" at bounding box center [1044, 655] width 106 height 31
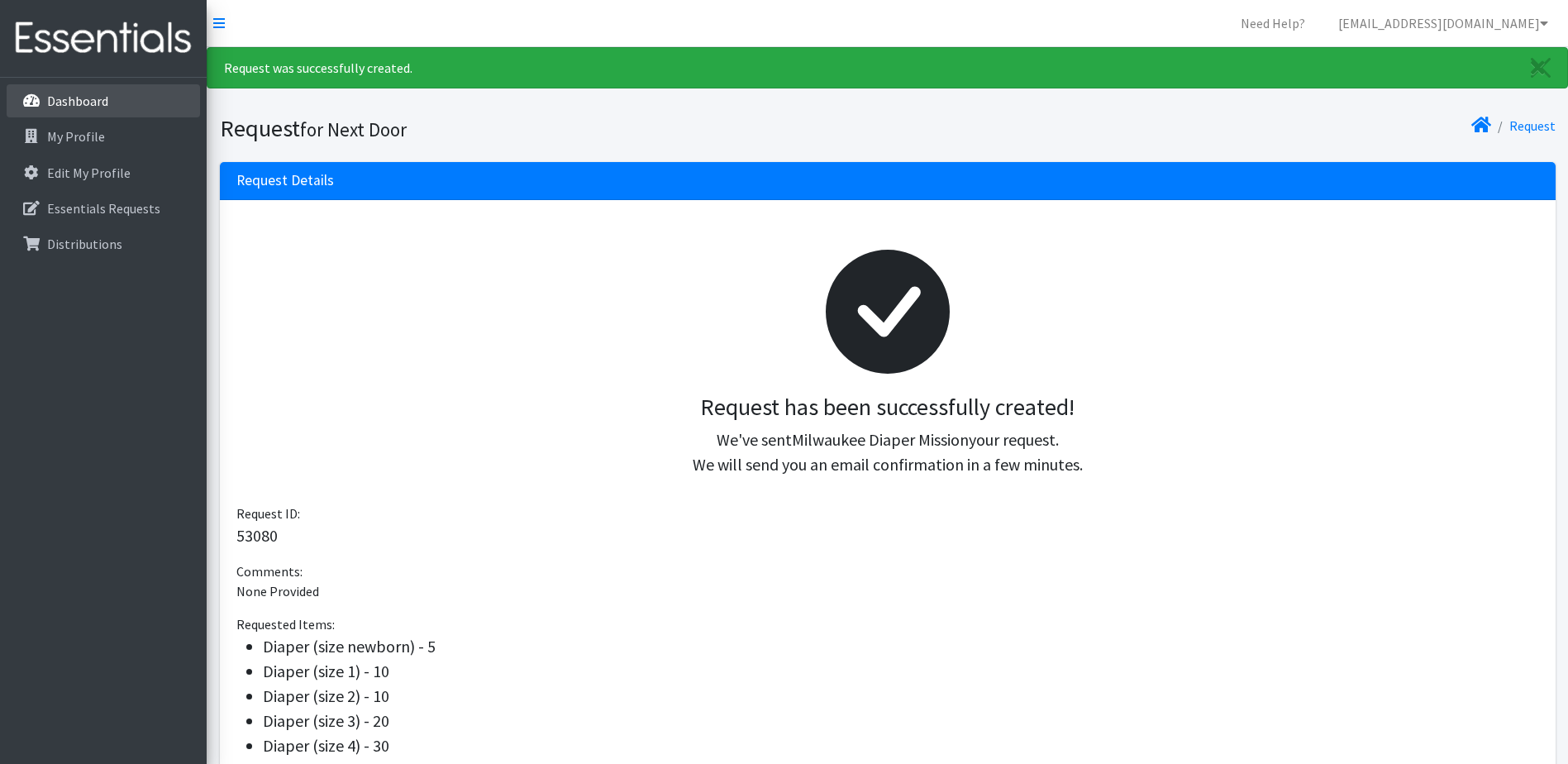
click at [82, 101] on p "Dashboard" at bounding box center [77, 101] width 61 height 16
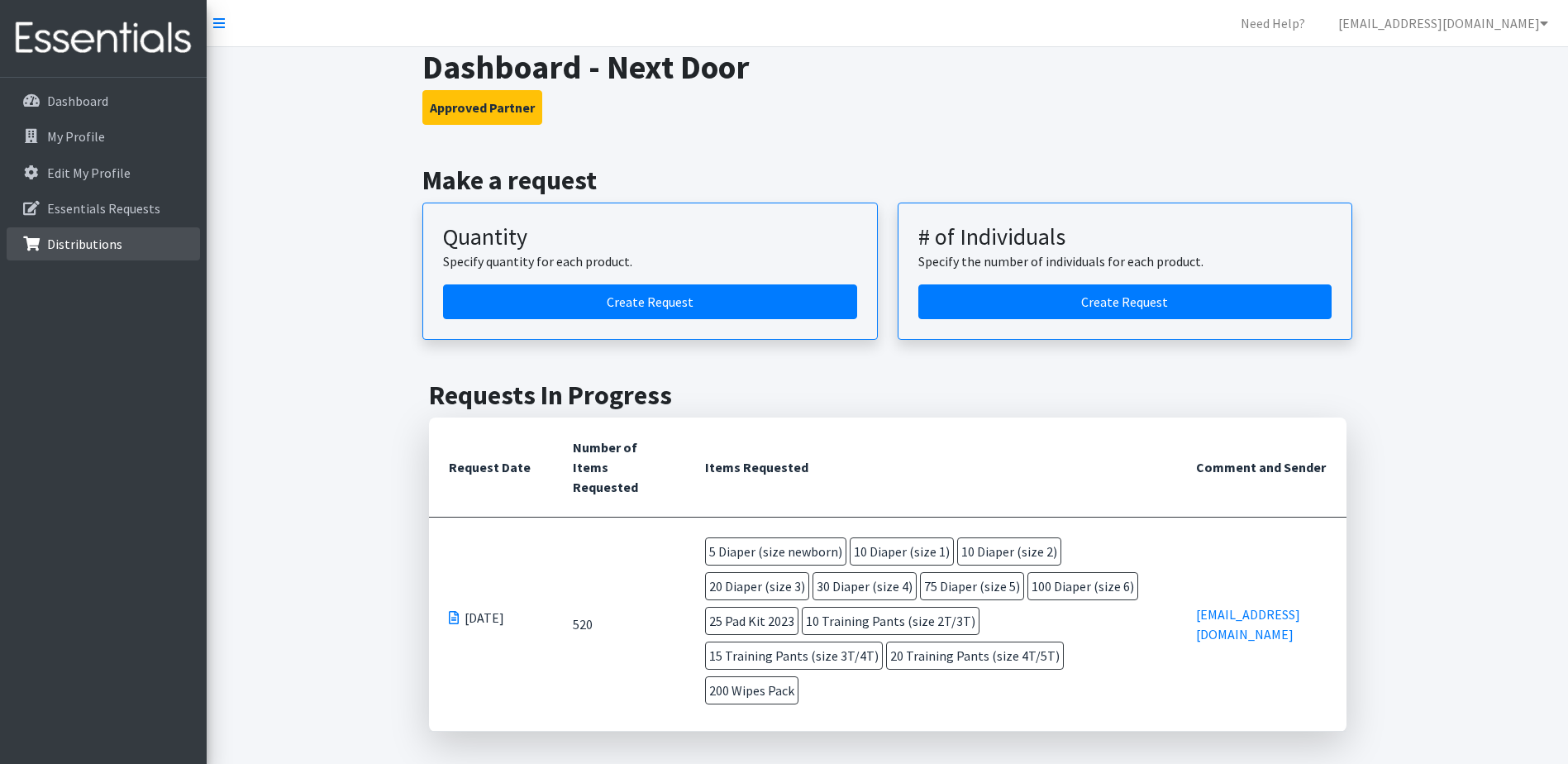
click at [78, 236] on p "Distributions" at bounding box center [84, 243] width 75 height 16
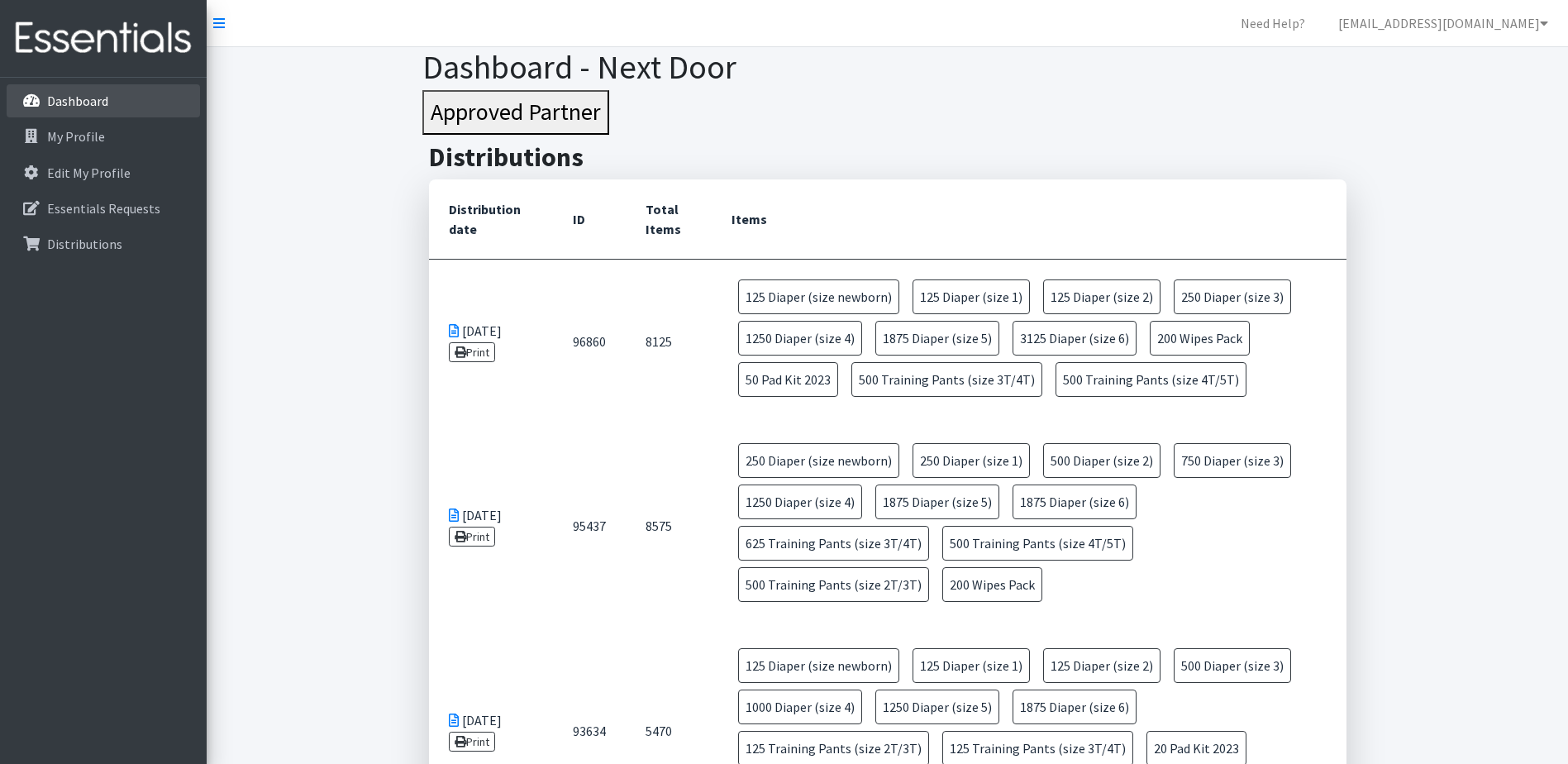
click at [69, 101] on p "Dashboard" at bounding box center [77, 101] width 61 height 16
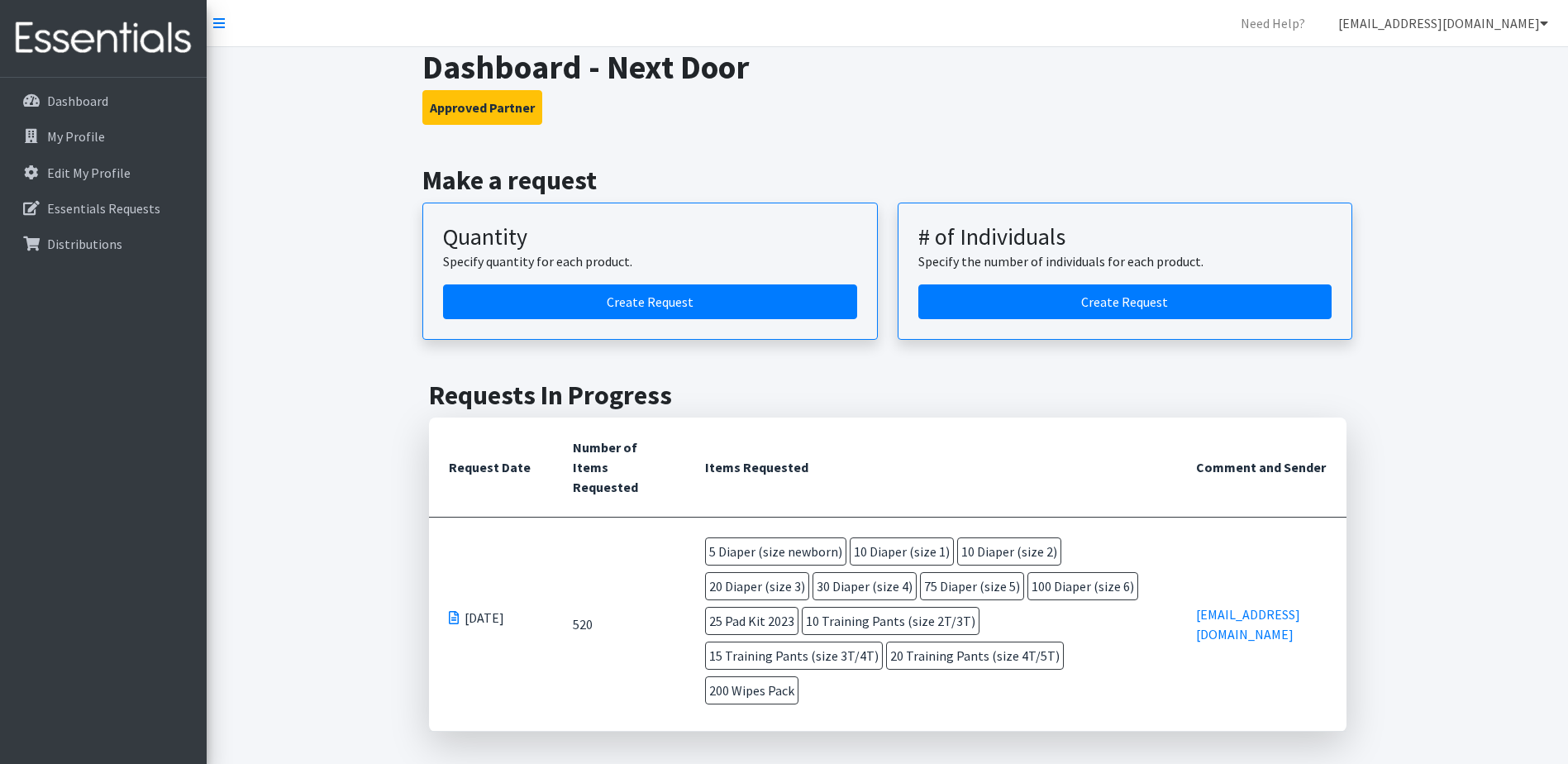
click at [1461, 25] on link "[EMAIL_ADDRESS][DOMAIN_NAME]" at bounding box center [1442, 22] width 236 height 33
click at [1384, 125] on link "Logout" at bounding box center [1445, 127] width 230 height 33
